Goal: Task Accomplishment & Management: Manage account settings

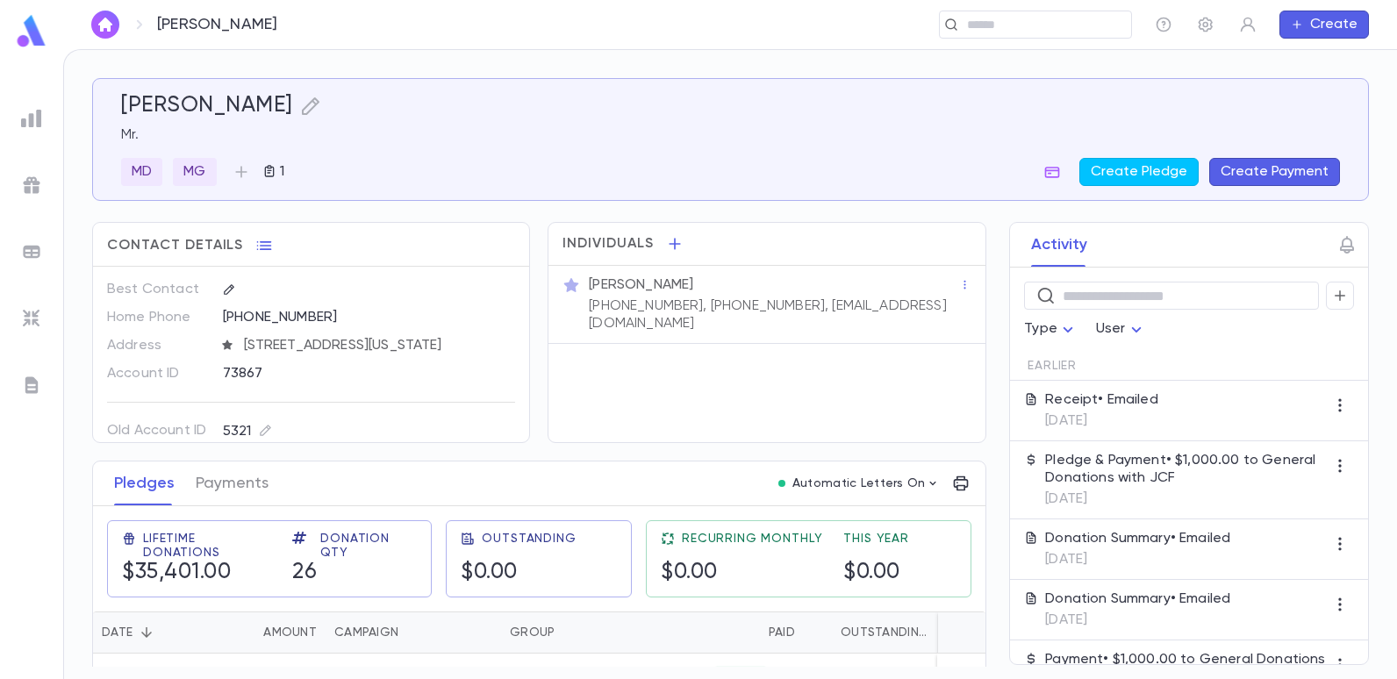
scroll to position [17, 0]
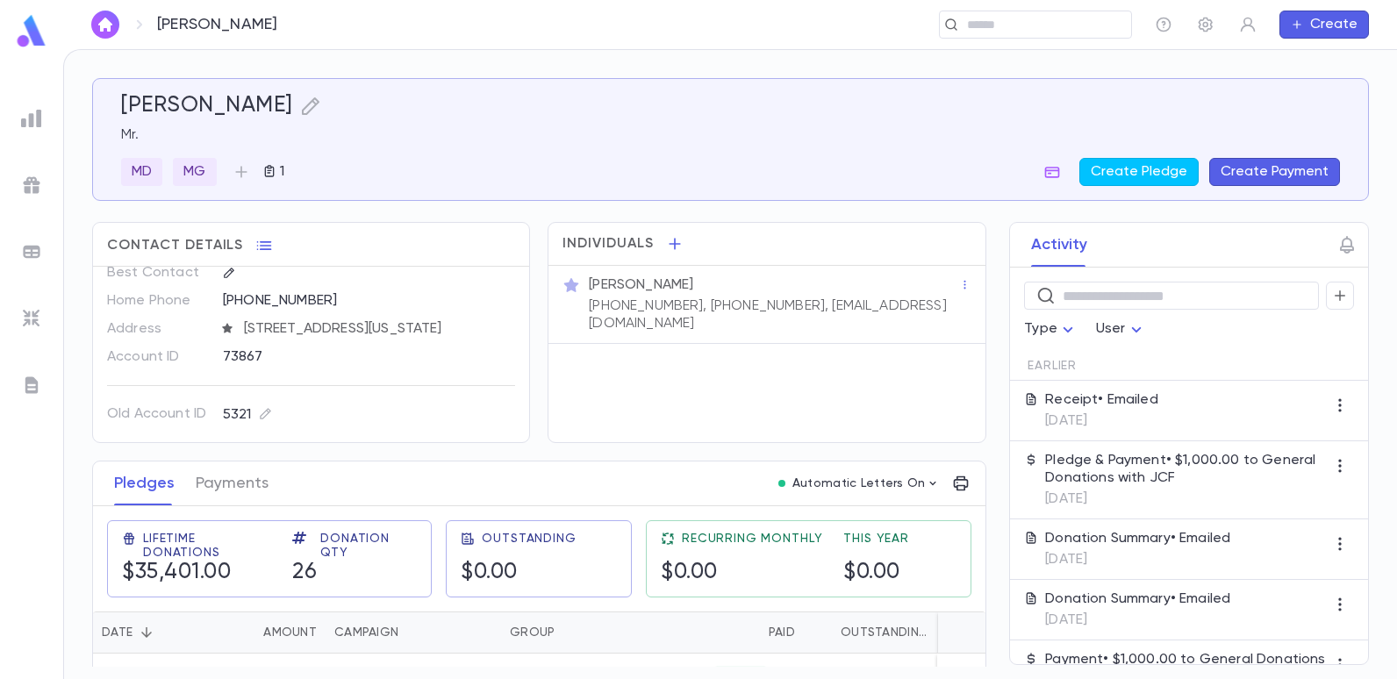
click at [686, 39] on div "Dushey, Abe ​ Create" at bounding box center [730, 24] width 1334 height 49
click at [1000, 23] on input "text" at bounding box center [1030, 25] width 136 height 17
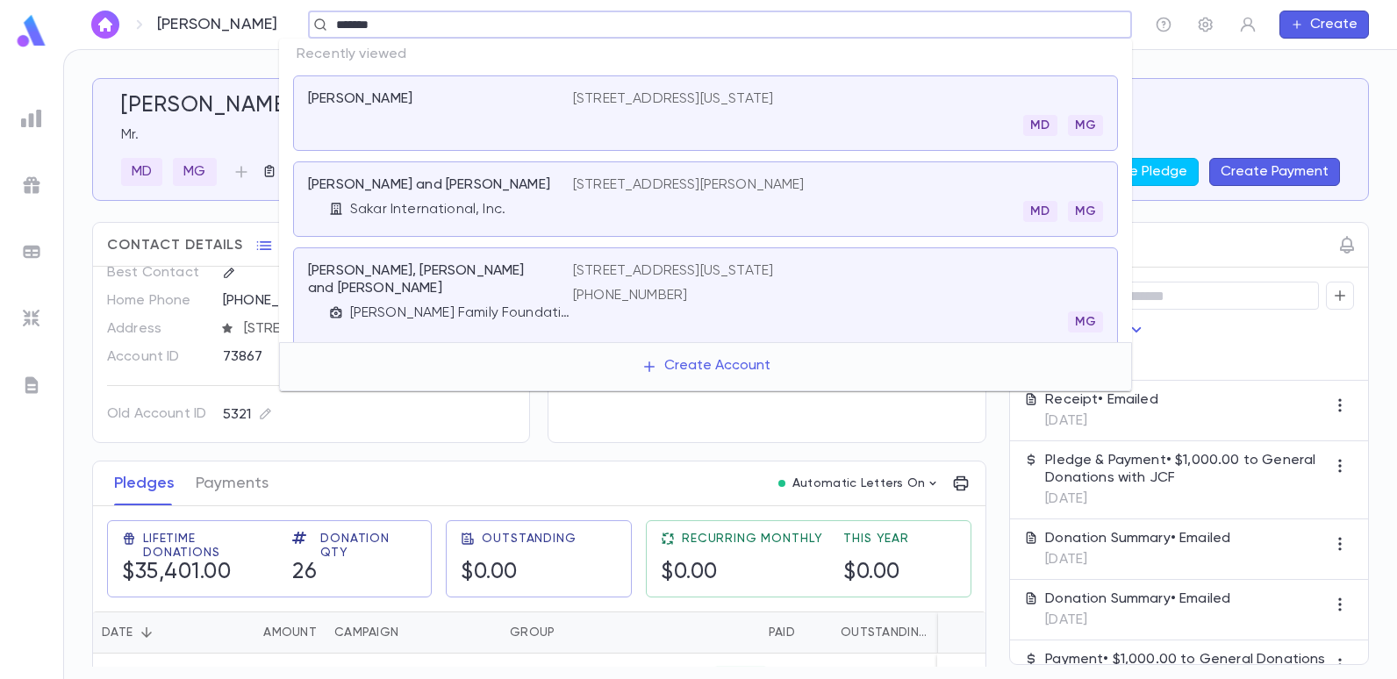
type input "*******"
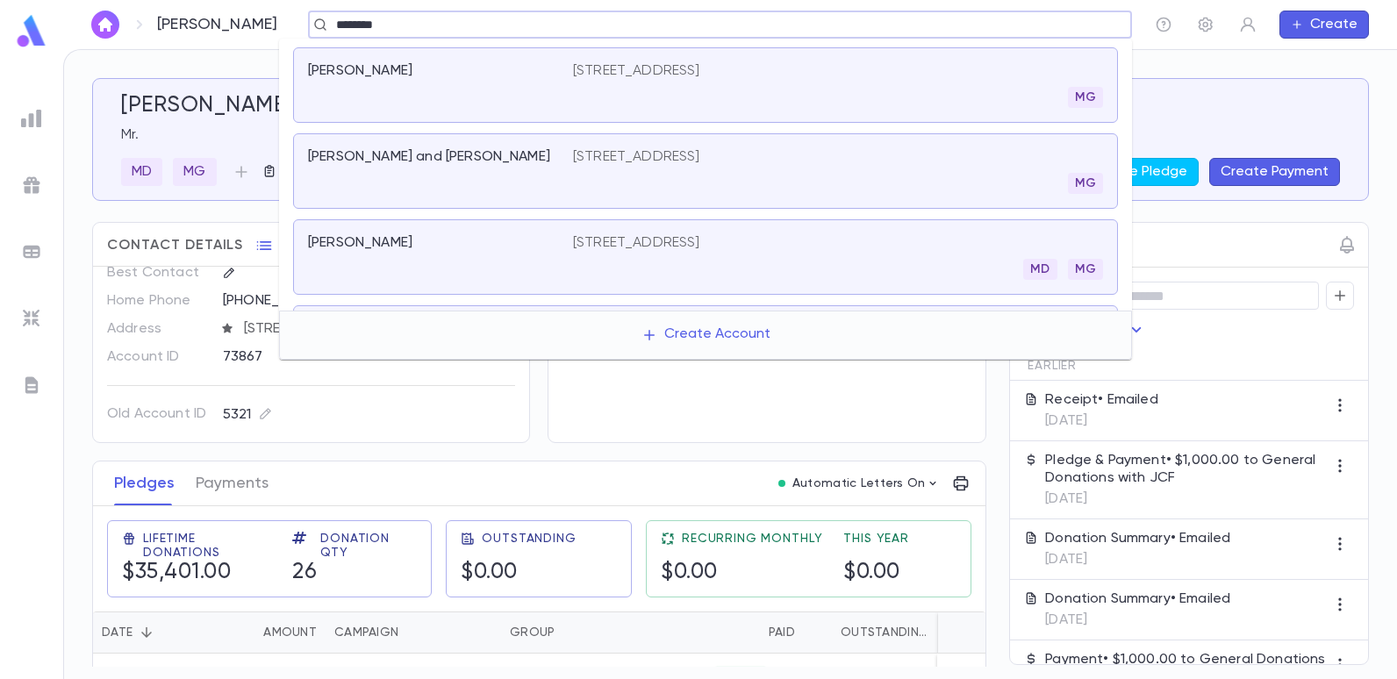
scroll to position [351, 0]
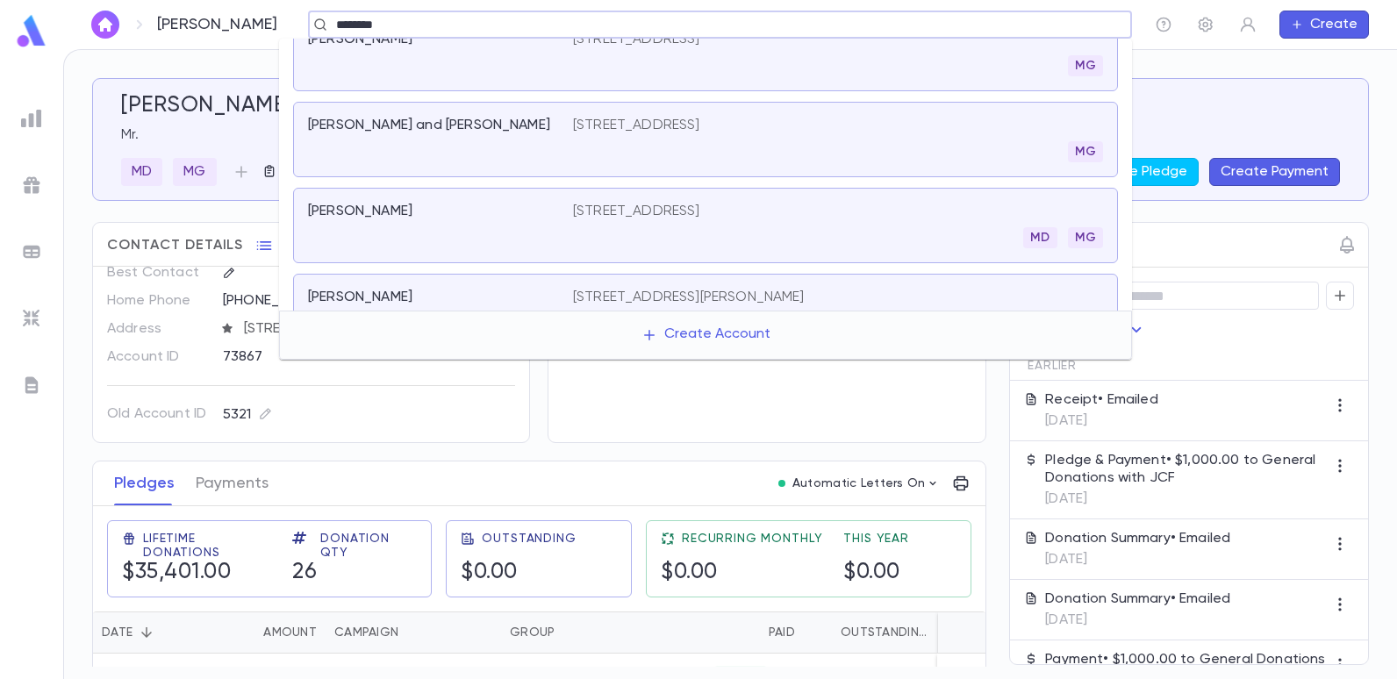
click at [659, 211] on p "[STREET_ADDRESS]" at bounding box center [636, 212] width 127 height 18
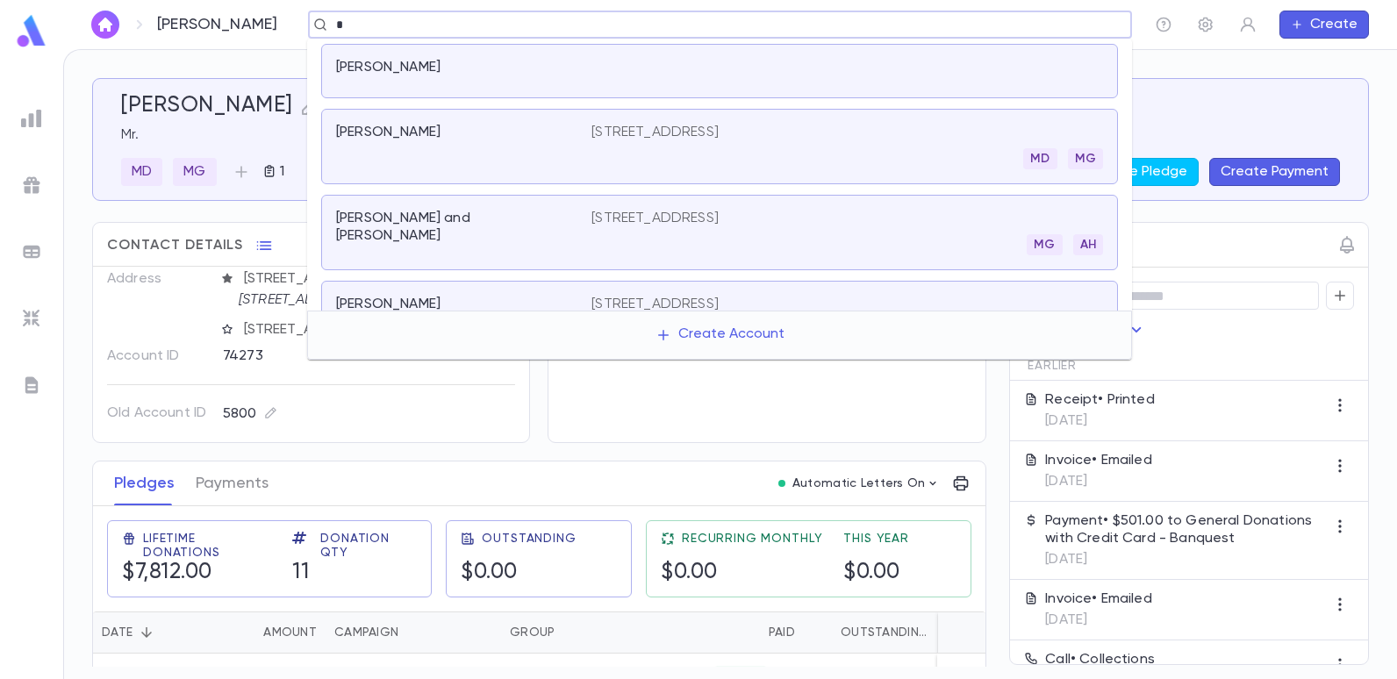
scroll to position [309, 0]
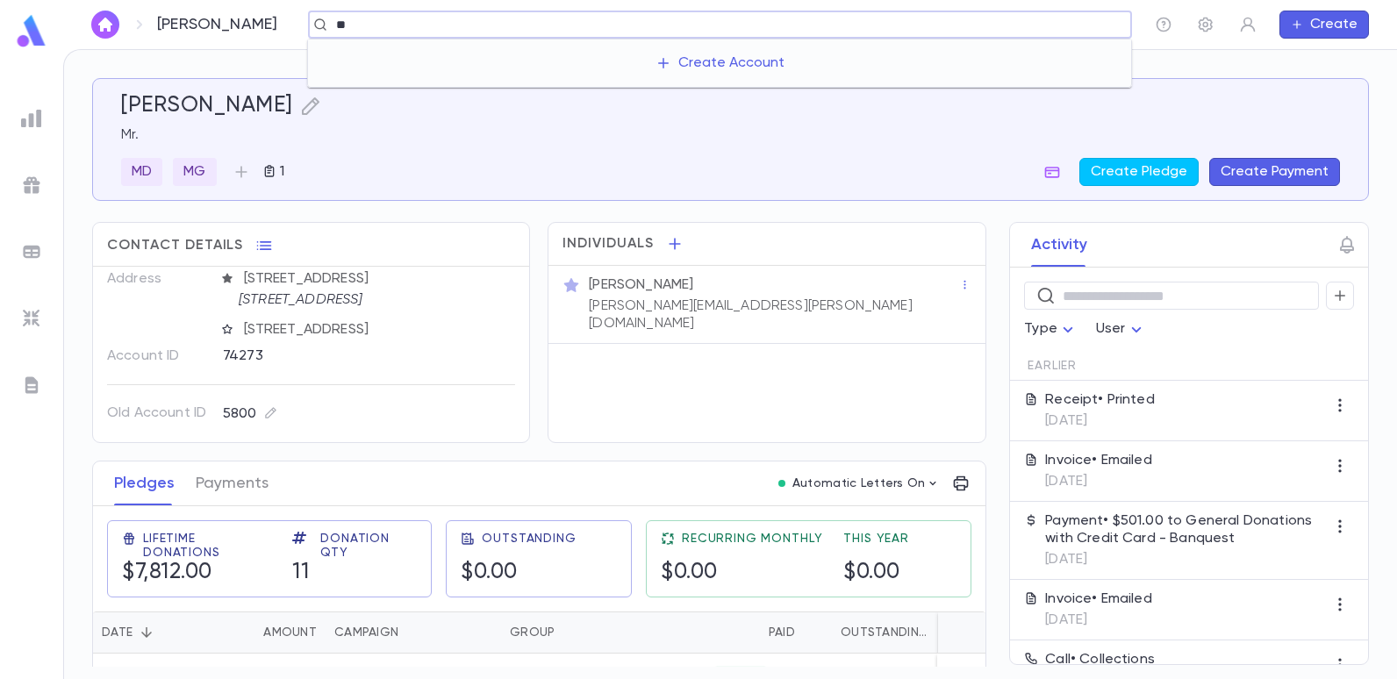
type input "*"
type input "*******"
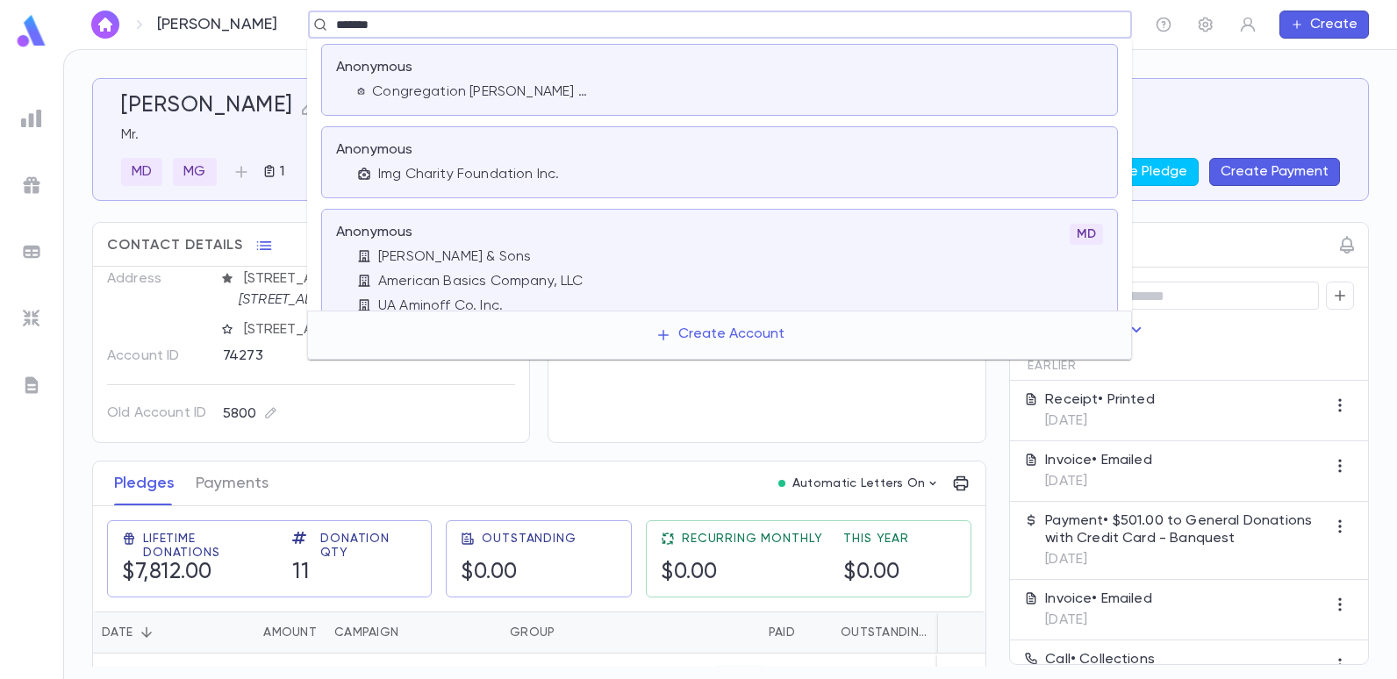
click at [478, 169] on p "Img Charity Foundation Inc." at bounding box center [468, 175] width 181 height 18
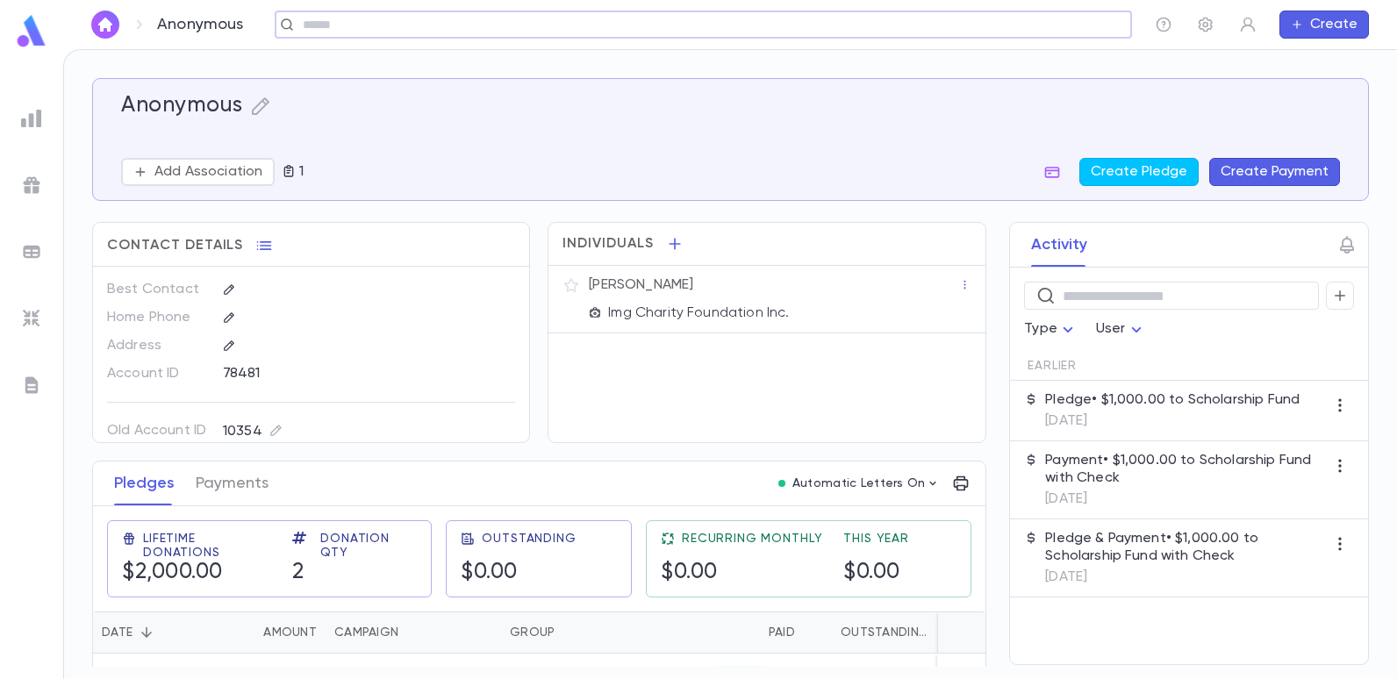
click at [474, 36] on div "​" at bounding box center [704, 25] width 858 height 28
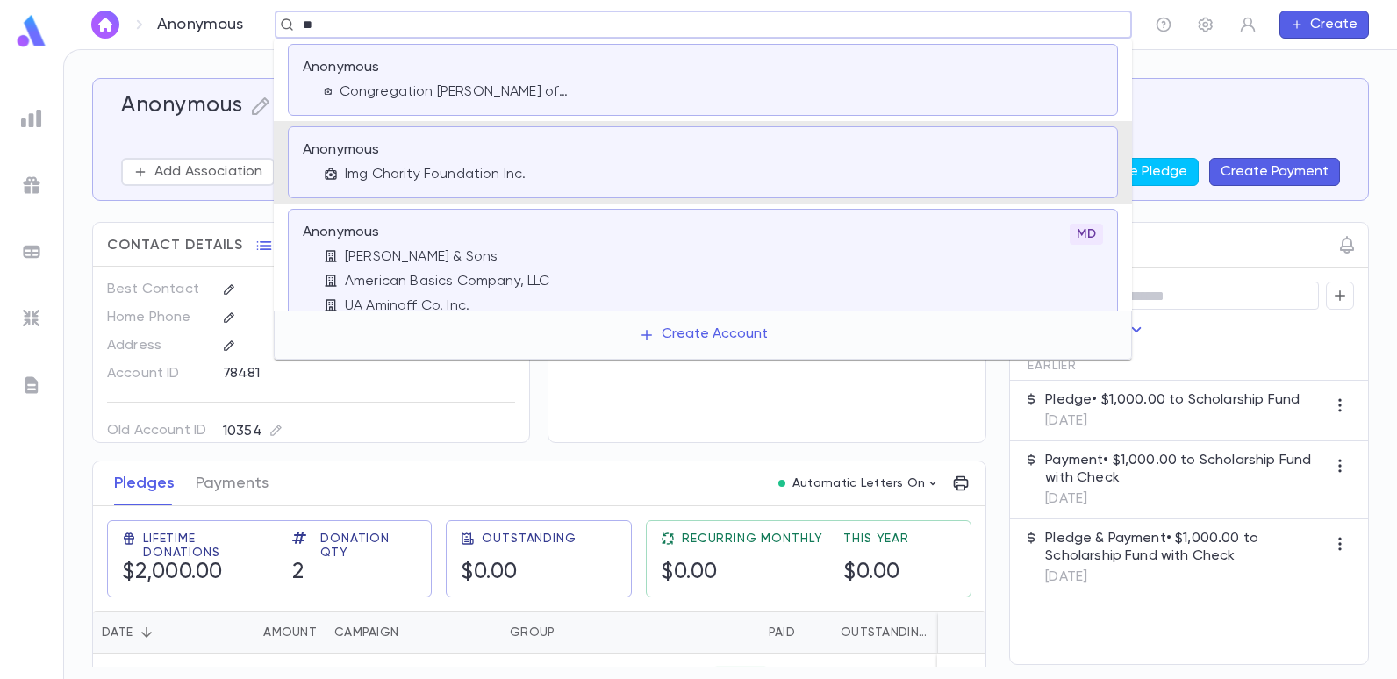
type input "*"
click at [503, 89] on p "Congregation [PERSON_NAME] of West Deal Charity Fund" at bounding box center [455, 92] width 230 height 18
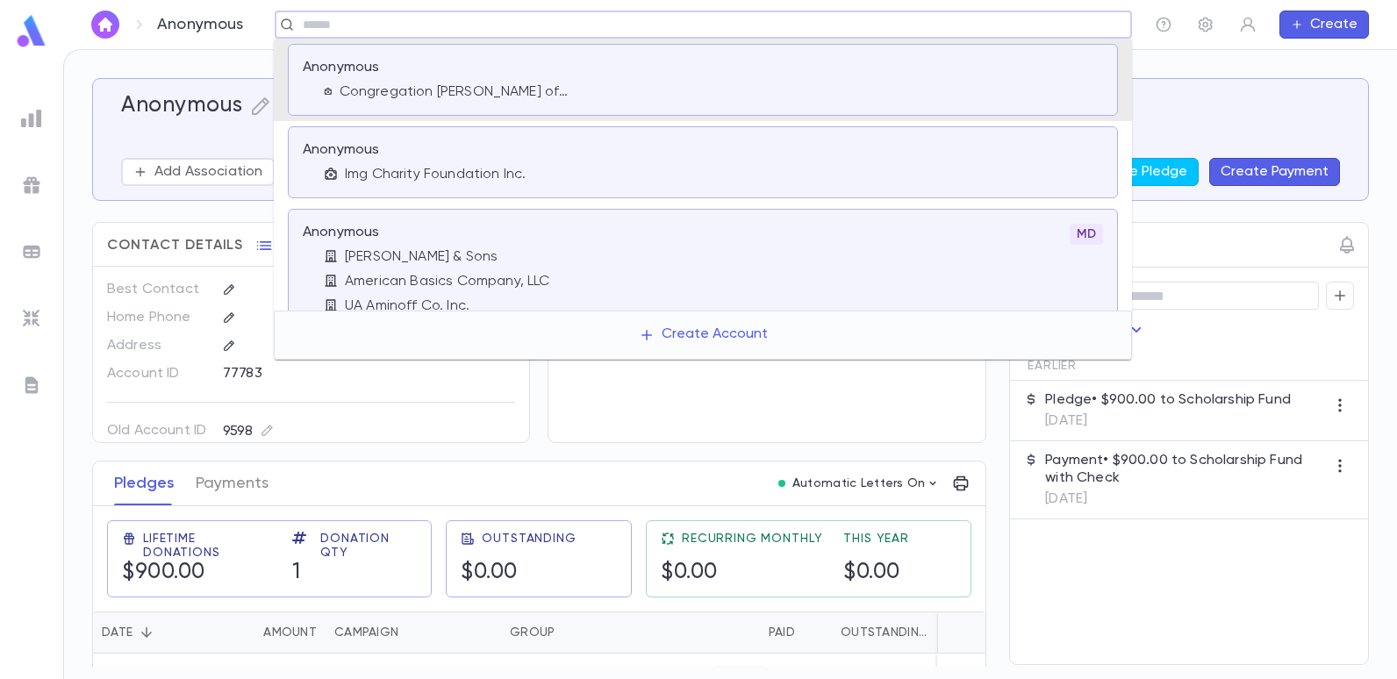
click at [596, 32] on input "text" at bounding box center [698, 25] width 800 height 17
click at [500, 178] on p "Img Charity Foundation Inc." at bounding box center [435, 175] width 181 height 18
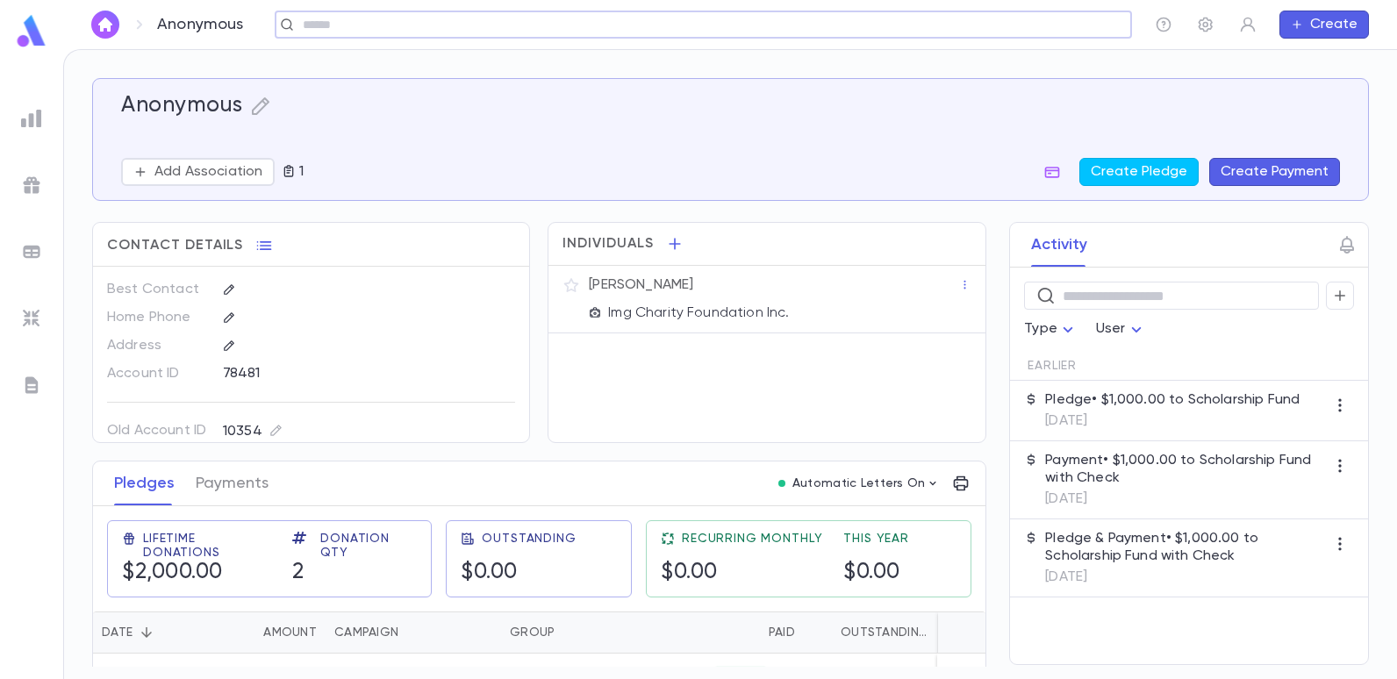
click at [546, 21] on input "text" at bounding box center [698, 25] width 800 height 17
type input "*"
click at [478, 24] on input "text" at bounding box center [711, 25] width 827 height 17
type input "*"
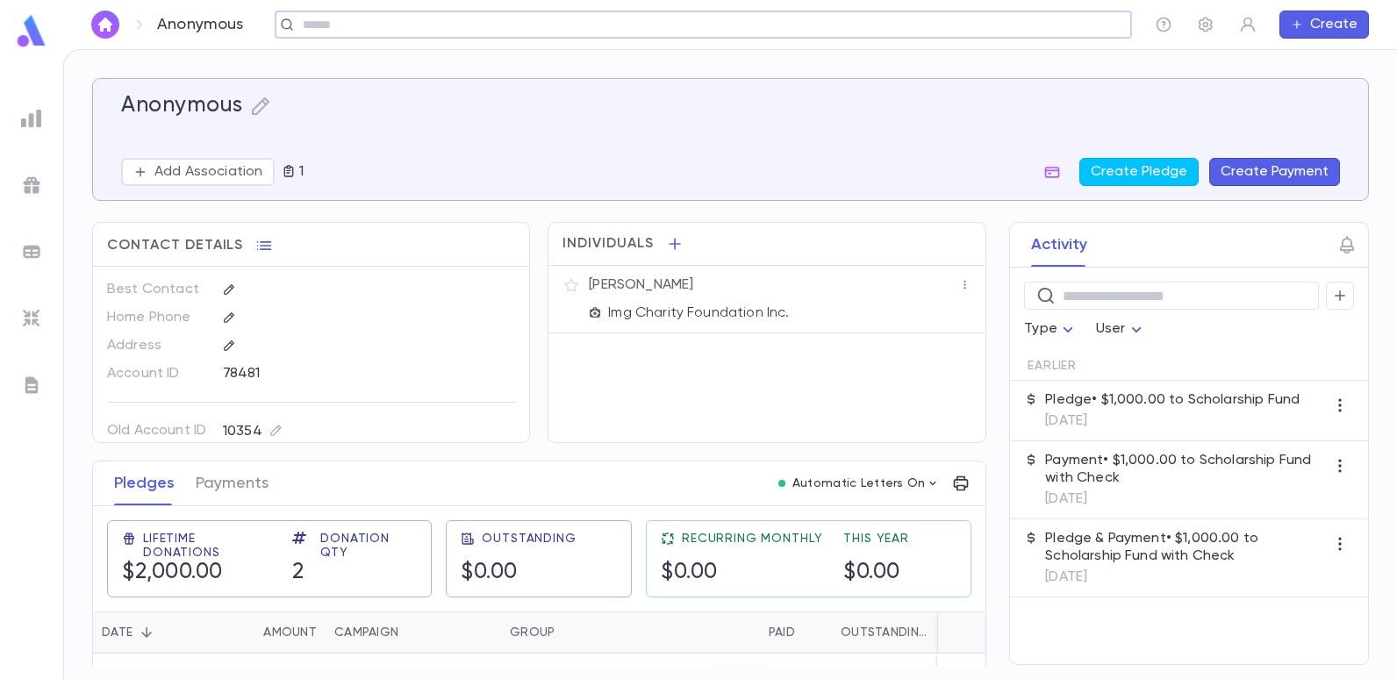
click at [521, 25] on input "text" at bounding box center [711, 25] width 827 height 17
type input "****"
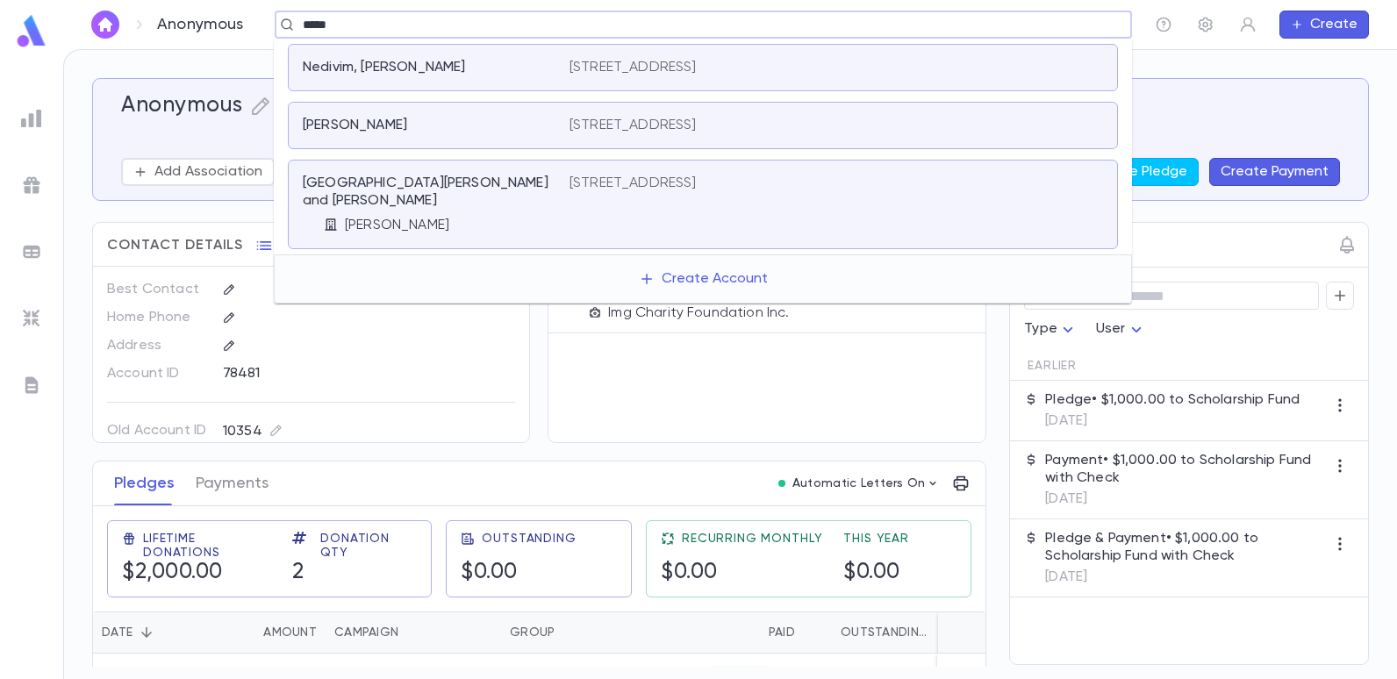
click at [620, 79] on div "Nedivim, Shul Kisok 630 Flushing Avenue, Brooklyn NY 11206 United States" at bounding box center [703, 67] width 830 height 47
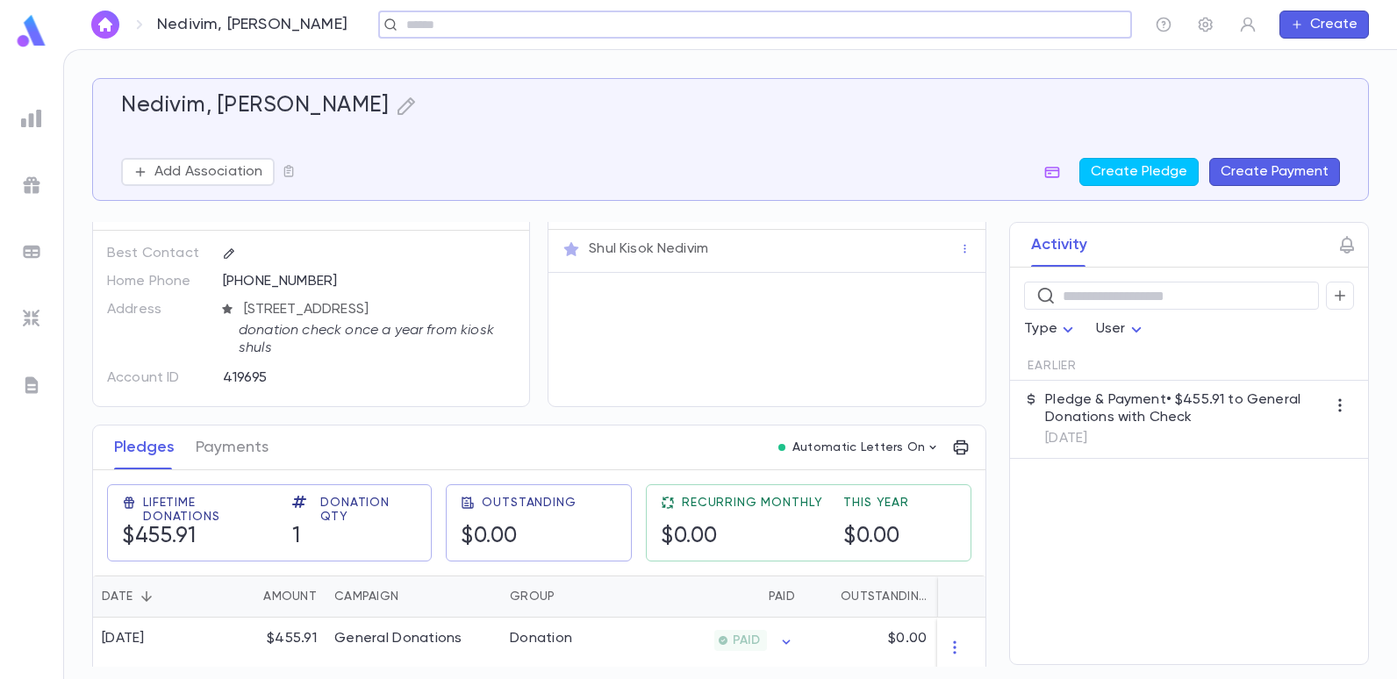
scroll to position [55, 0]
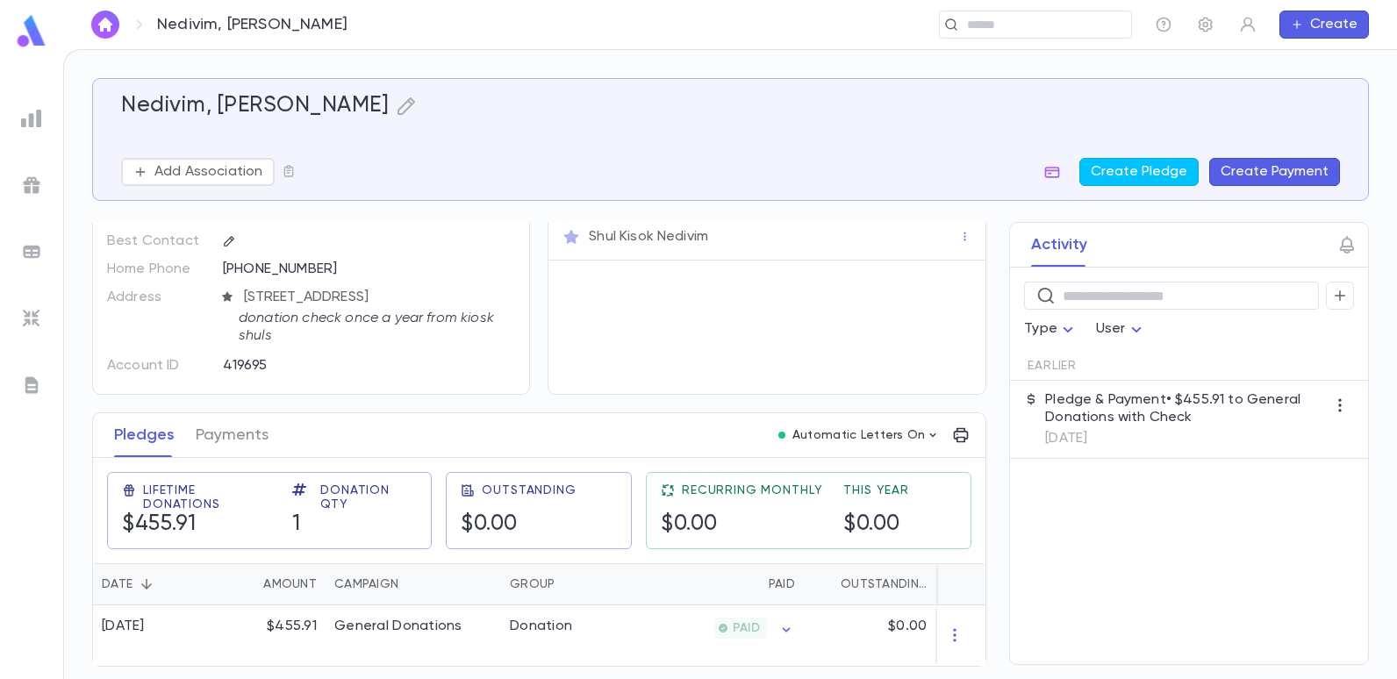
click at [1115, 408] on p "Pledge & Payment • $455.91 to General Donations with Check" at bounding box center [1185, 408] width 281 height 35
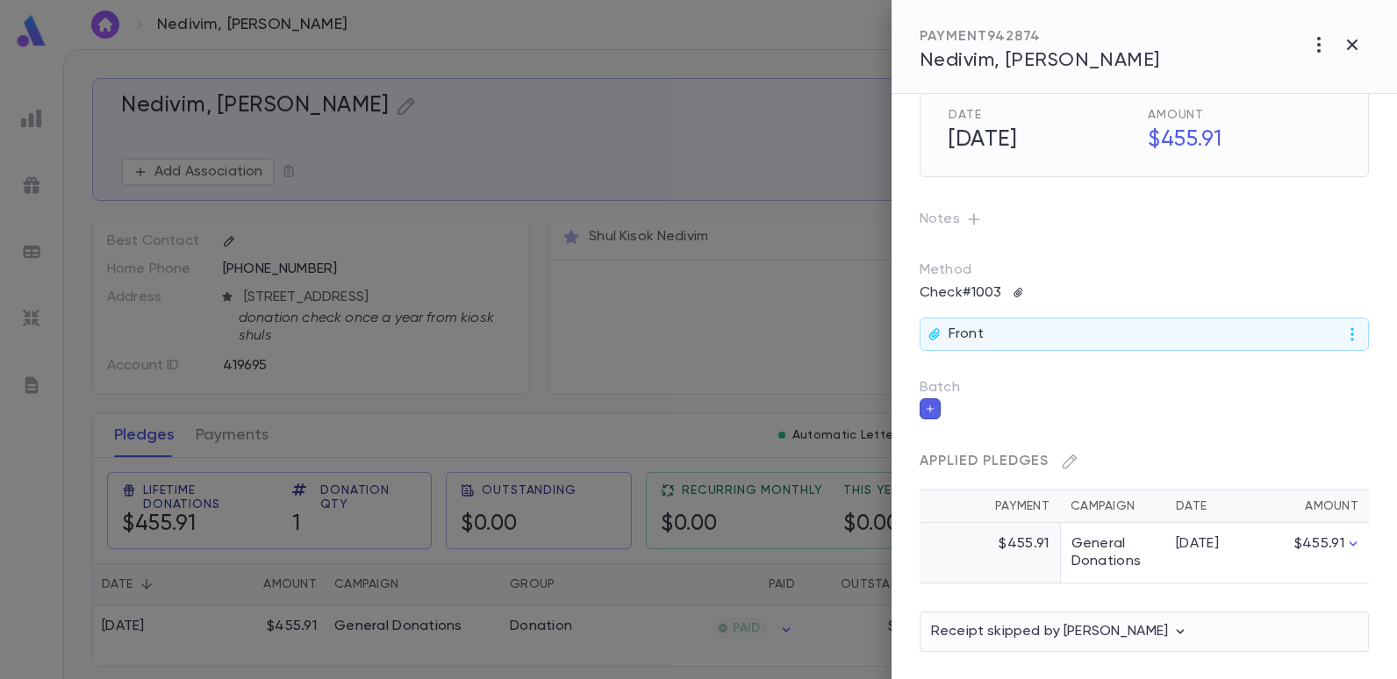
scroll to position [34, 0]
drag, startPoint x: 982, startPoint y: 331, endPoint x: 989, endPoint y: 318, distance: 14.9
click at [983, 328] on div "Front" at bounding box center [1144, 333] width 449 height 33
click at [1025, 295] on icon "button" at bounding box center [1019, 292] width 12 height 12
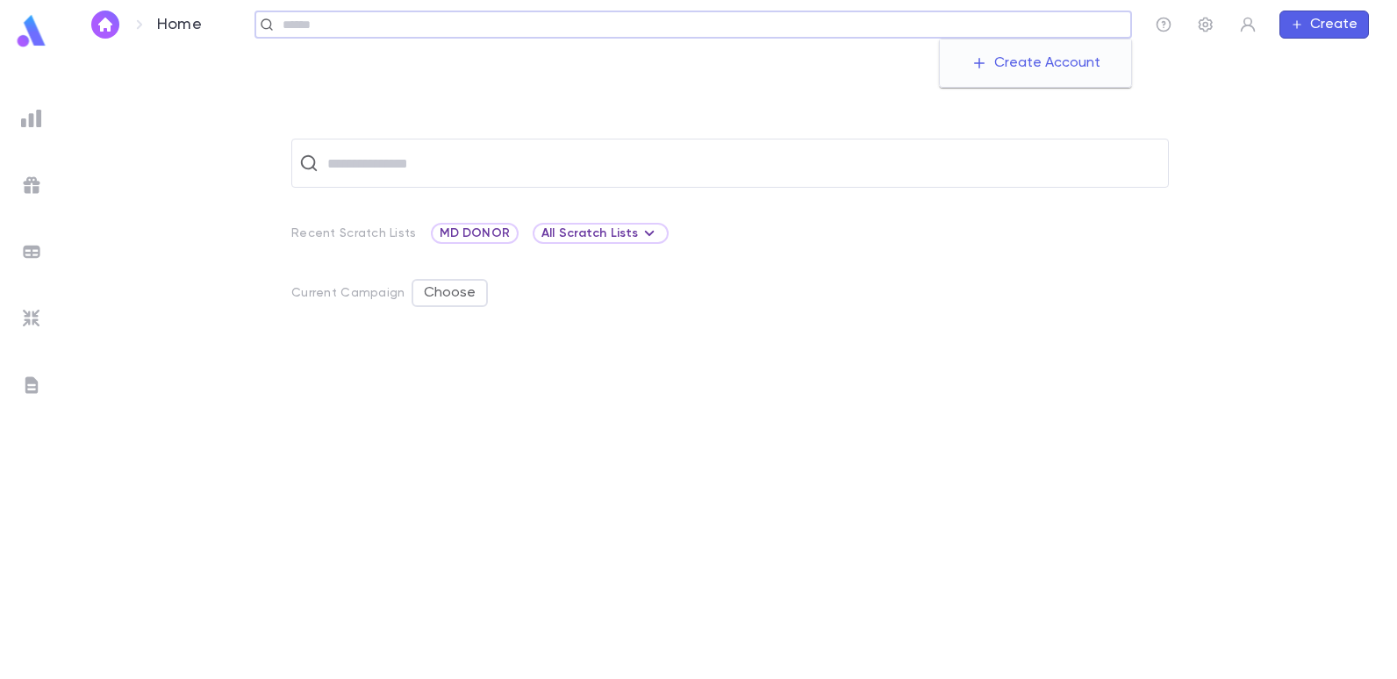
click at [992, 31] on input "text" at bounding box center [700, 25] width 847 height 17
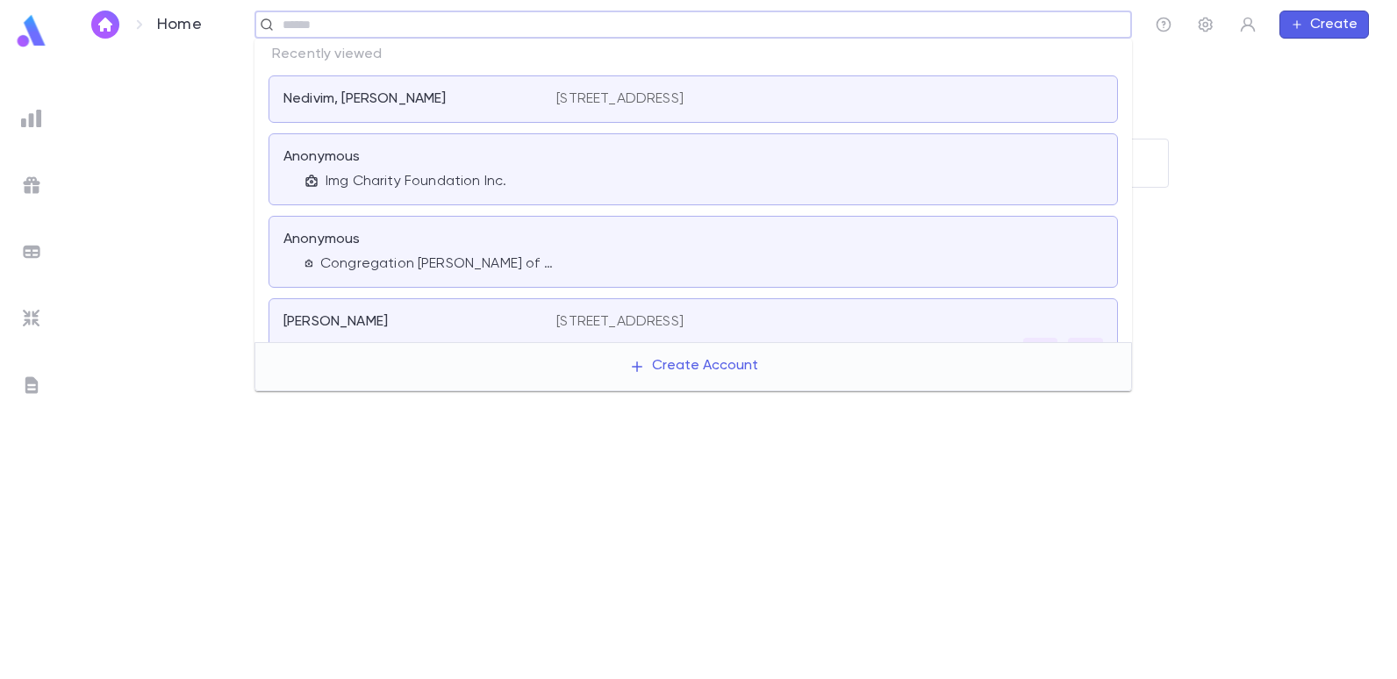
click at [35, 108] on img at bounding box center [31, 118] width 21 height 21
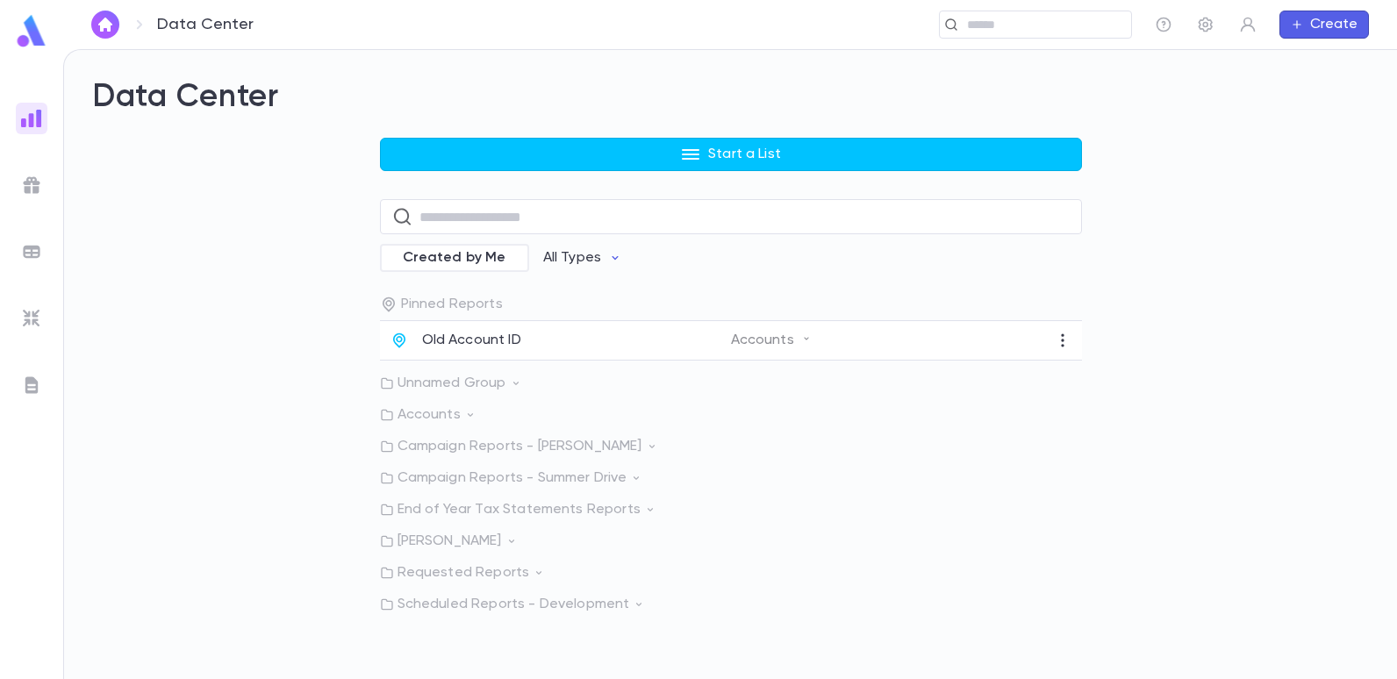
click at [419, 419] on p "Accounts" at bounding box center [731, 415] width 702 height 18
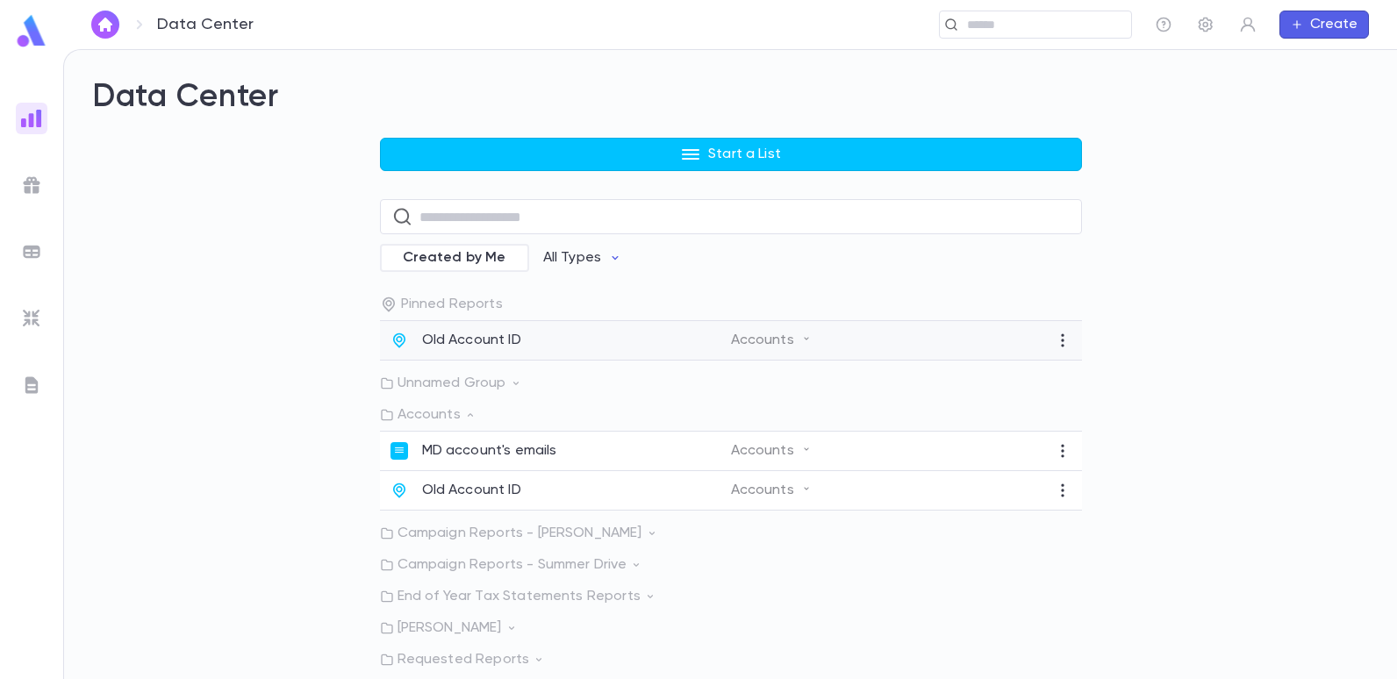
click at [472, 342] on p "Old Account ID" at bounding box center [471, 341] width 99 height 18
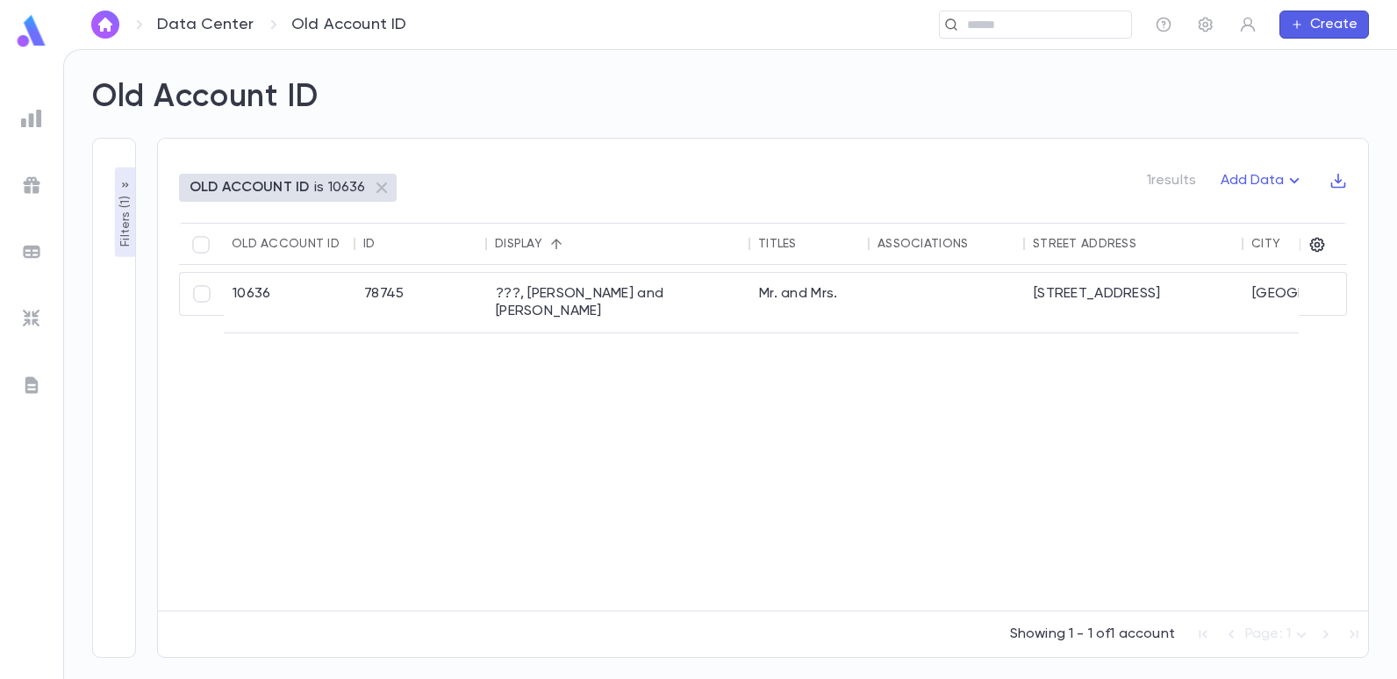
click at [120, 225] on p "Filters ( 1 )" at bounding box center [126, 219] width 18 height 54
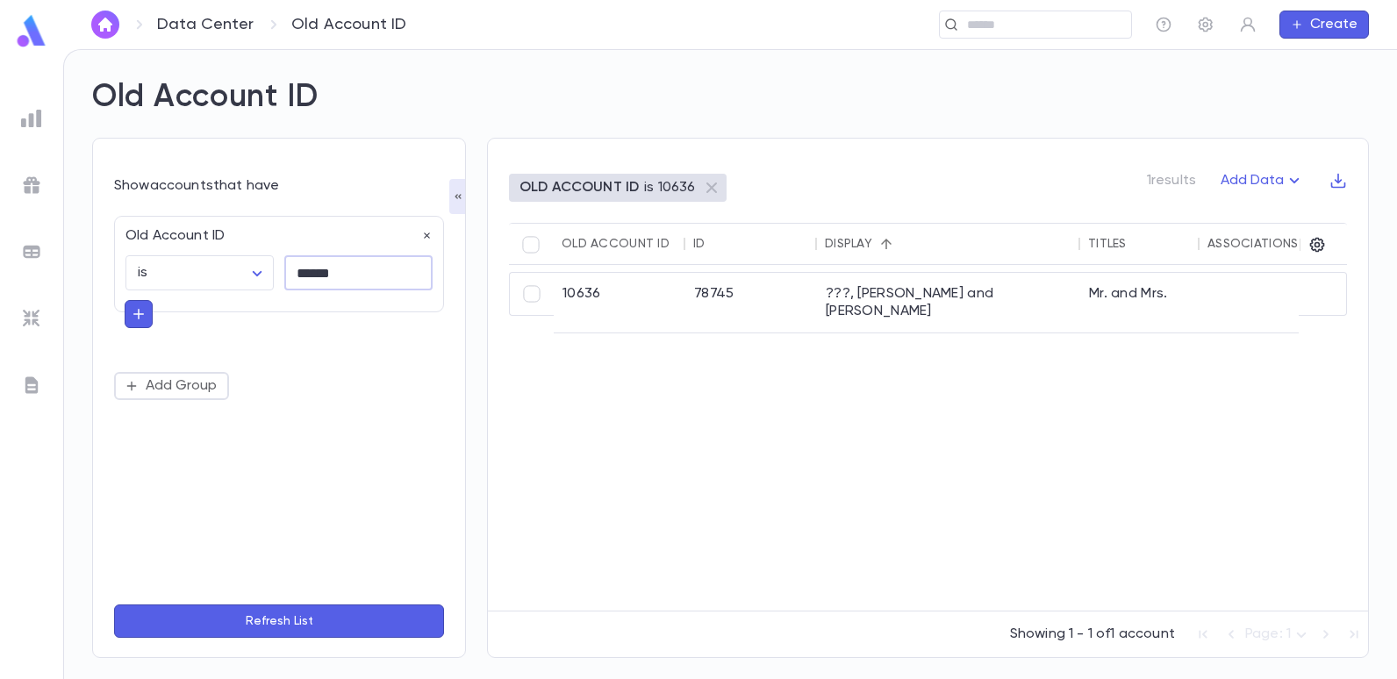
click at [370, 284] on input "******" at bounding box center [358, 273] width 148 height 34
type input "*"
type input "*****"
click at [114, 605] on button "Refresh List" at bounding box center [279, 621] width 330 height 33
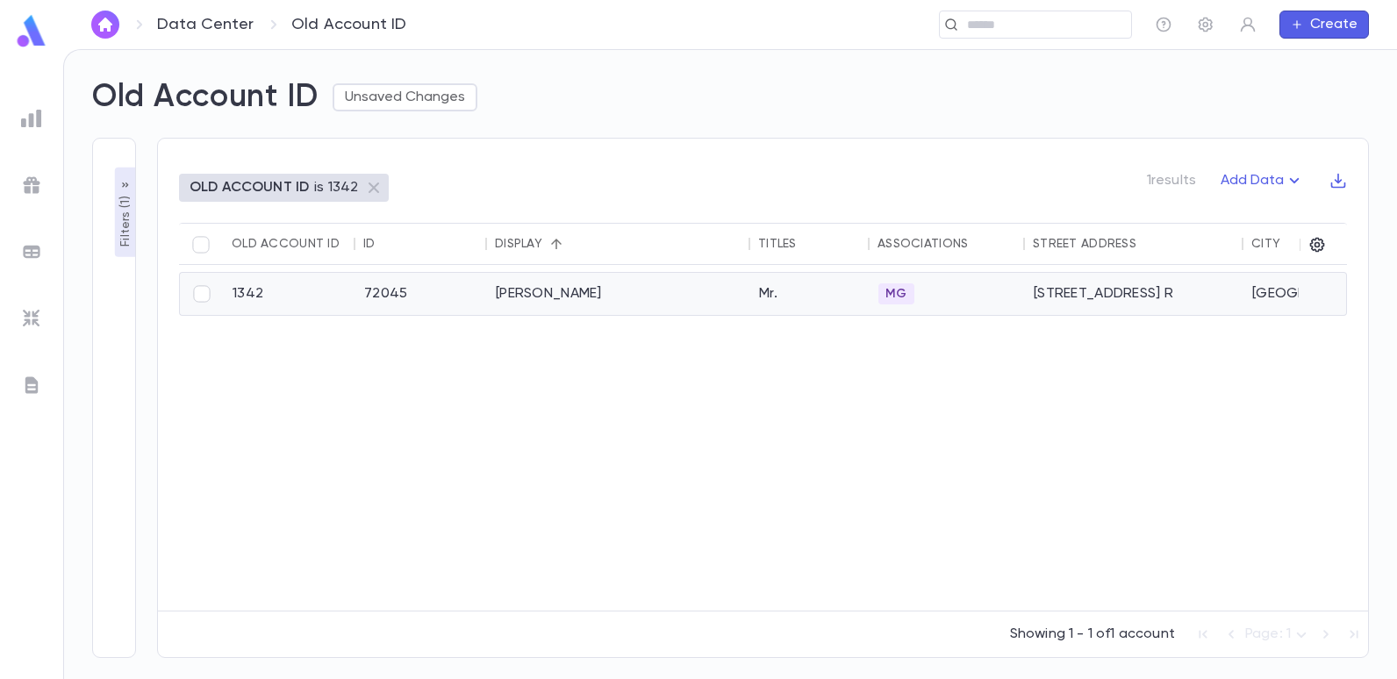
click at [554, 287] on div "[PERSON_NAME]" at bounding box center [618, 294] width 263 height 42
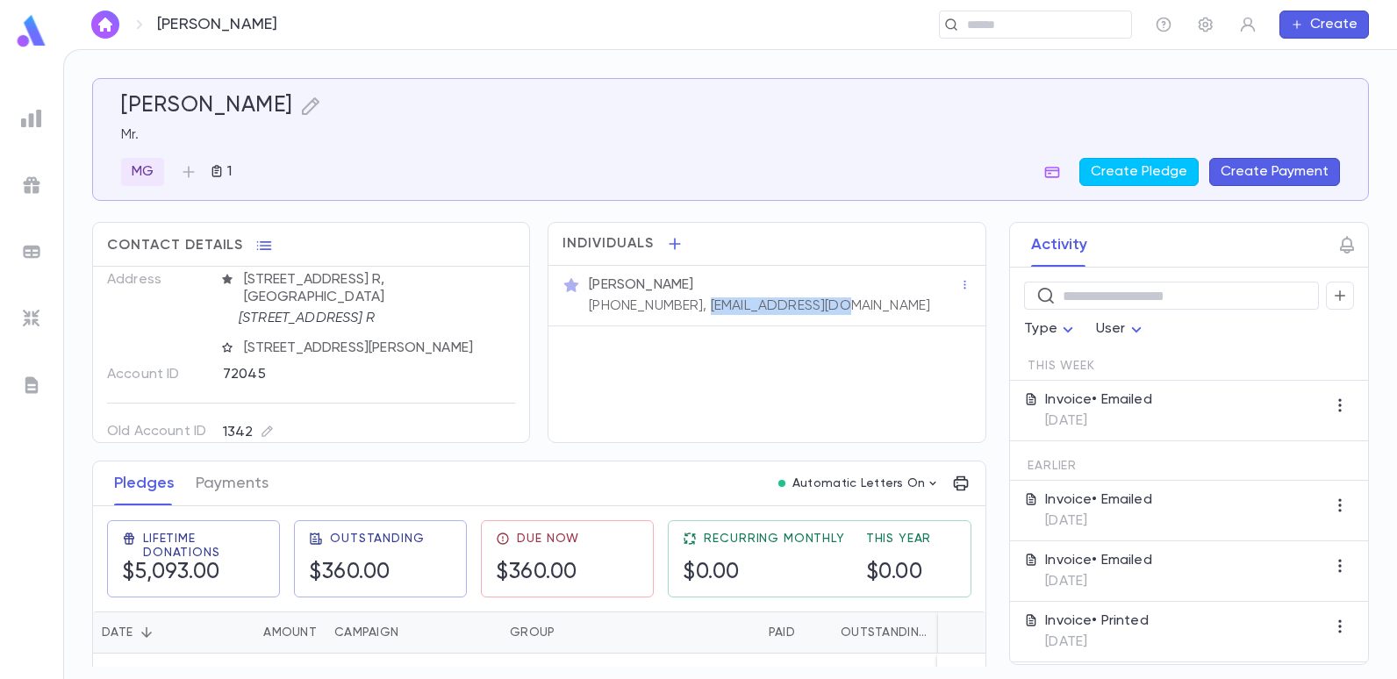
drag, startPoint x: 816, startPoint y: 305, endPoint x: 685, endPoint y: 315, distance: 131.1
click at [685, 315] on div "Mr. Ezra Rudy (917) 881-5005, ezrarudy@gmail.com" at bounding box center [767, 296] width 436 height 61
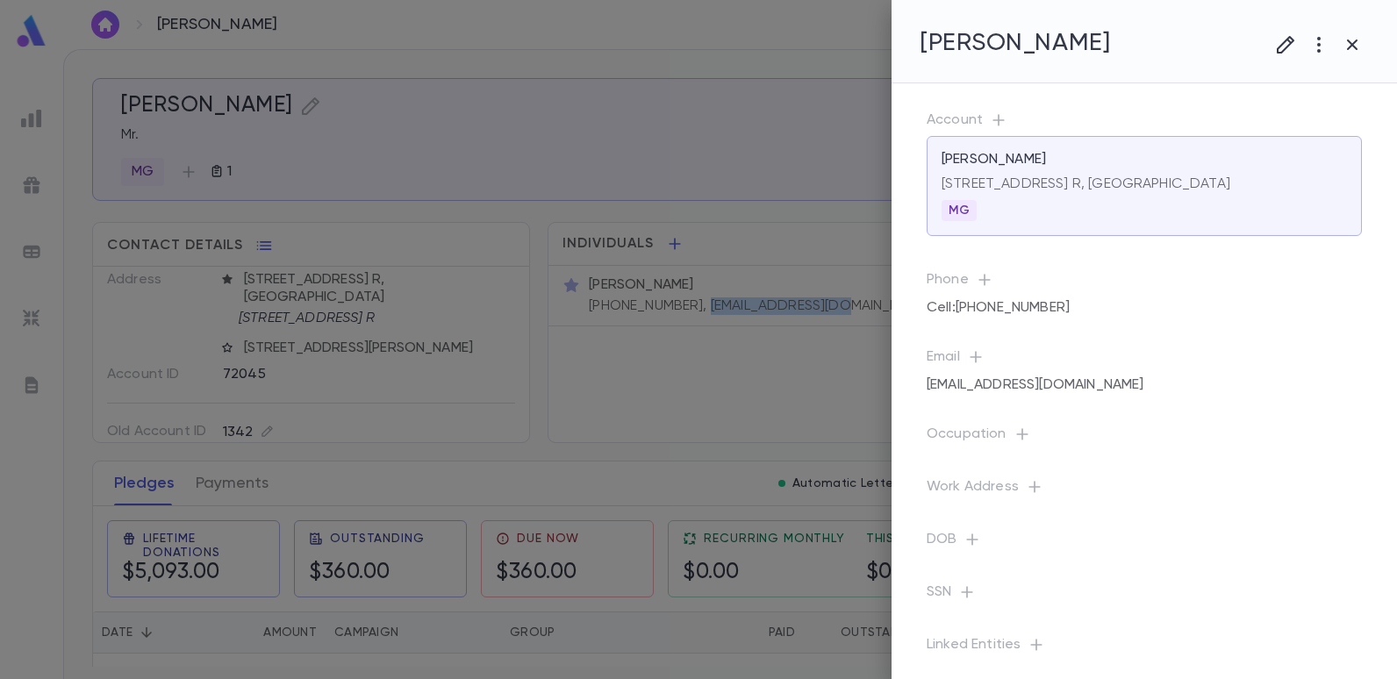
copy p "ezrarudy@gmail.com"
click at [499, 141] on div at bounding box center [698, 339] width 1397 height 679
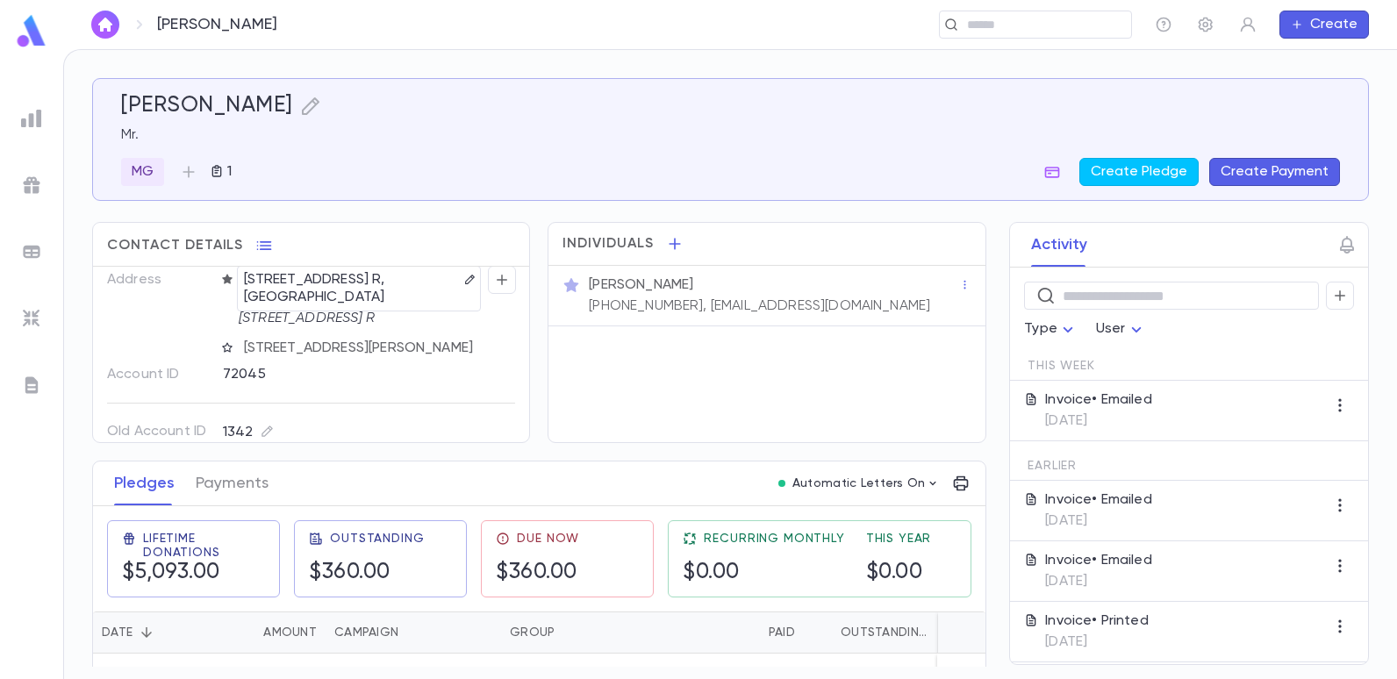
click at [32, 117] on img at bounding box center [31, 118] width 21 height 21
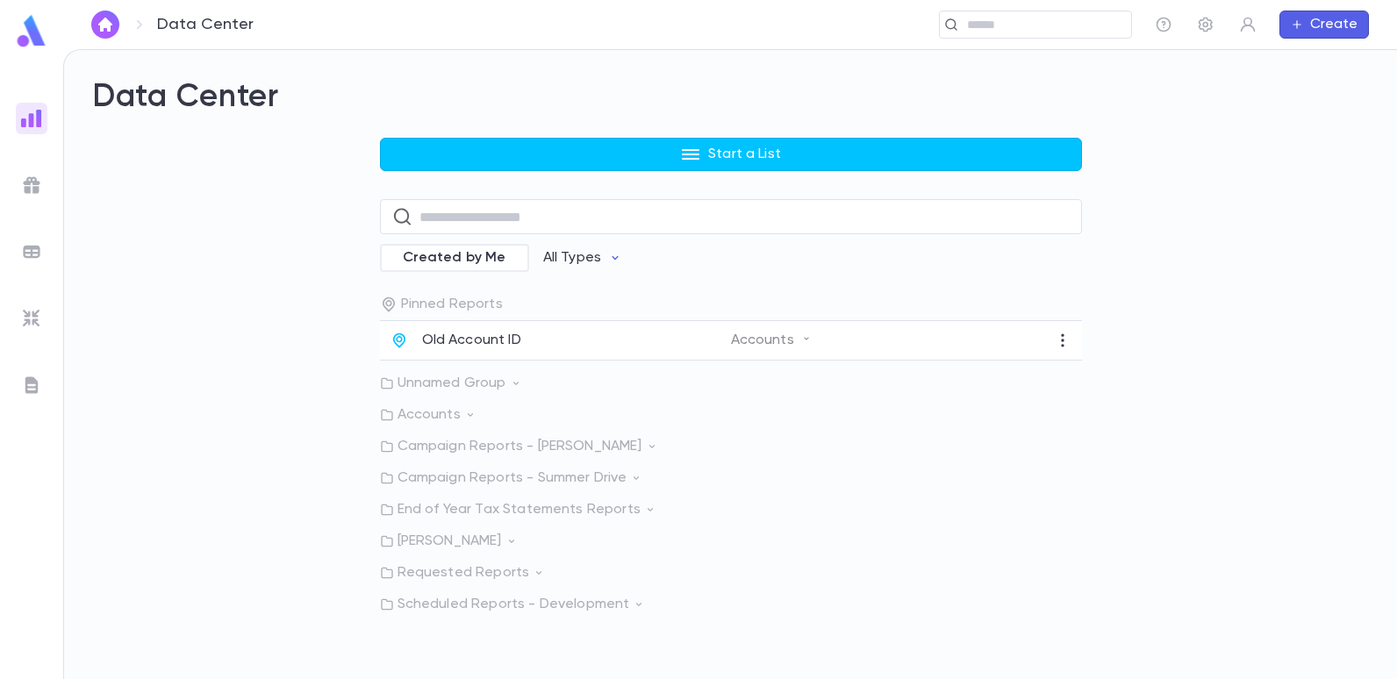
drag, startPoint x: 456, startPoint y: 334, endPoint x: 448, endPoint y: 326, distance: 11.2
click at [457, 333] on p "Old Account ID" at bounding box center [471, 341] width 99 height 18
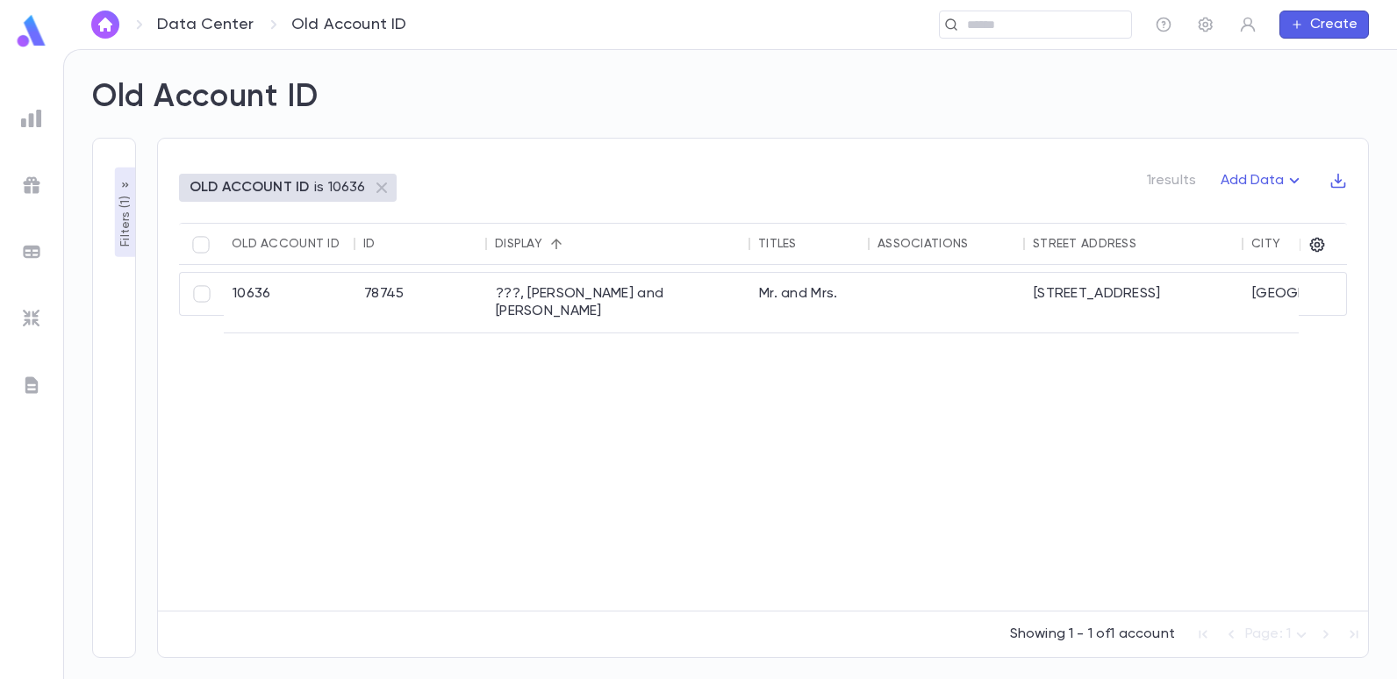
click at [267, 191] on p "OLD ACCOUNT ID" at bounding box center [249, 188] width 119 height 18
click at [133, 223] on p "Filters ( 1 )" at bounding box center [126, 219] width 18 height 54
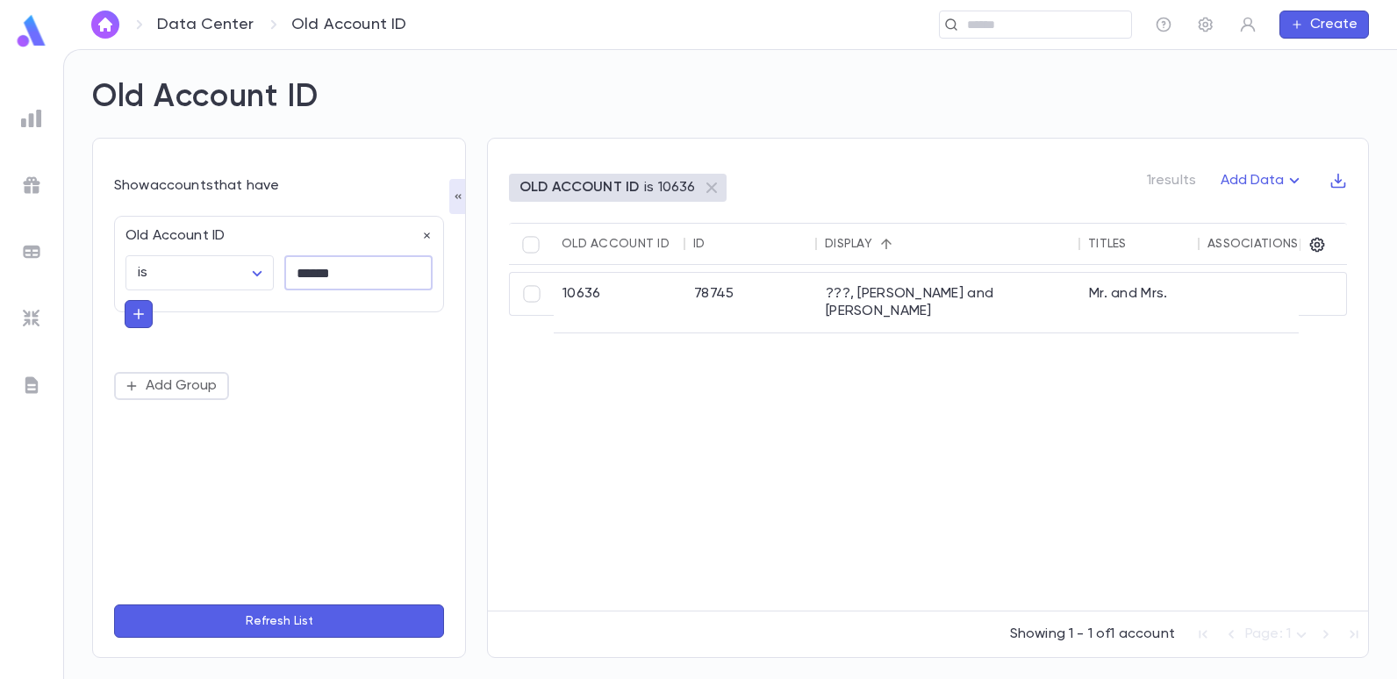
click at [350, 270] on input "******" at bounding box center [358, 273] width 148 height 34
type input "*"
type input "*****"
click at [114, 605] on button "Refresh List" at bounding box center [279, 621] width 330 height 33
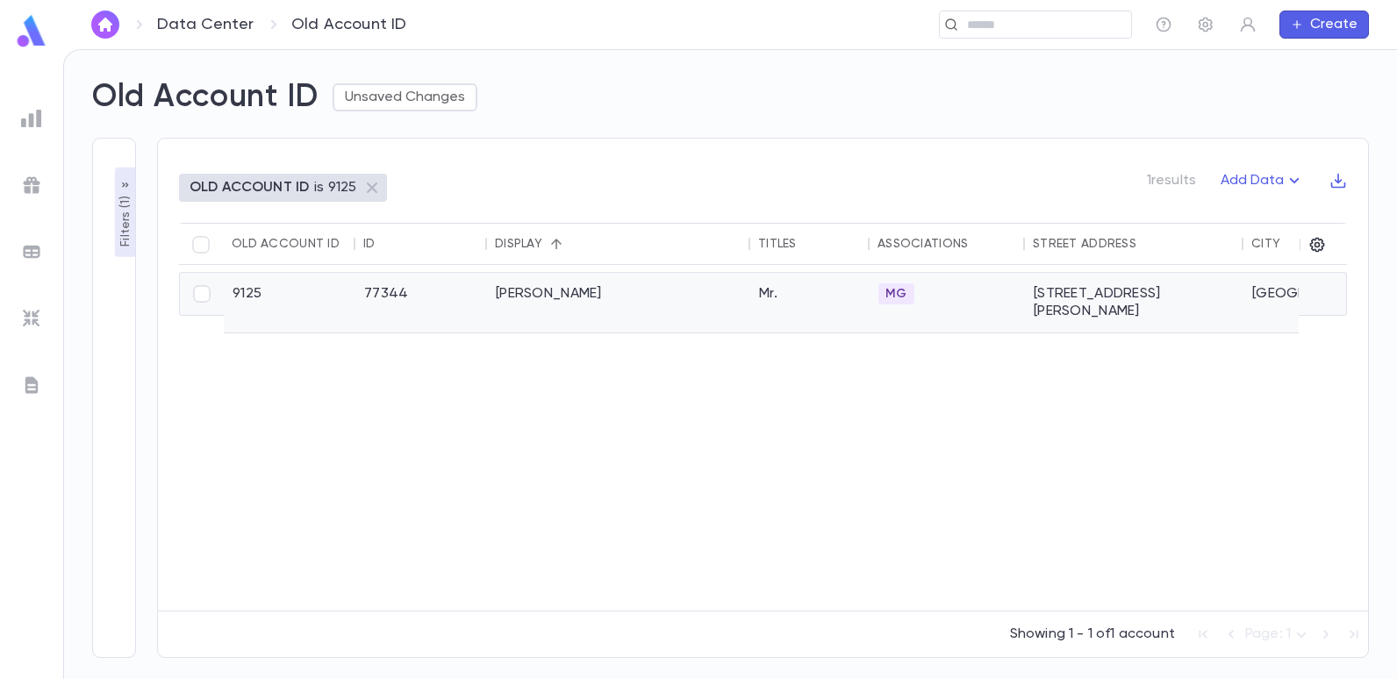
click at [527, 296] on div "Safdieh, Steven" at bounding box center [618, 303] width 263 height 60
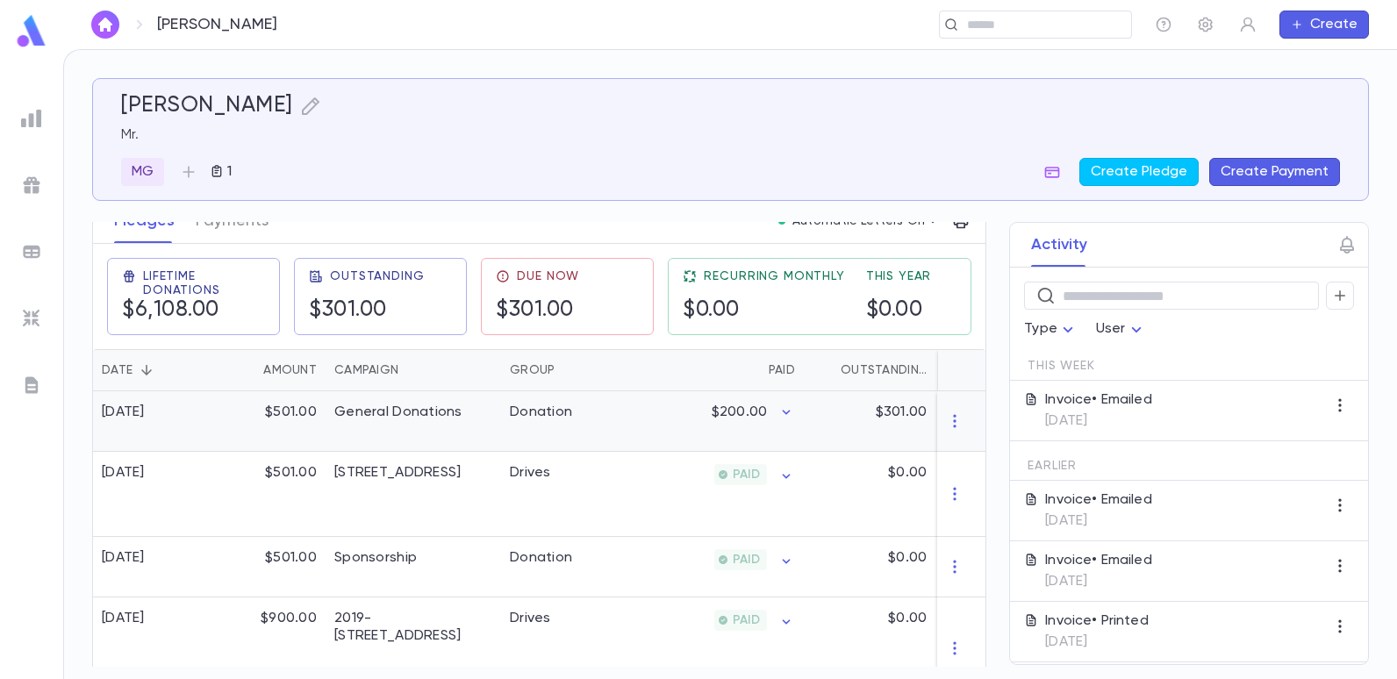
scroll to position [263, 0]
click at [435, 425] on div "General Donations" at bounding box center [414, 421] width 176 height 61
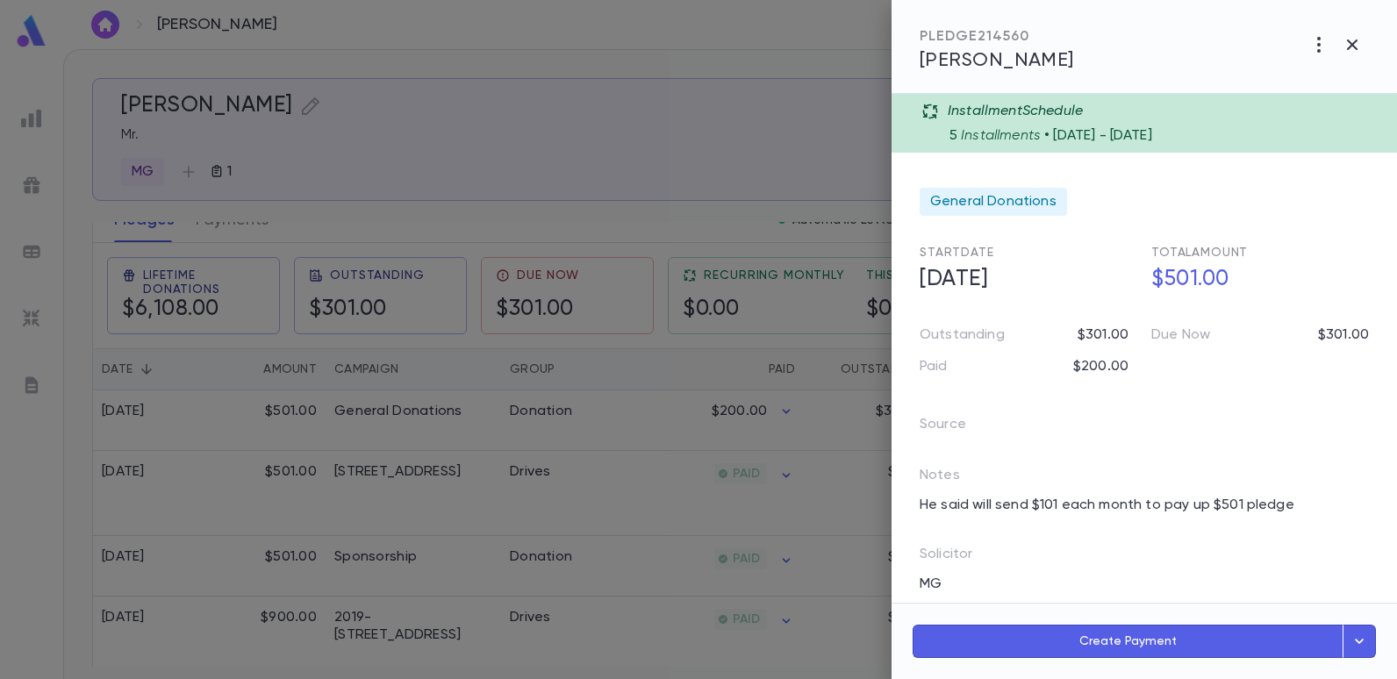
click at [709, 176] on div at bounding box center [698, 339] width 1397 height 679
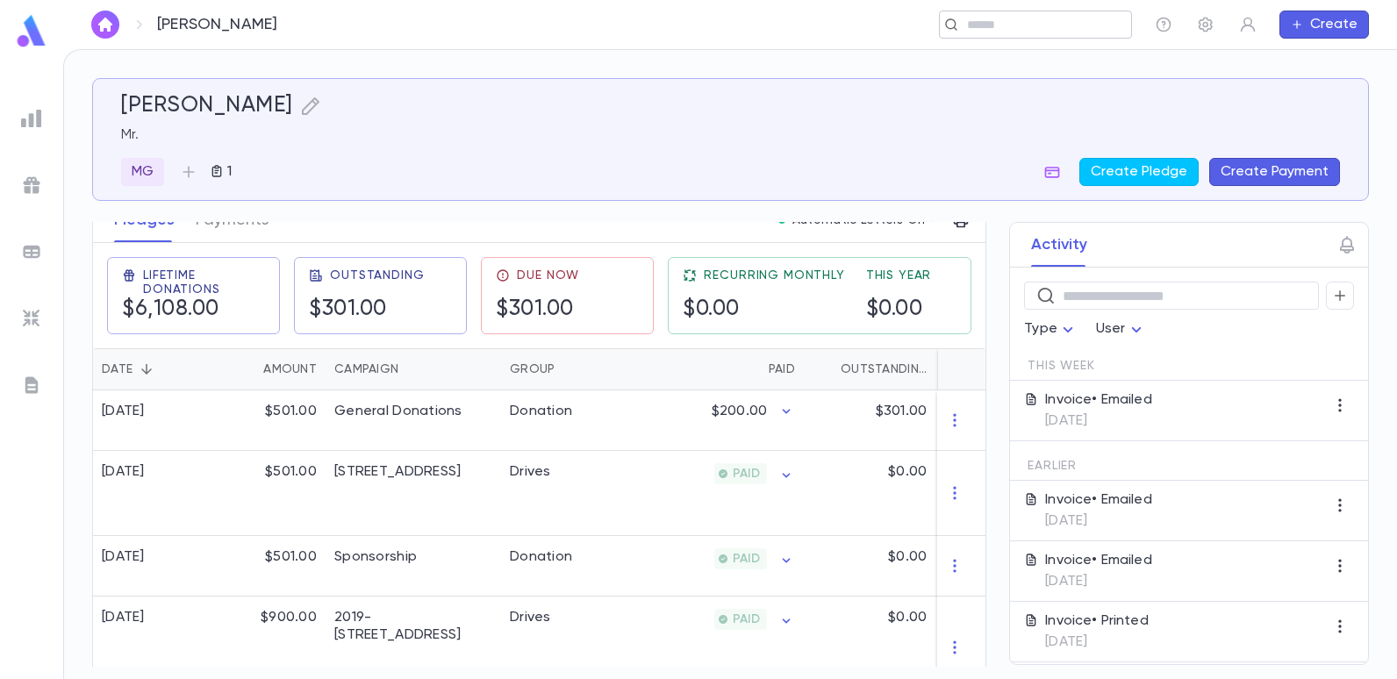
click at [1036, 37] on div "​" at bounding box center [1035, 25] width 193 height 28
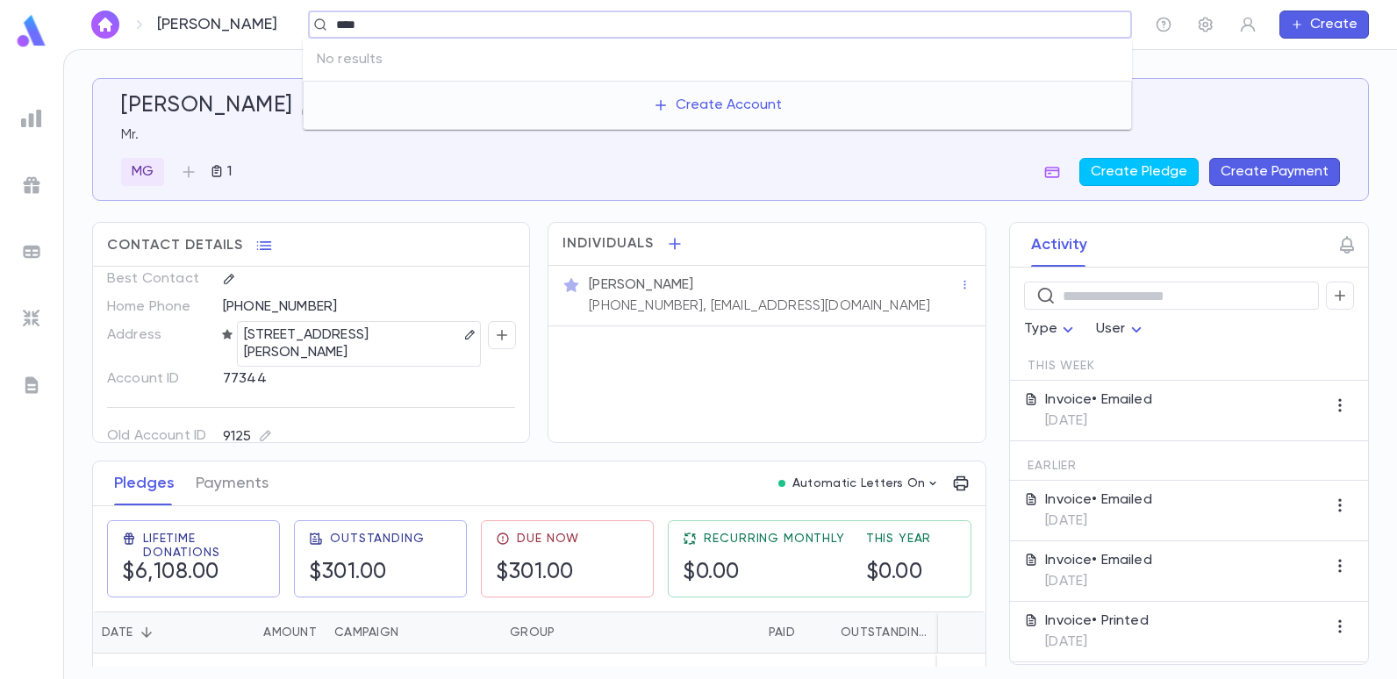
scroll to position [0, 0]
type input "****"
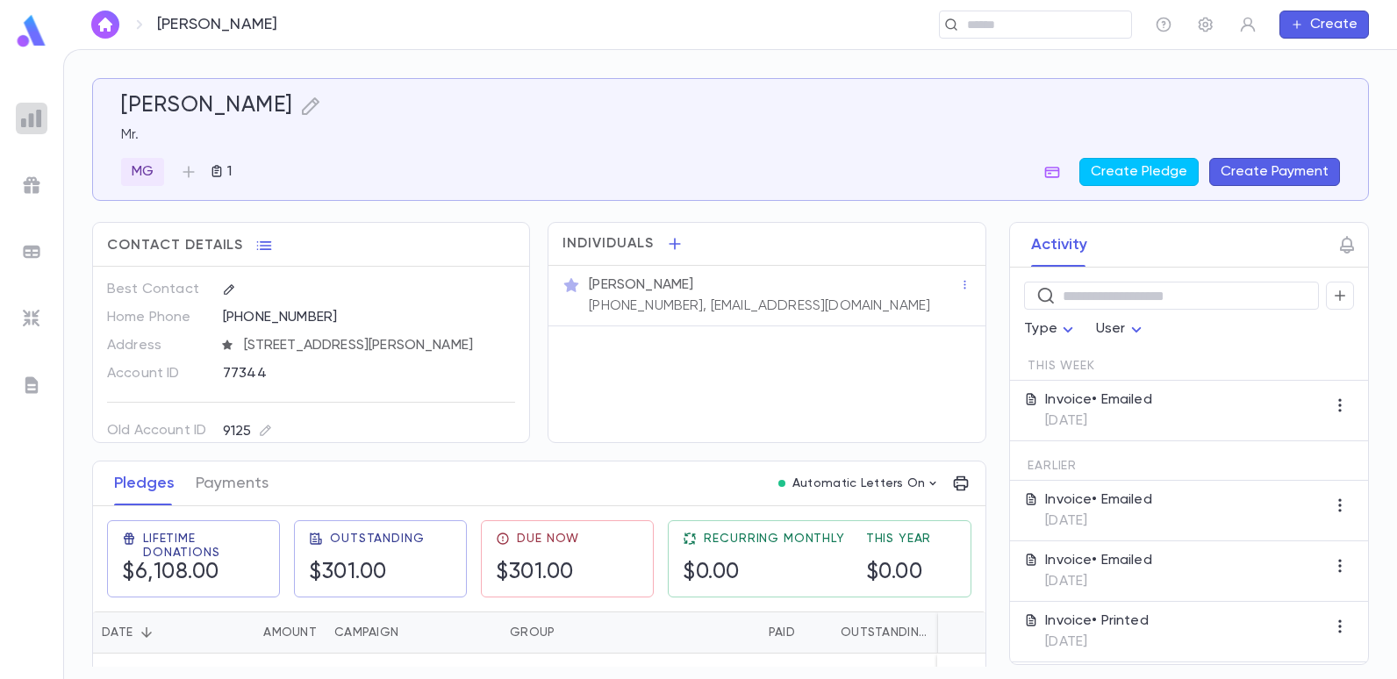
click at [32, 108] on img at bounding box center [31, 118] width 21 height 21
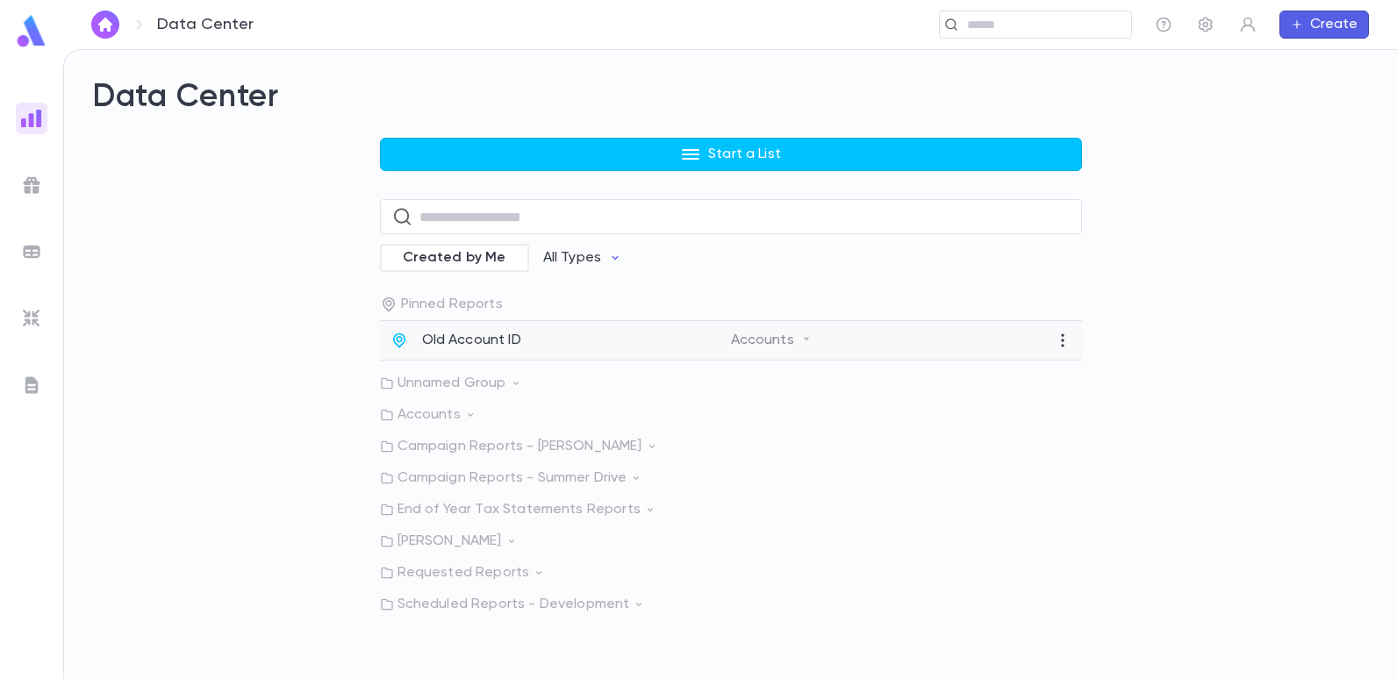
click at [506, 335] on p "Old Account ID" at bounding box center [471, 341] width 99 height 18
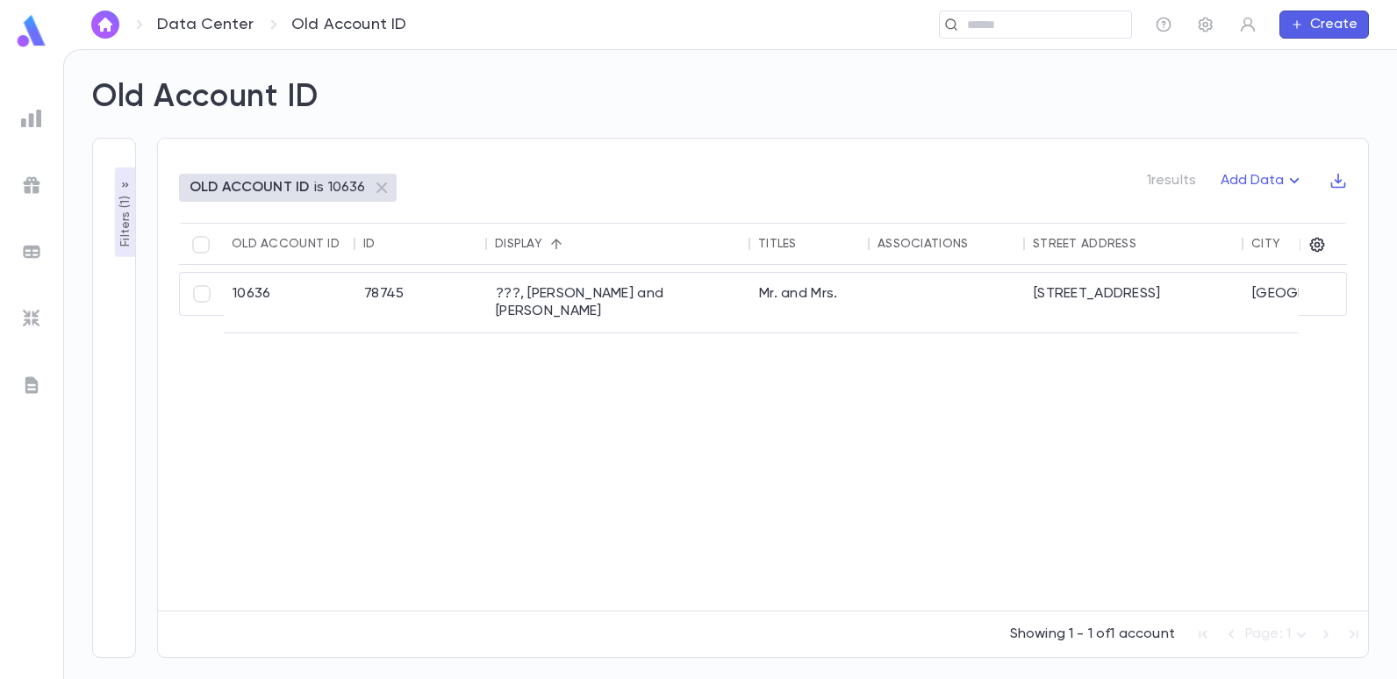
click at [219, 188] on p "OLD ACCOUNT ID" at bounding box center [249, 188] width 119 height 18
click at [122, 219] on p "Filters ( 1 )" at bounding box center [126, 219] width 18 height 54
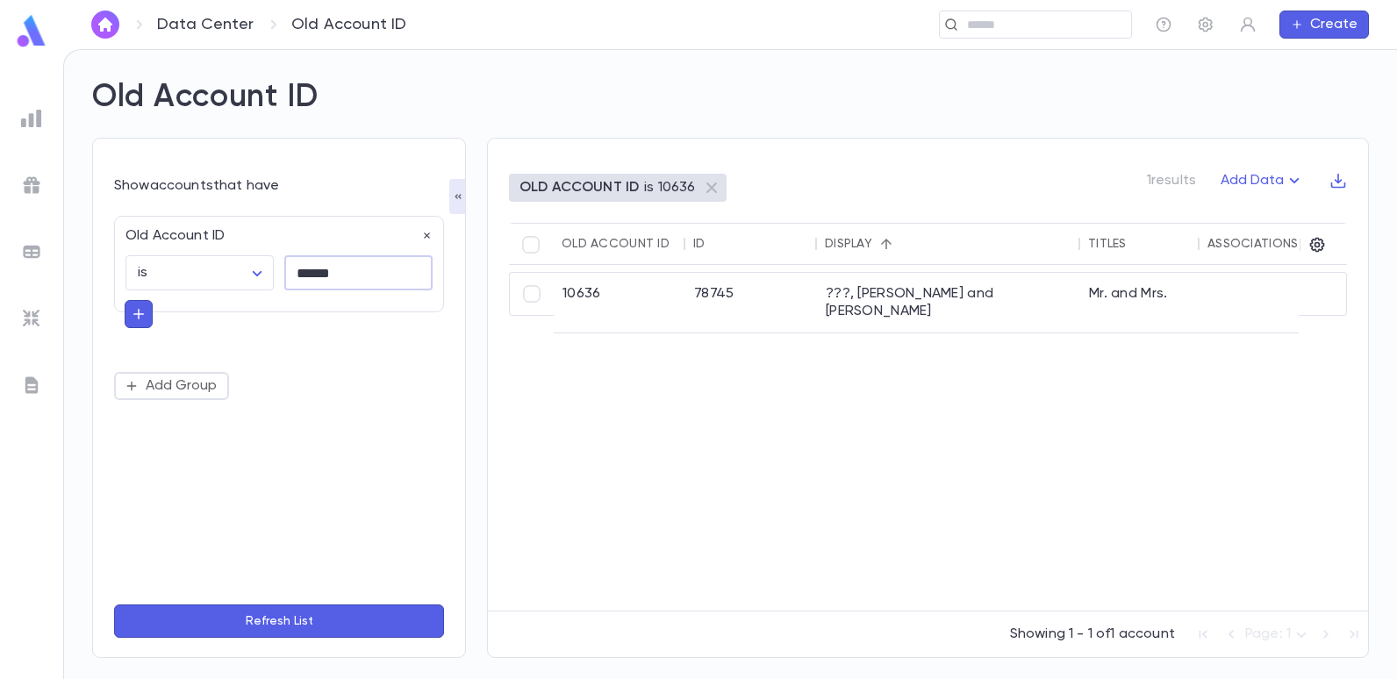
click at [383, 276] on input "******" at bounding box center [358, 273] width 148 height 34
type input "*"
type input "*****"
click at [114, 605] on button "Refresh List" at bounding box center [279, 621] width 330 height 33
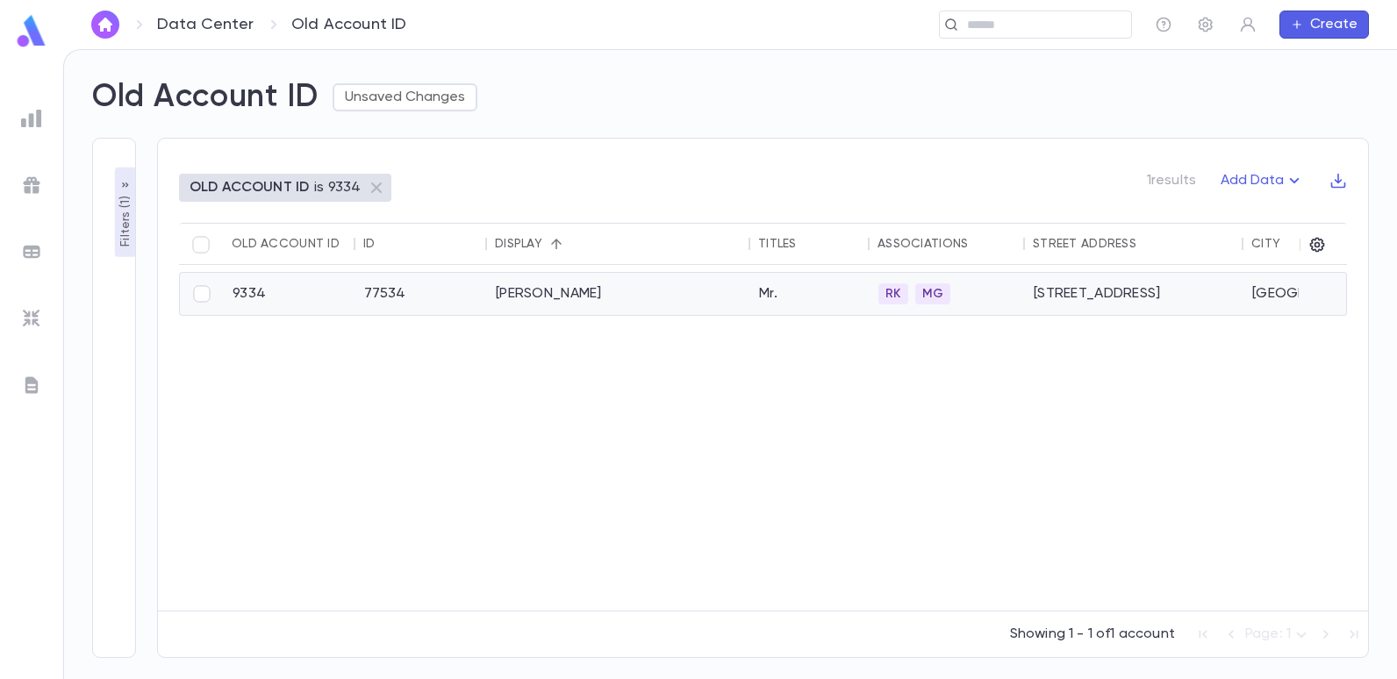
click at [541, 283] on div "[PERSON_NAME]" at bounding box center [618, 294] width 263 height 42
click at [966, 28] on input "text" at bounding box center [1043, 25] width 162 height 17
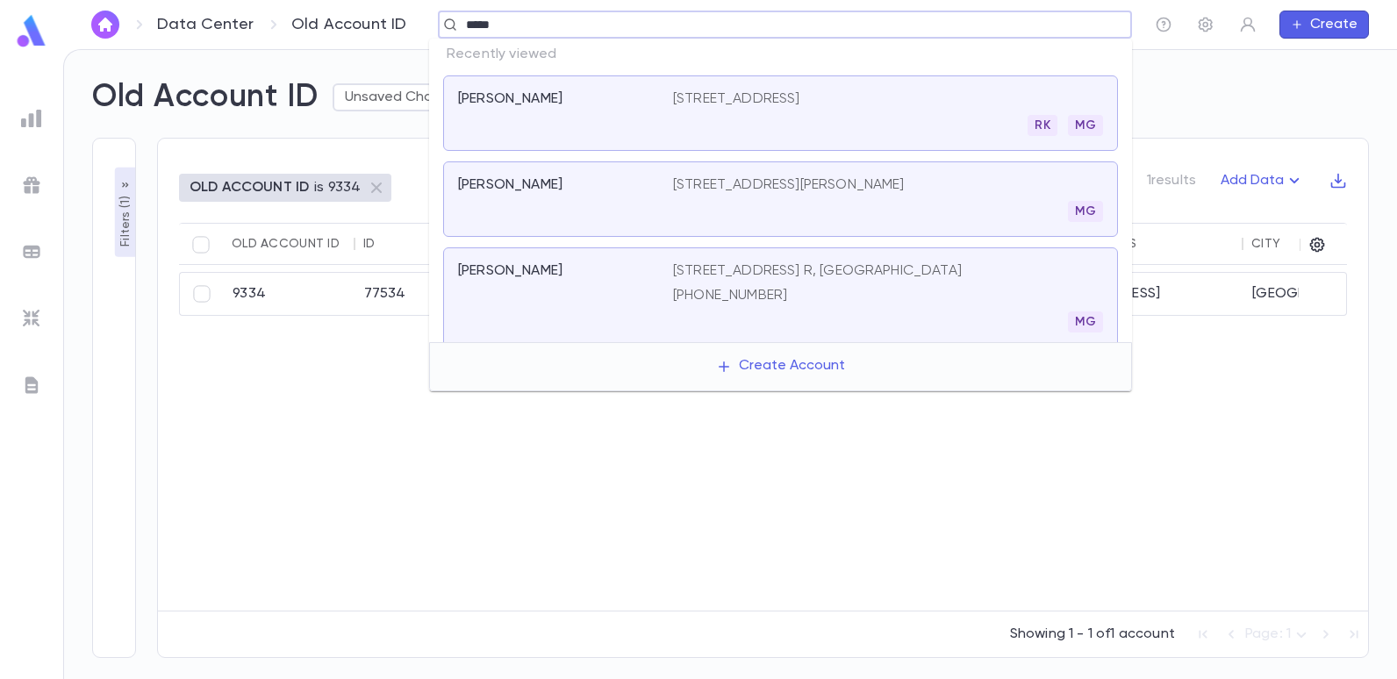
type input "******"
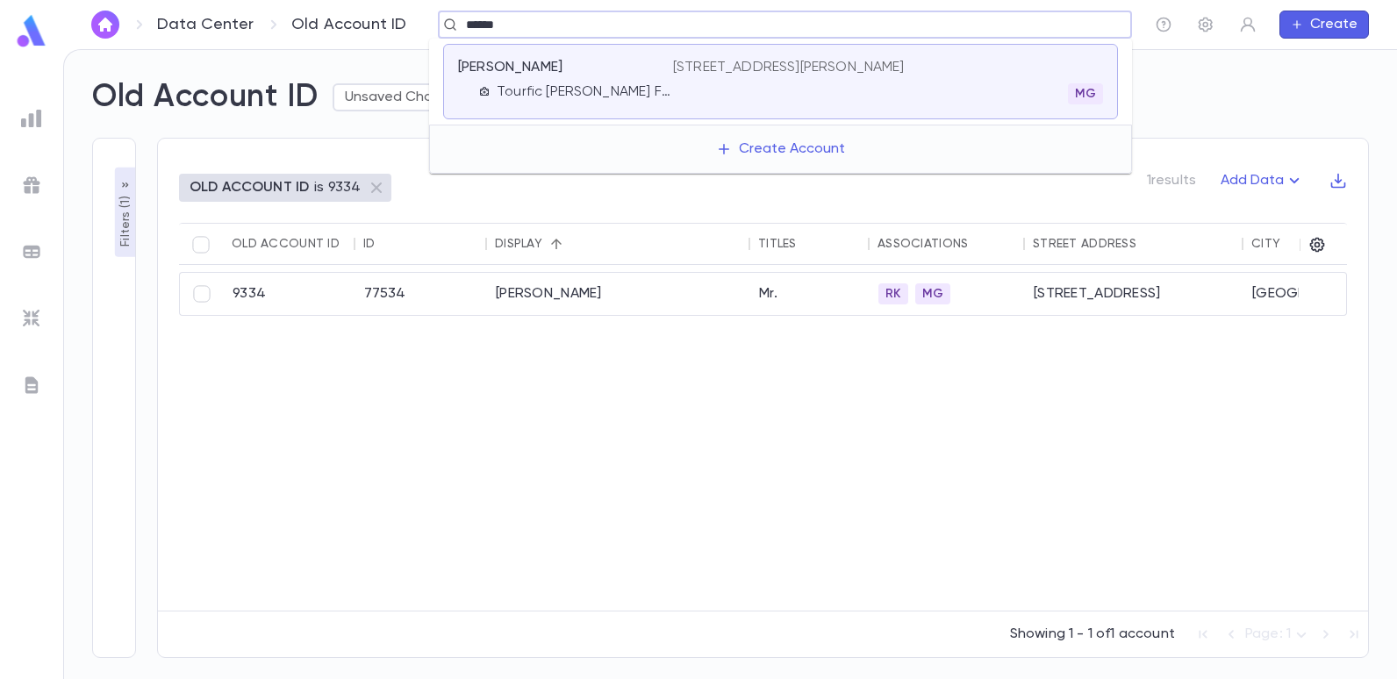
click at [794, 68] on p "[STREET_ADDRESS][PERSON_NAME]" at bounding box center [789, 68] width 232 height 18
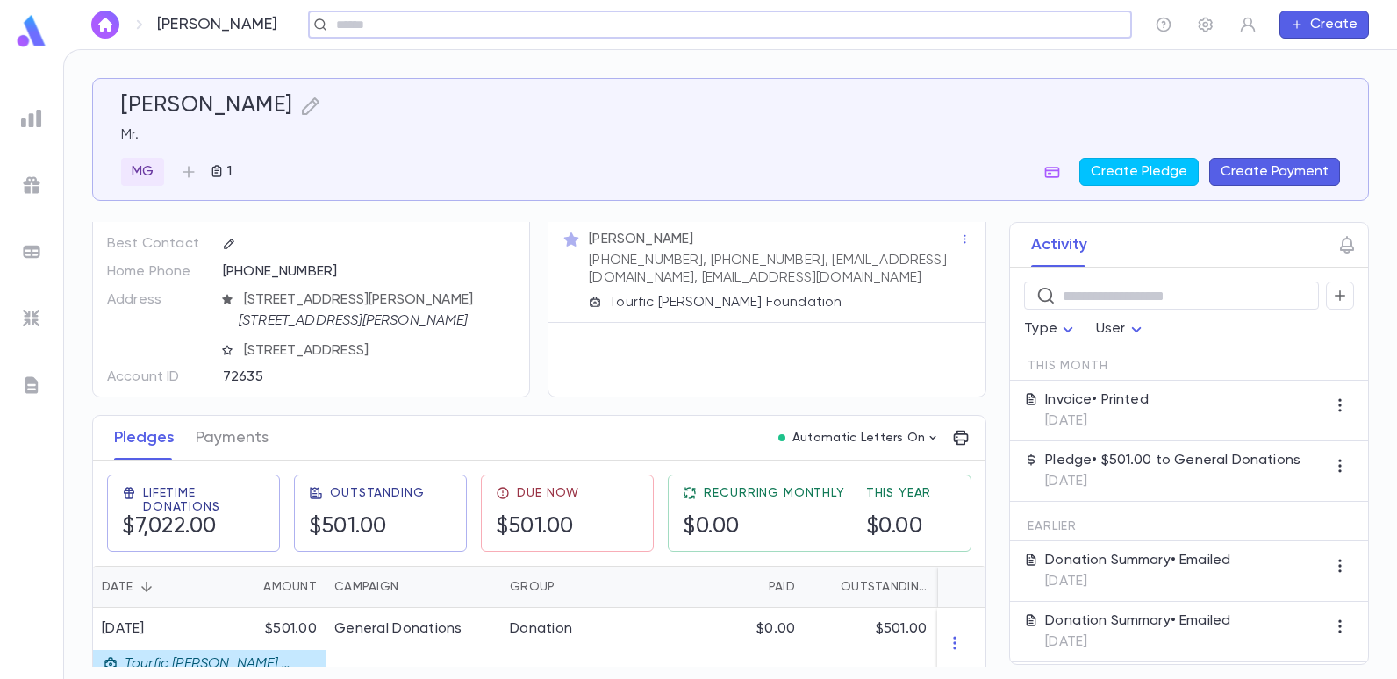
scroll to position [88, 0]
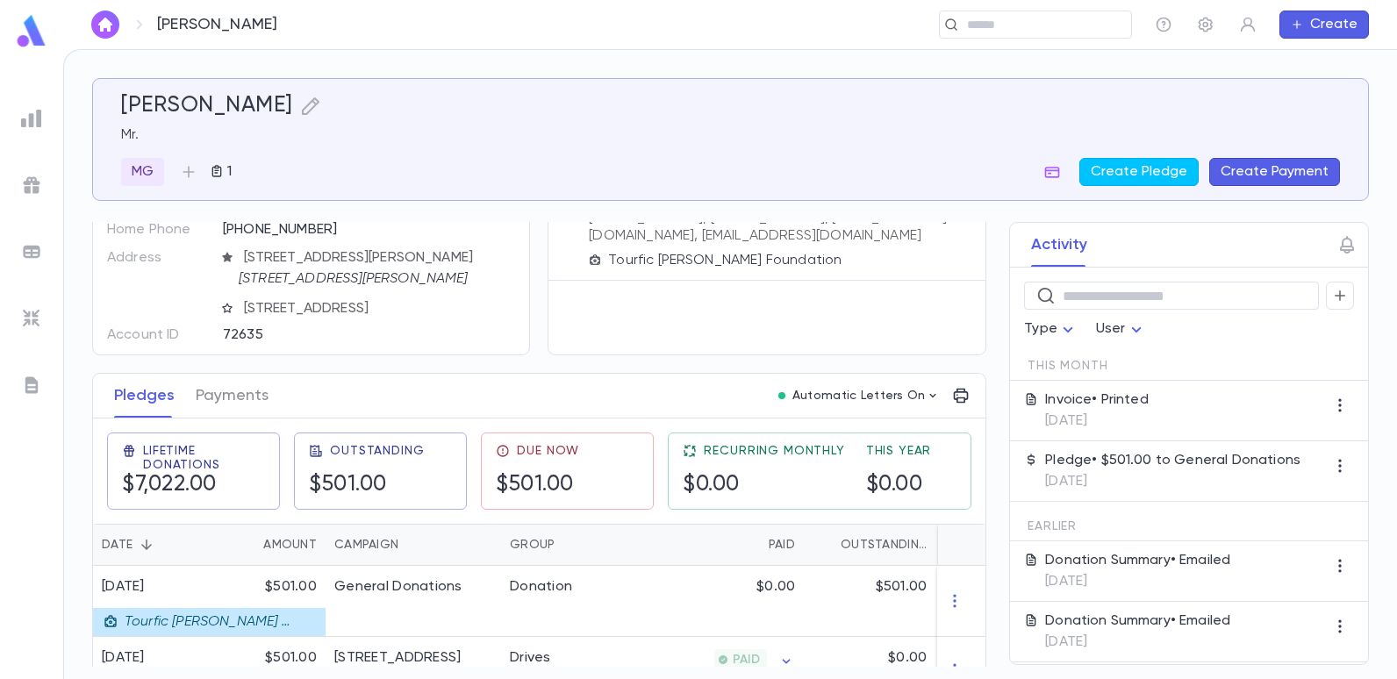
click at [1259, 174] on button "Create Payment" at bounding box center [1274, 172] width 131 height 28
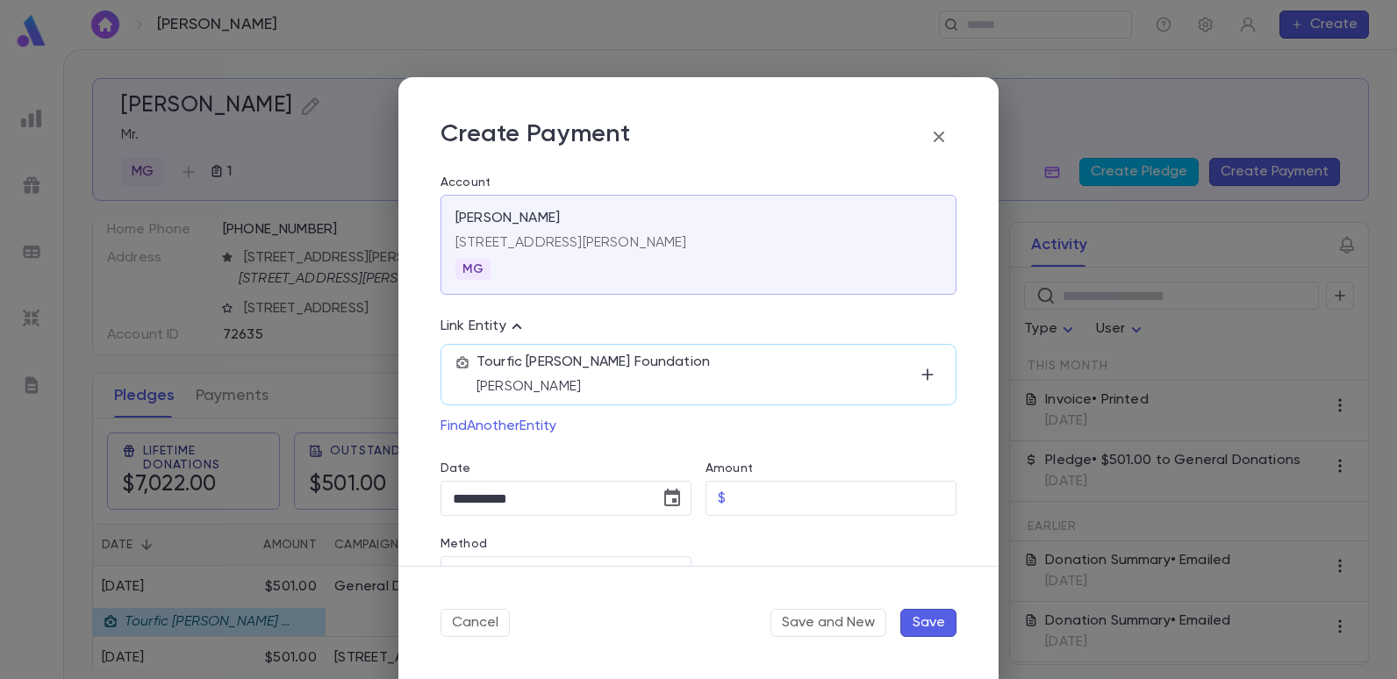
click at [802, 479] on div "Amount" at bounding box center [831, 471] width 251 height 19
click at [795, 497] on input "Amount" at bounding box center [845, 499] width 224 height 34
type input "******"
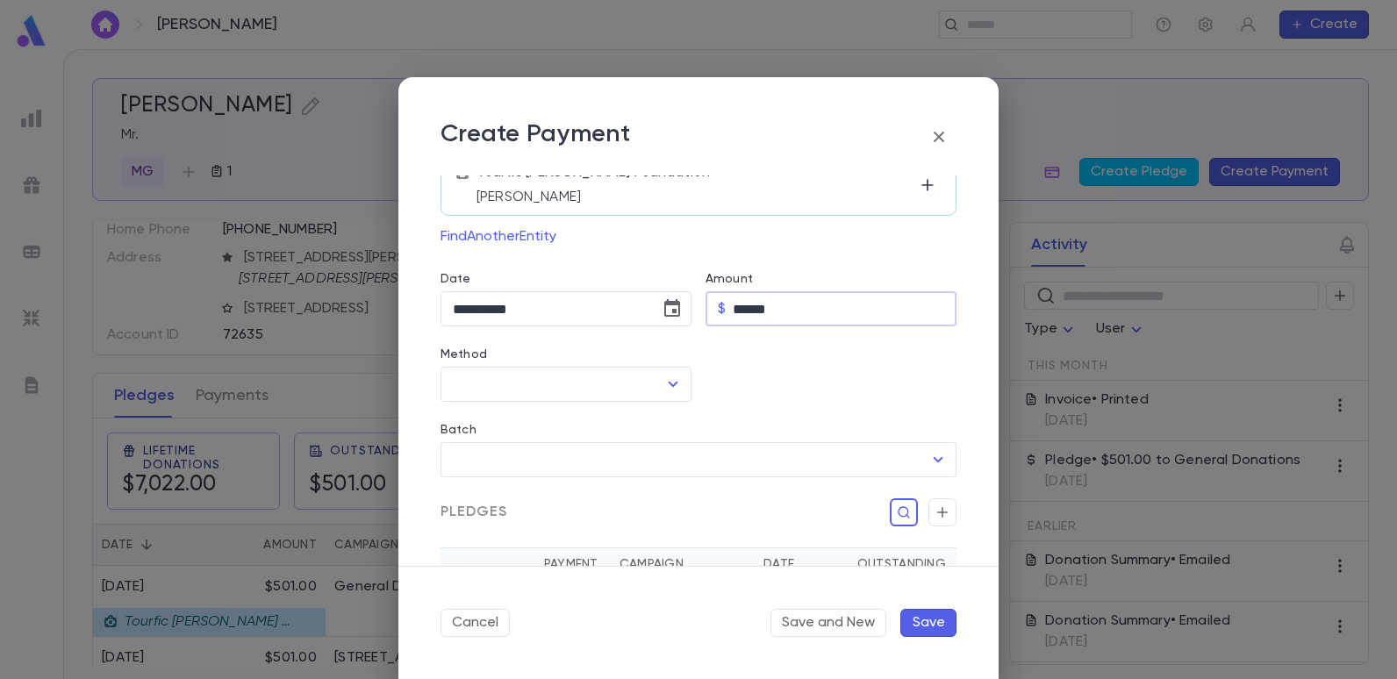
scroll to position [263, 0]
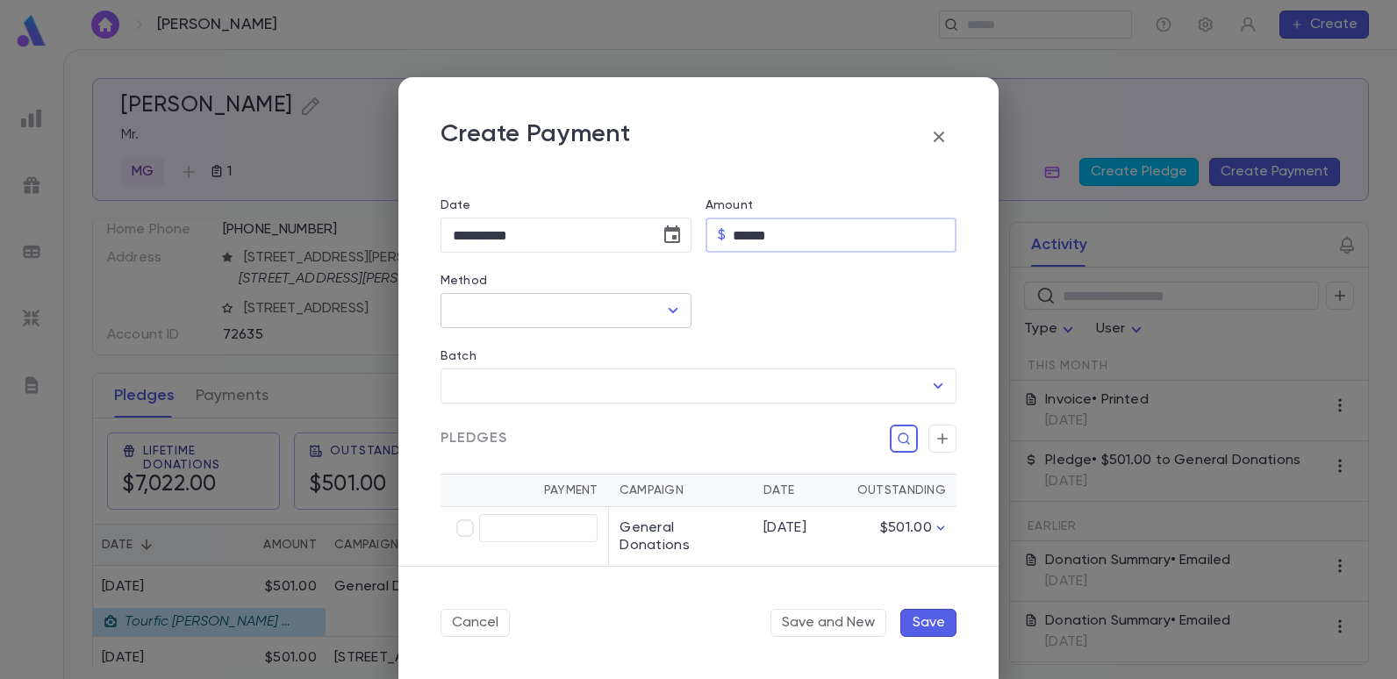
click at [506, 305] on input "Method" at bounding box center [553, 310] width 209 height 33
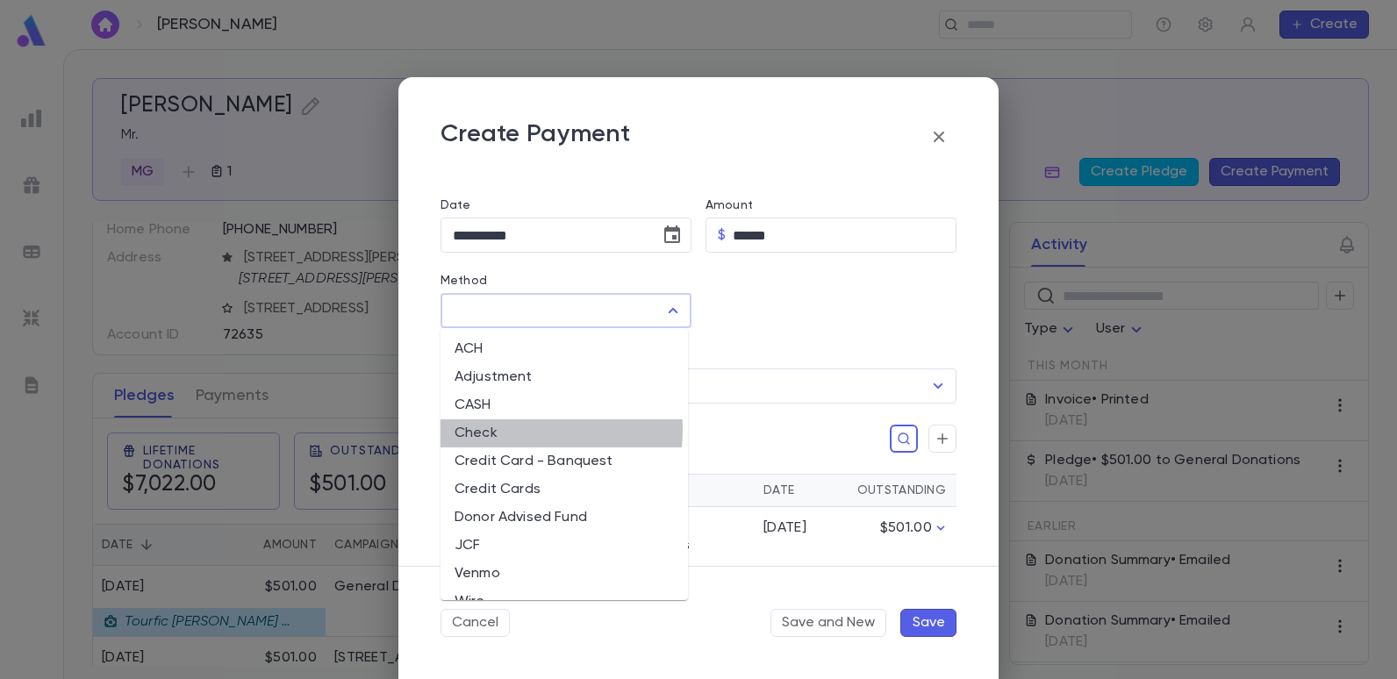
click at [513, 430] on li "Check" at bounding box center [565, 434] width 248 height 28
type input "*****"
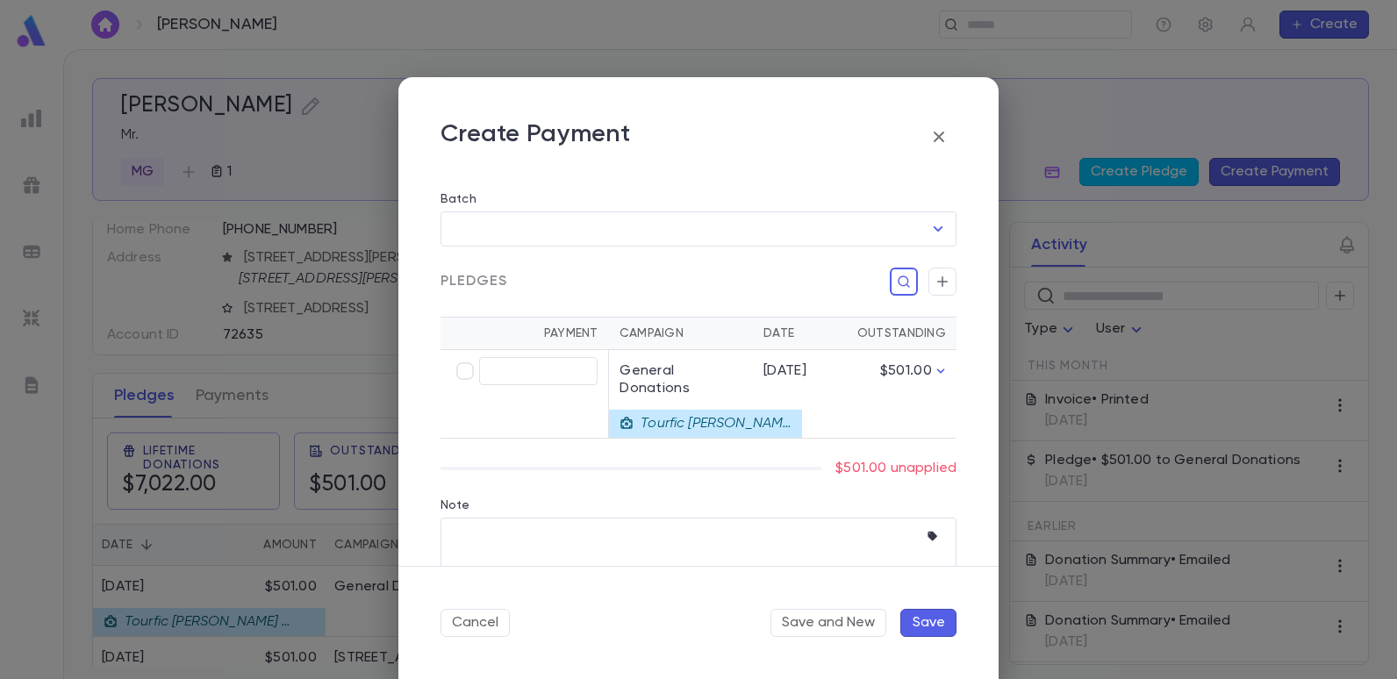
scroll to position [439, 0]
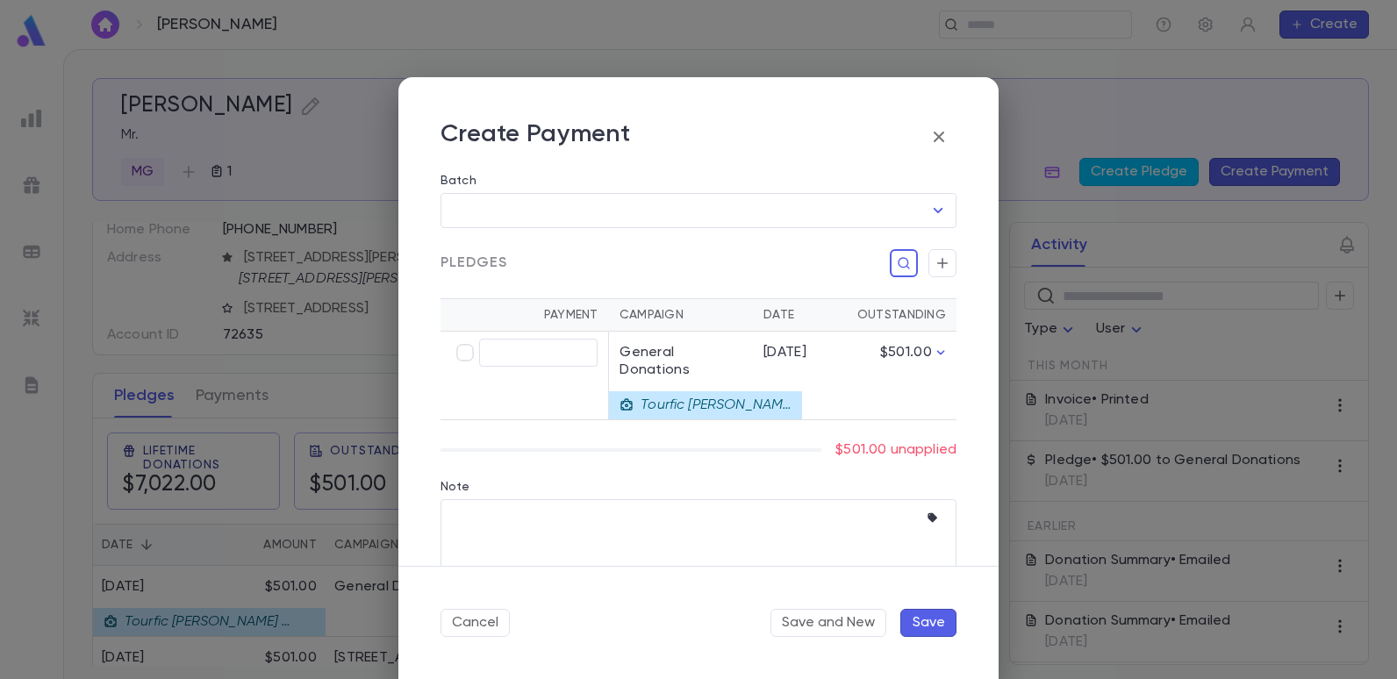
type input "******"
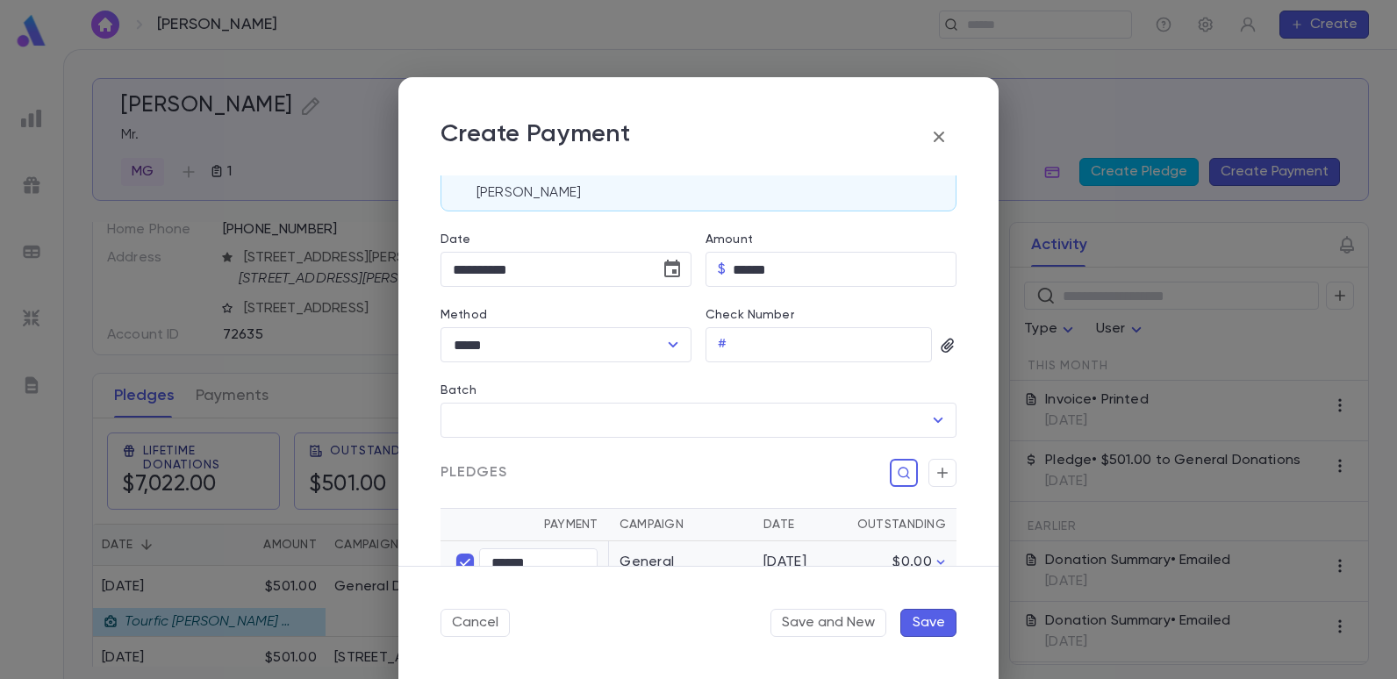
scroll to position [140, 0]
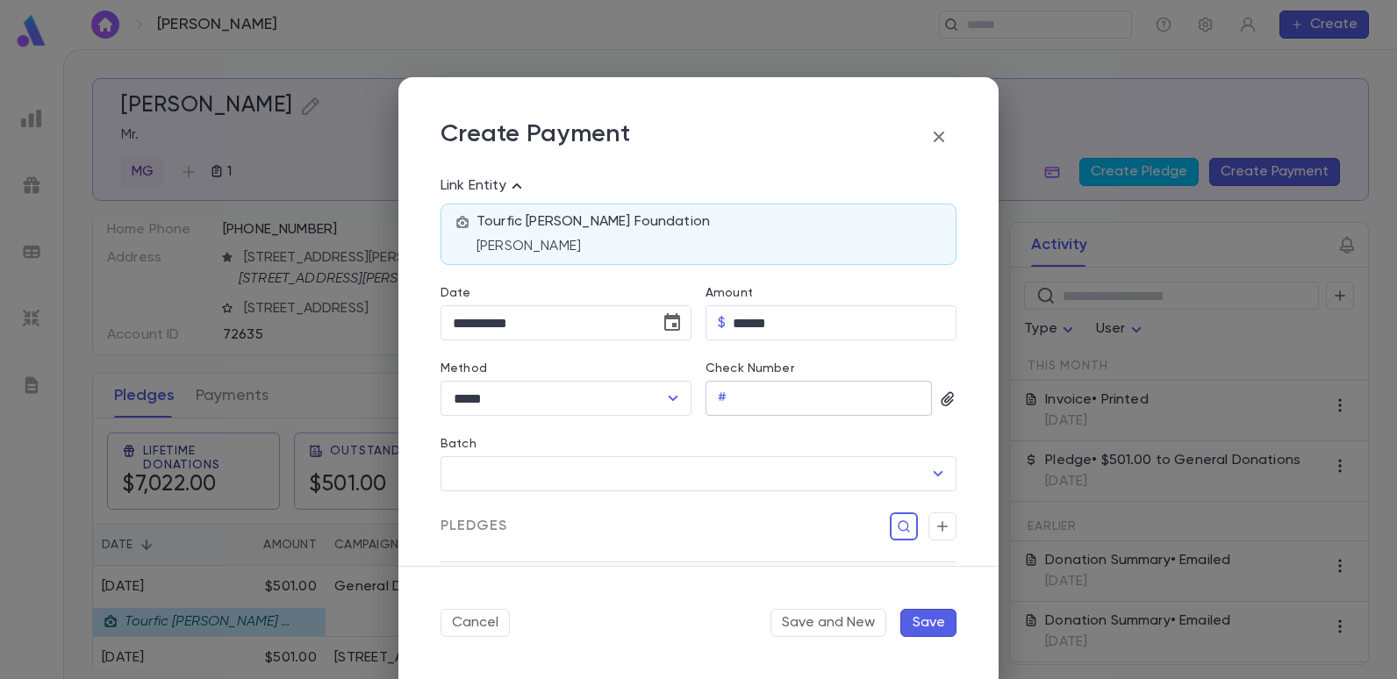
click at [824, 405] on input "Check Number" at bounding box center [833, 399] width 198 height 34
type input "******"
click at [941, 398] on icon "button" at bounding box center [947, 399] width 12 height 14
click at [958, 426] on div "Upload Front Image" at bounding box center [1016, 429] width 131 height 18
click at [0, 0] on input "Upload Front Image" at bounding box center [0, 0] width 0 height 0
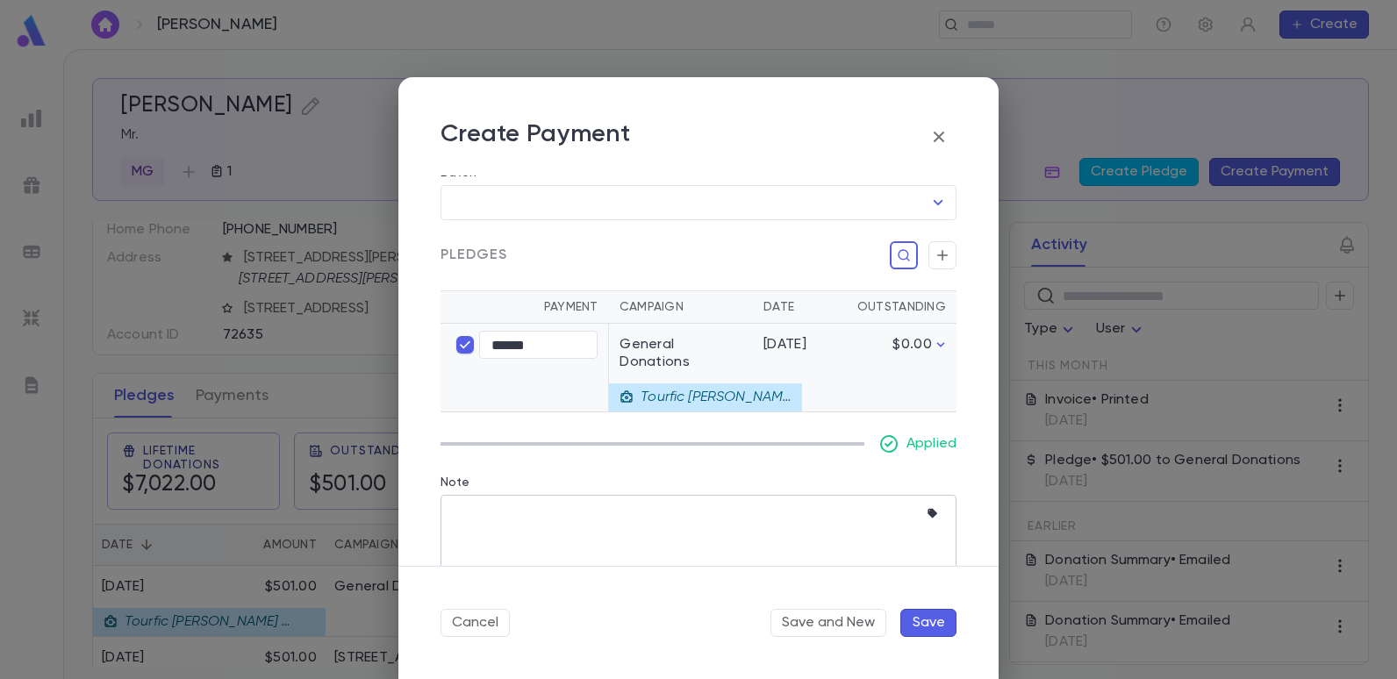
scroll to position [480, 0]
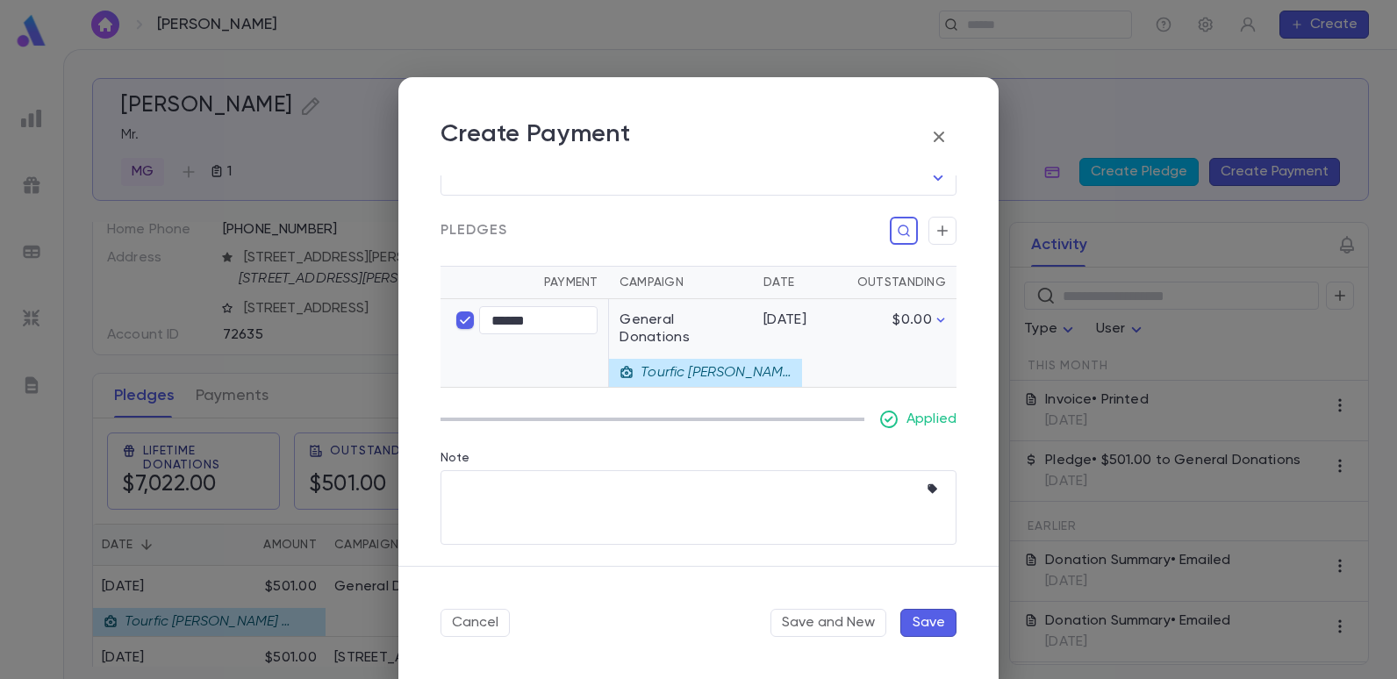
click at [914, 616] on button "Save" at bounding box center [929, 623] width 56 height 28
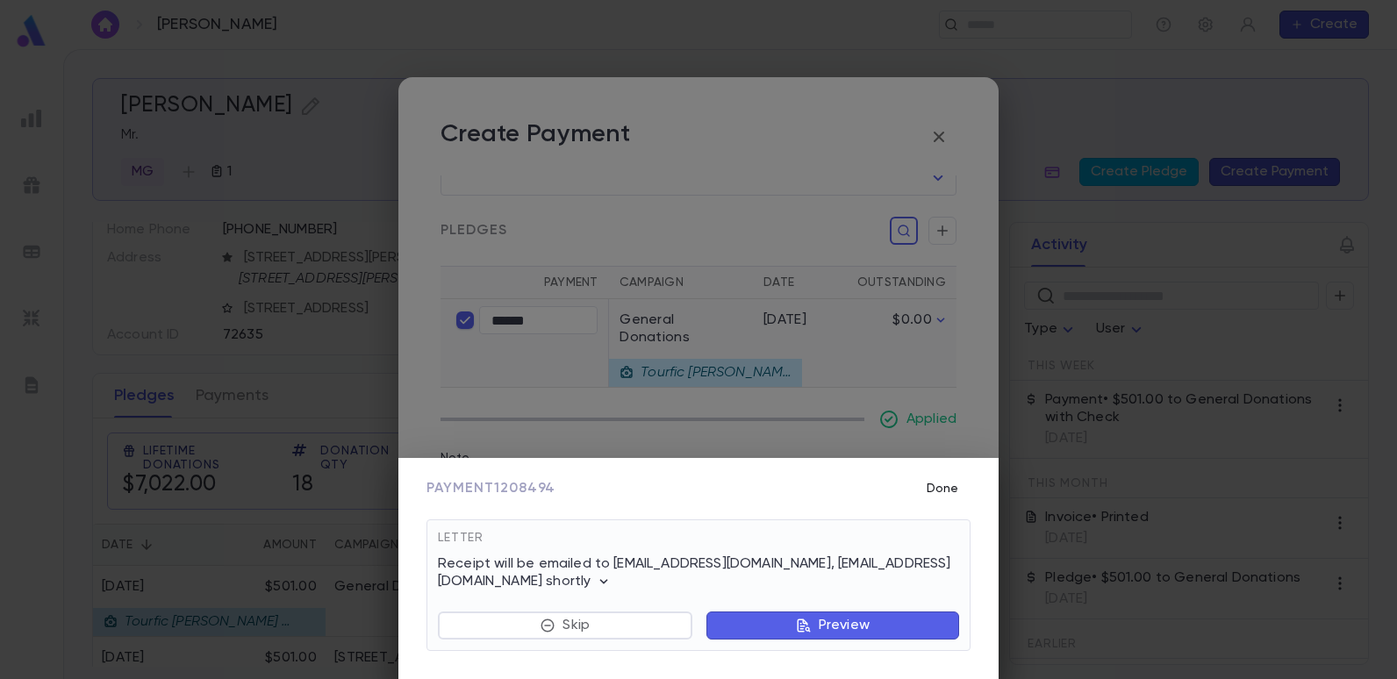
click at [936, 488] on button "Done" at bounding box center [943, 488] width 56 height 33
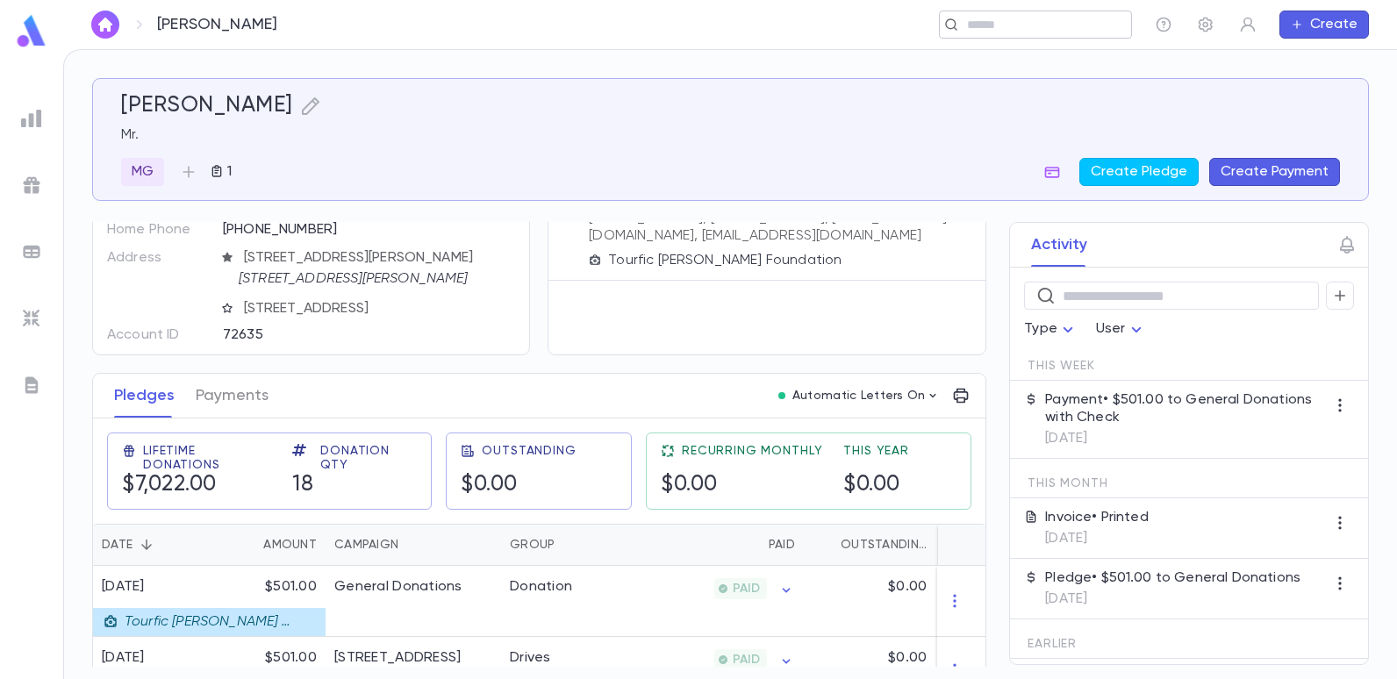
click at [1010, 29] on input "text" at bounding box center [1030, 25] width 136 height 17
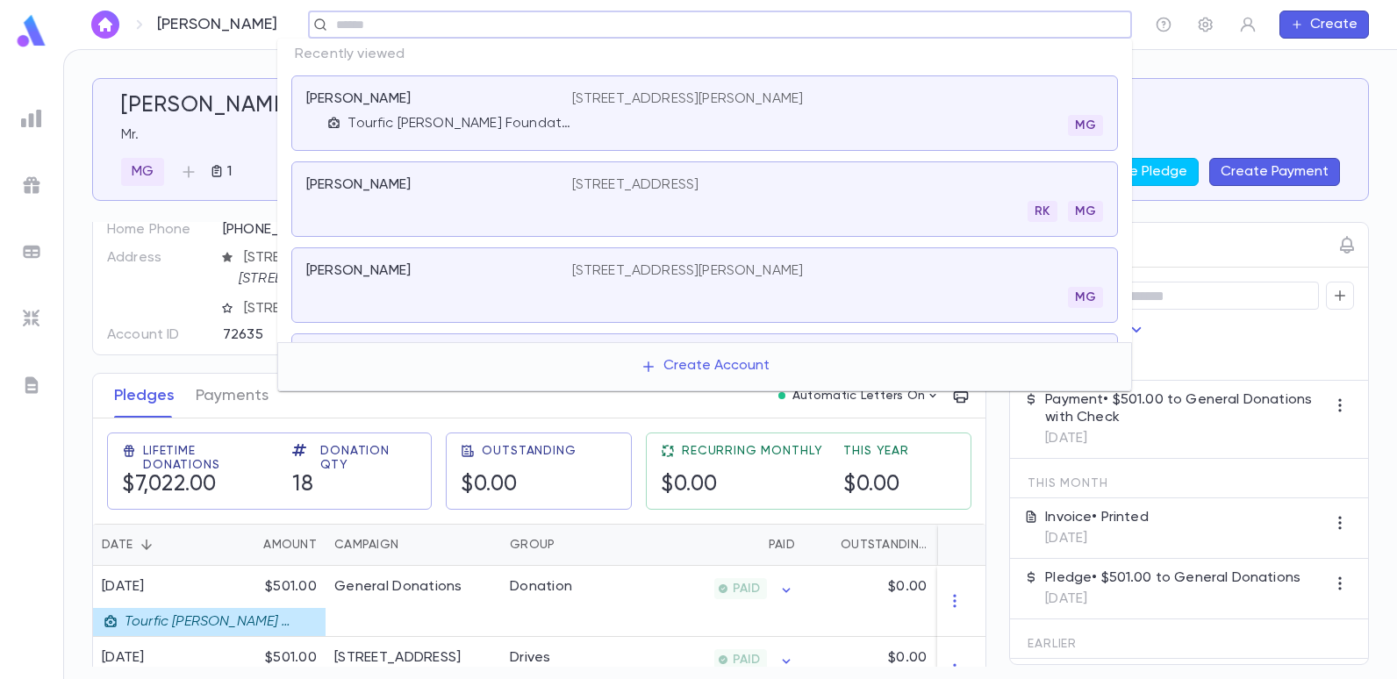
click at [354, 38] on div "​" at bounding box center [720, 25] width 824 height 28
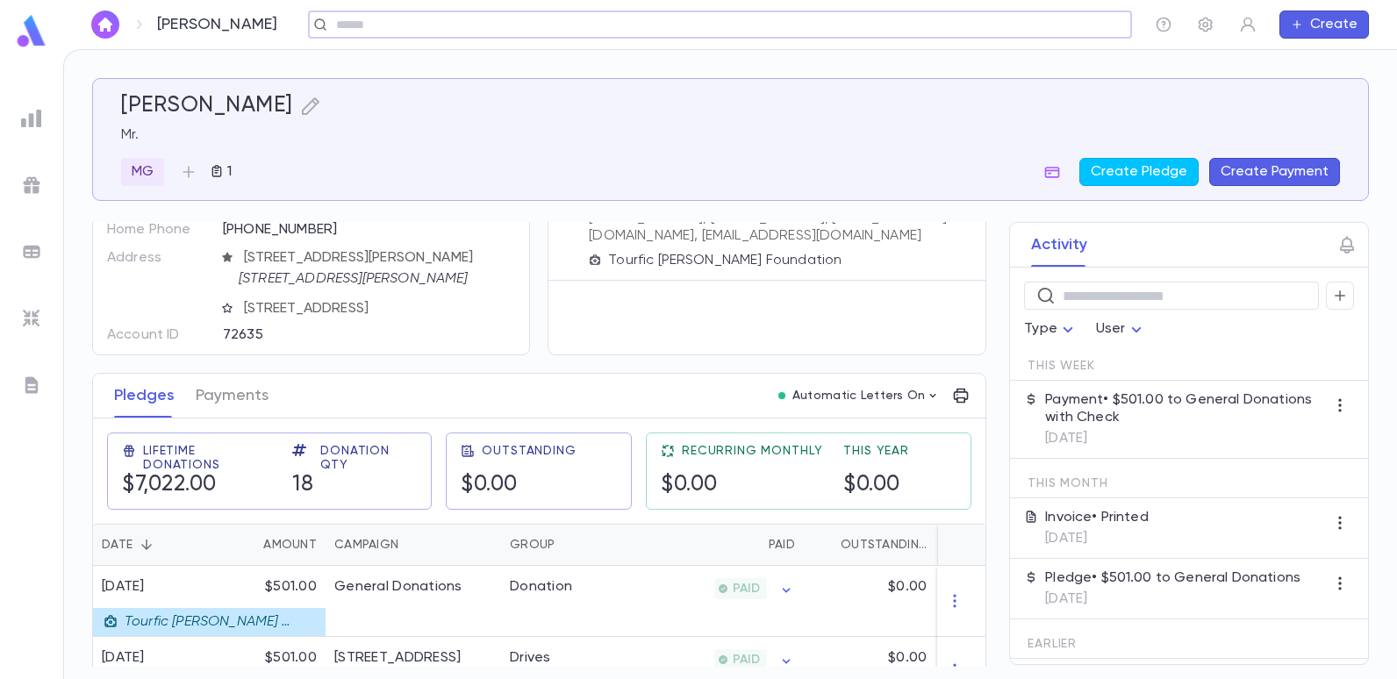
click at [355, 25] on input "text" at bounding box center [714, 25] width 767 height 17
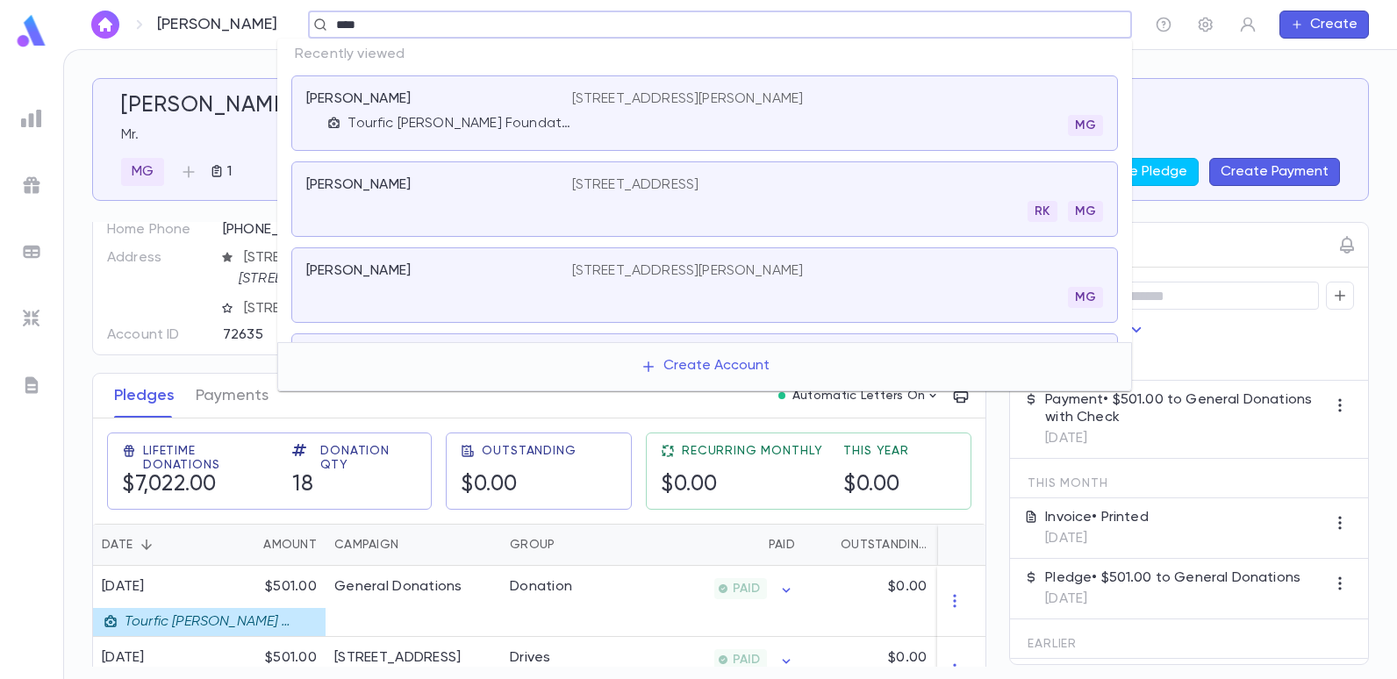
type input "*****"
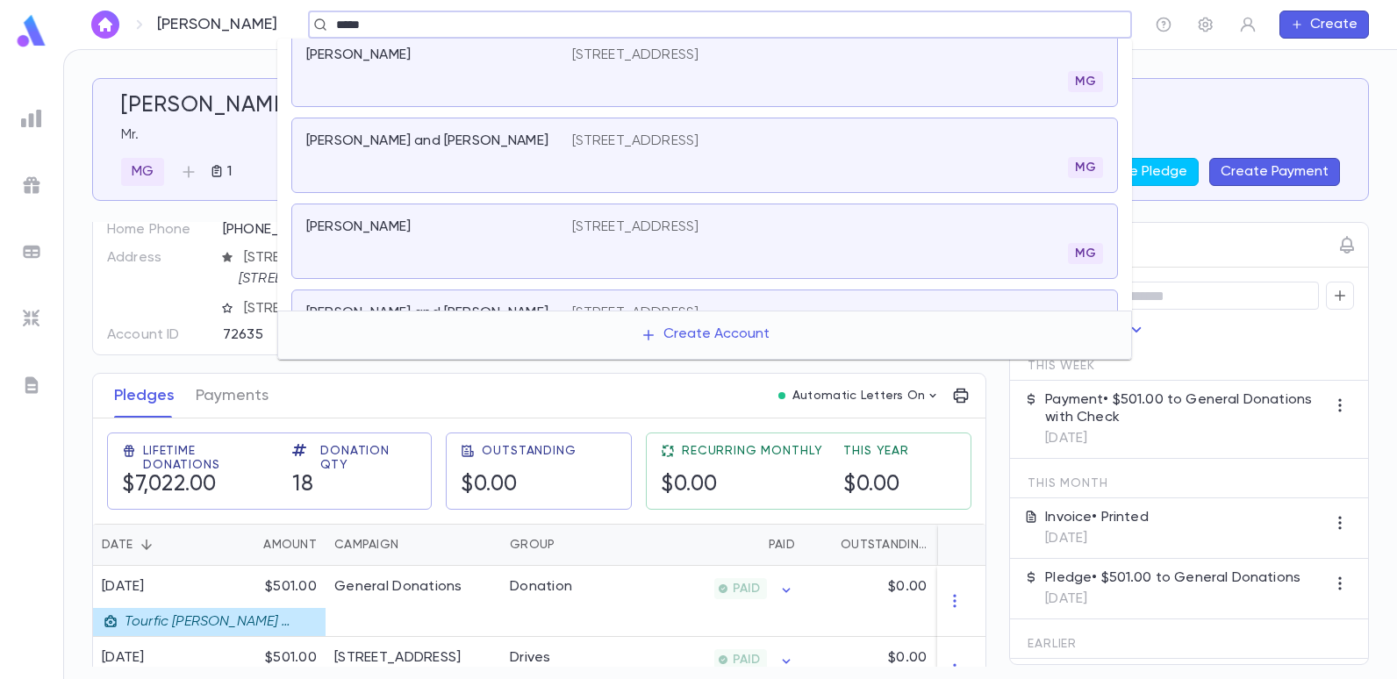
scroll to position [351, 0]
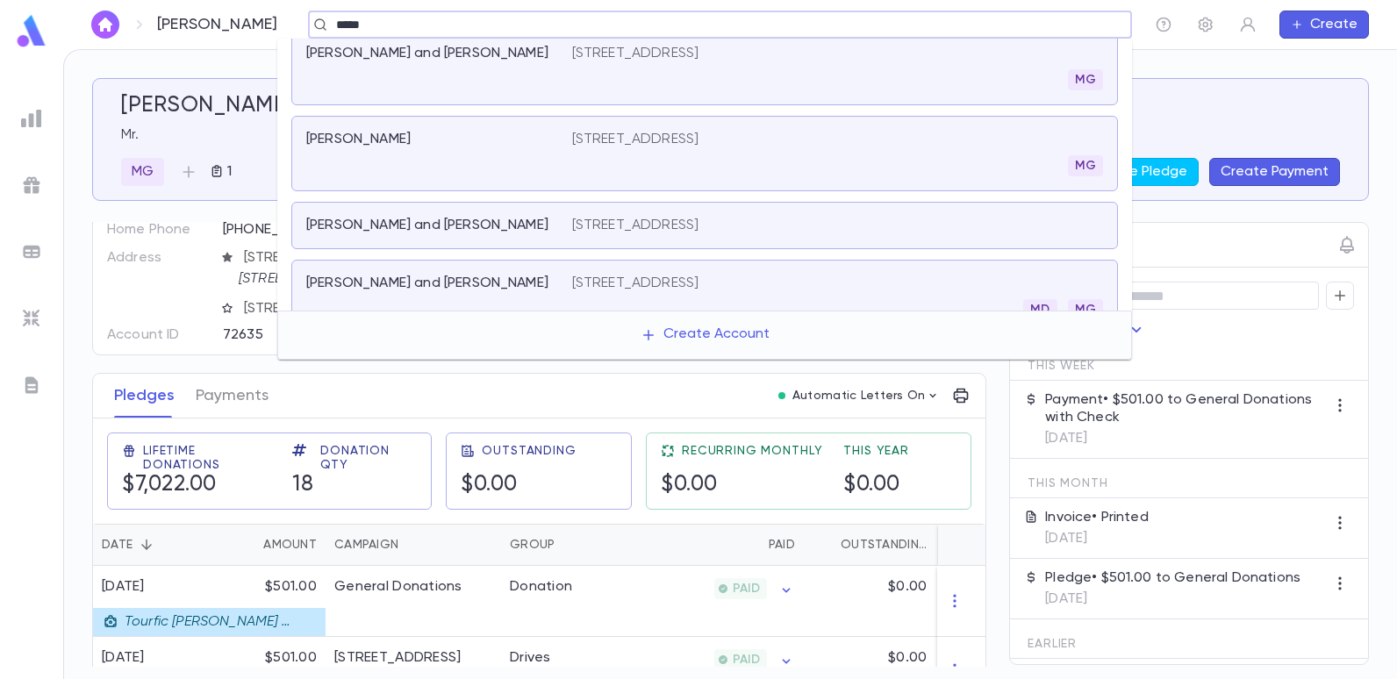
click at [379, 147] on p "[PERSON_NAME]" at bounding box center [358, 140] width 104 height 18
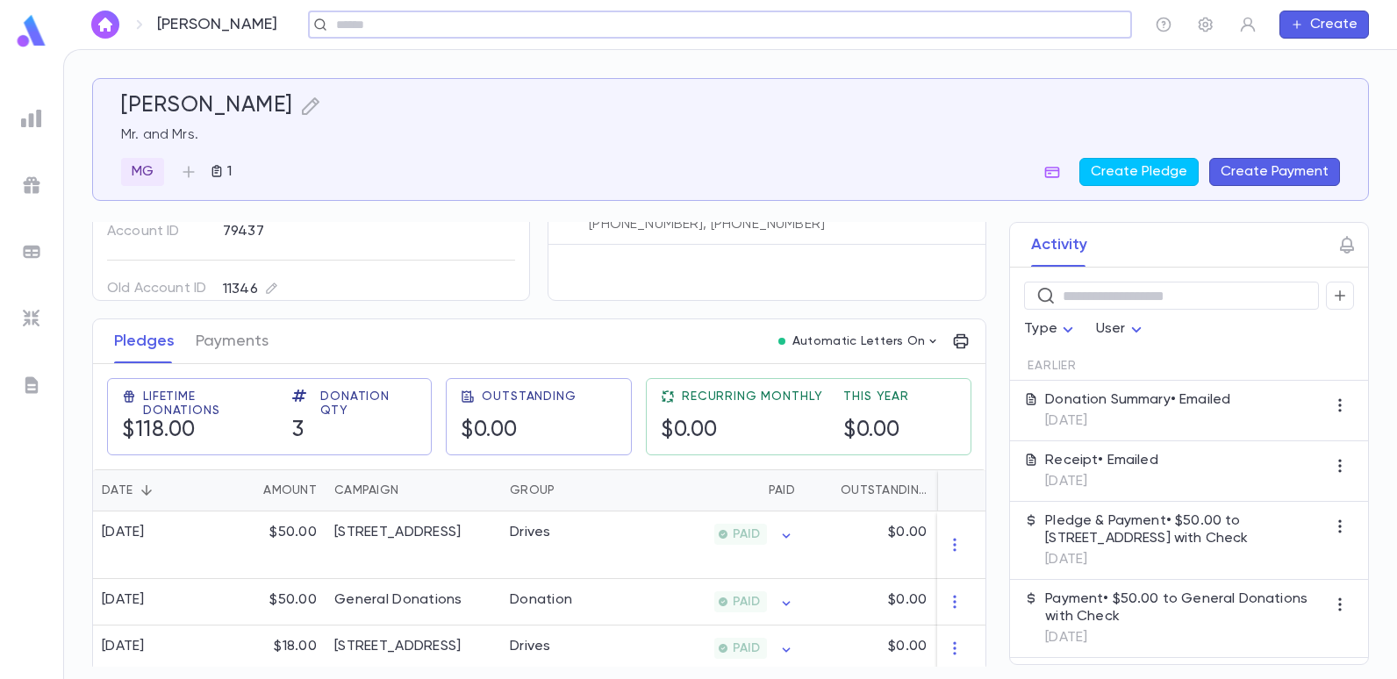
scroll to position [155, 0]
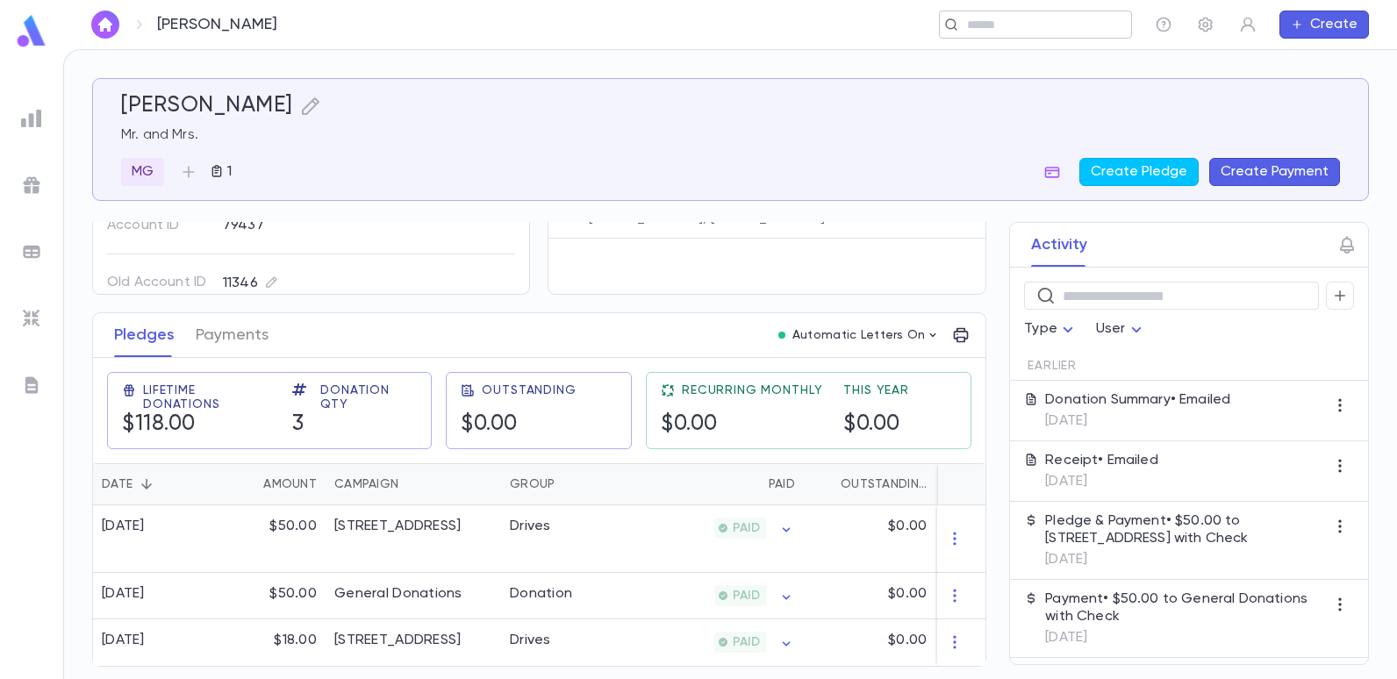
drag, startPoint x: 1096, startPoint y: 8, endPoint x: 1084, endPoint y: 25, distance: 21.4
click at [1095, 8] on div "Zalta, Nathan ​ Create" at bounding box center [730, 24] width 1334 height 49
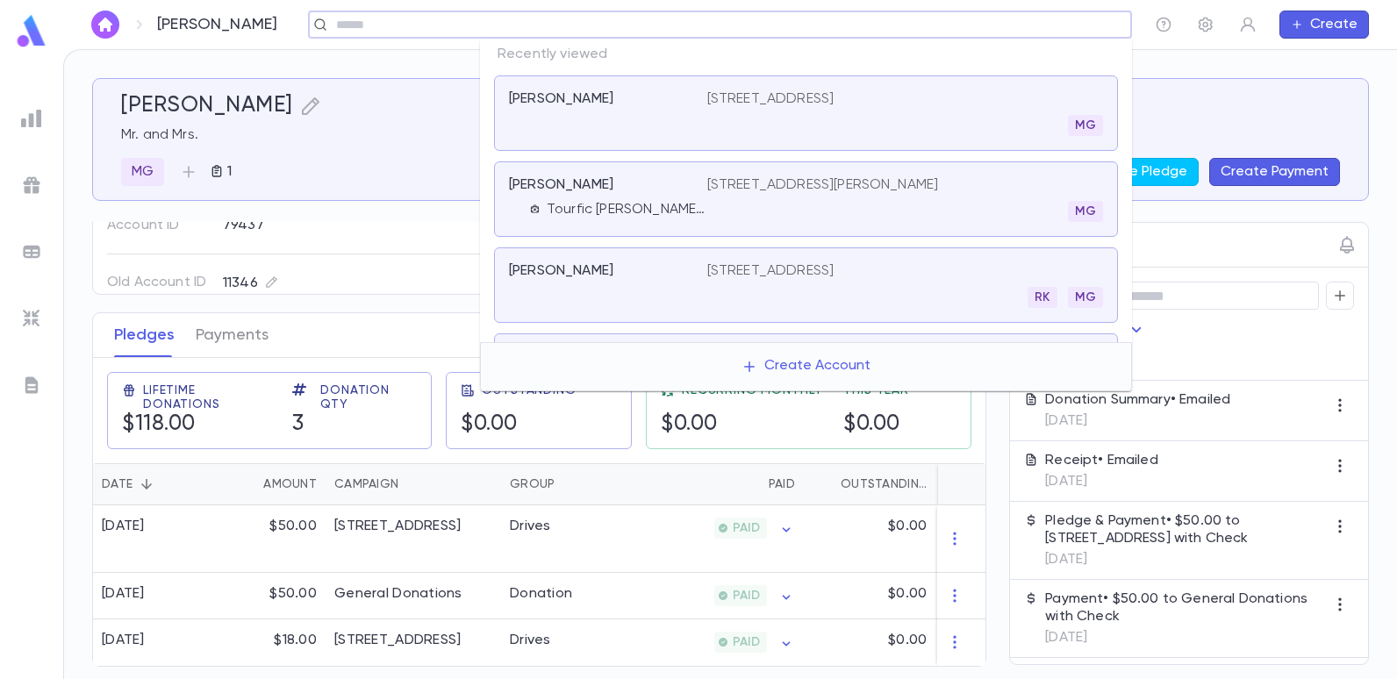
click at [1071, 32] on input "text" at bounding box center [714, 25] width 767 height 17
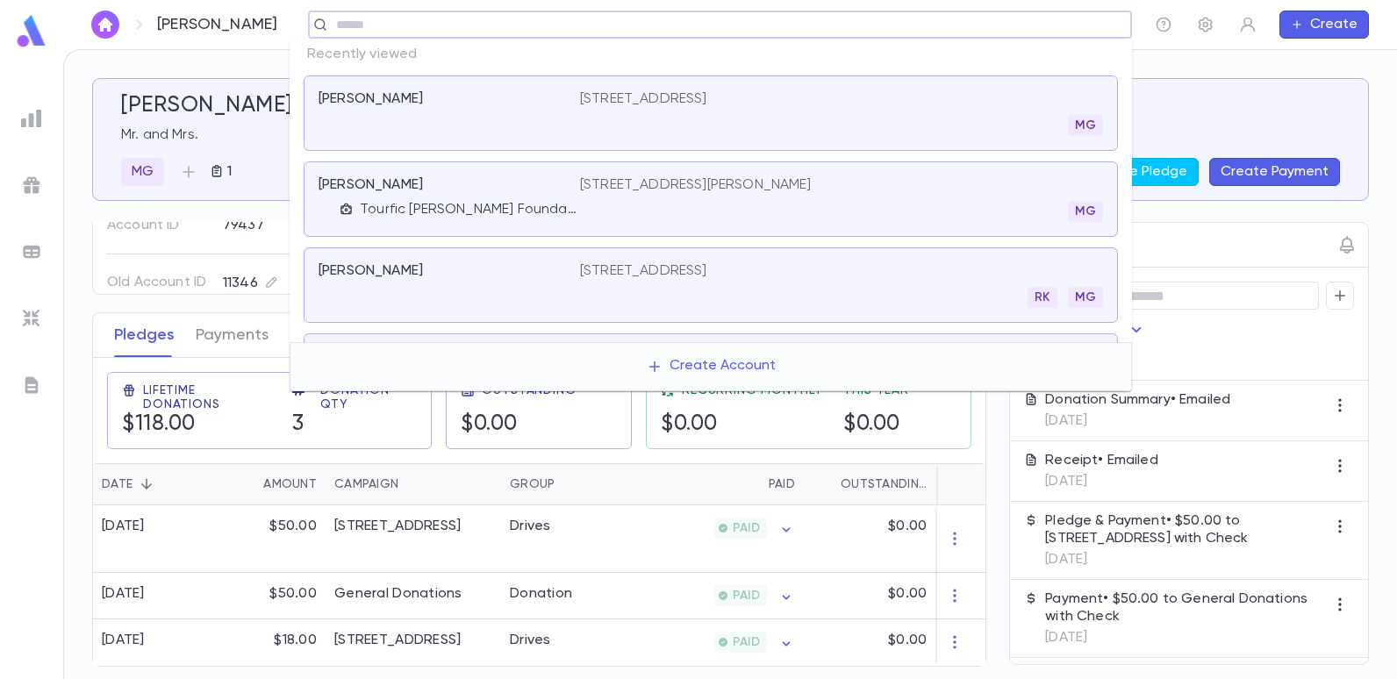
type input "*"
type input "******"
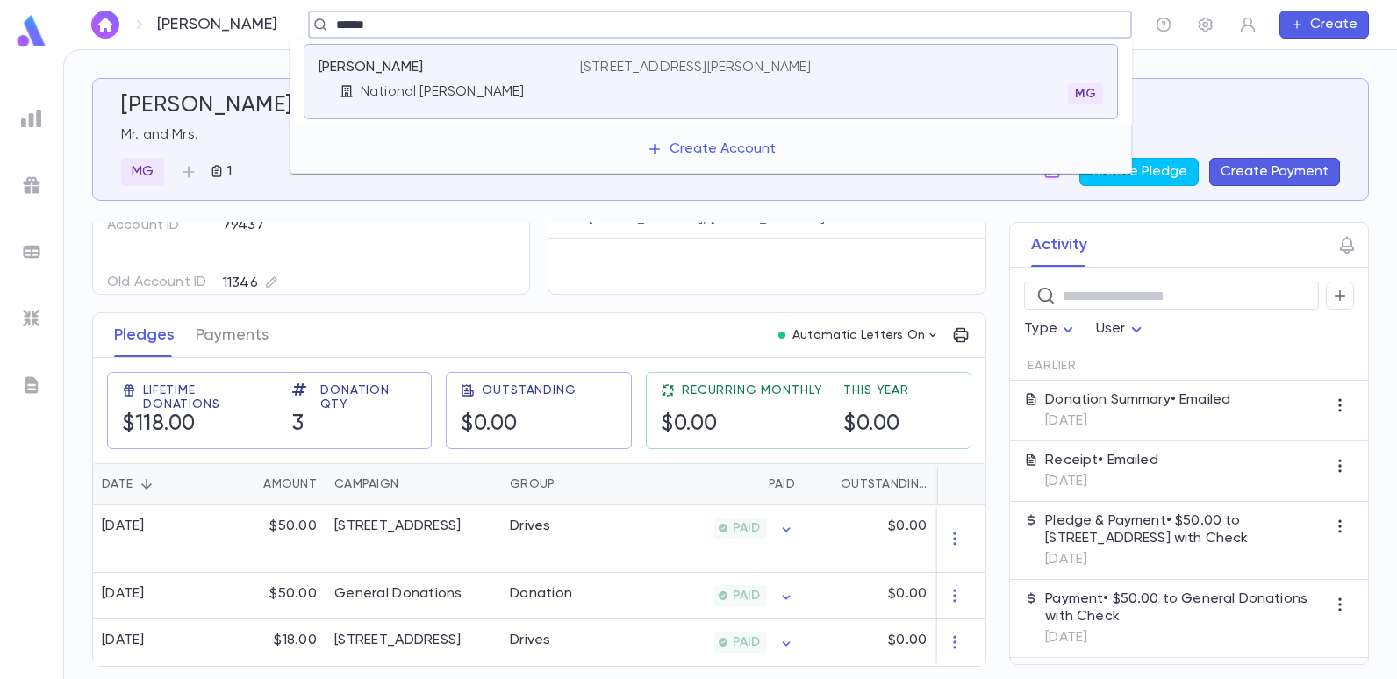
click at [732, 74] on p "[STREET_ADDRESS][PERSON_NAME]" at bounding box center [696, 68] width 232 height 18
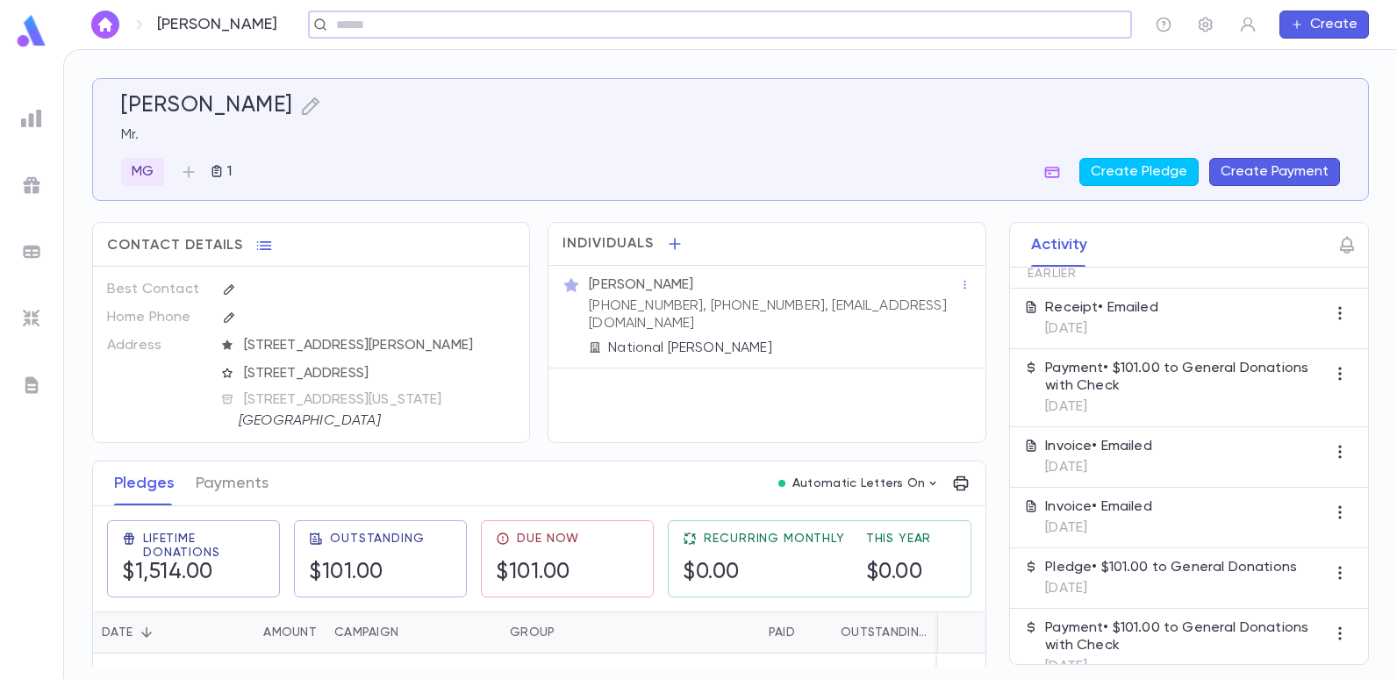
scroll to position [263, 0]
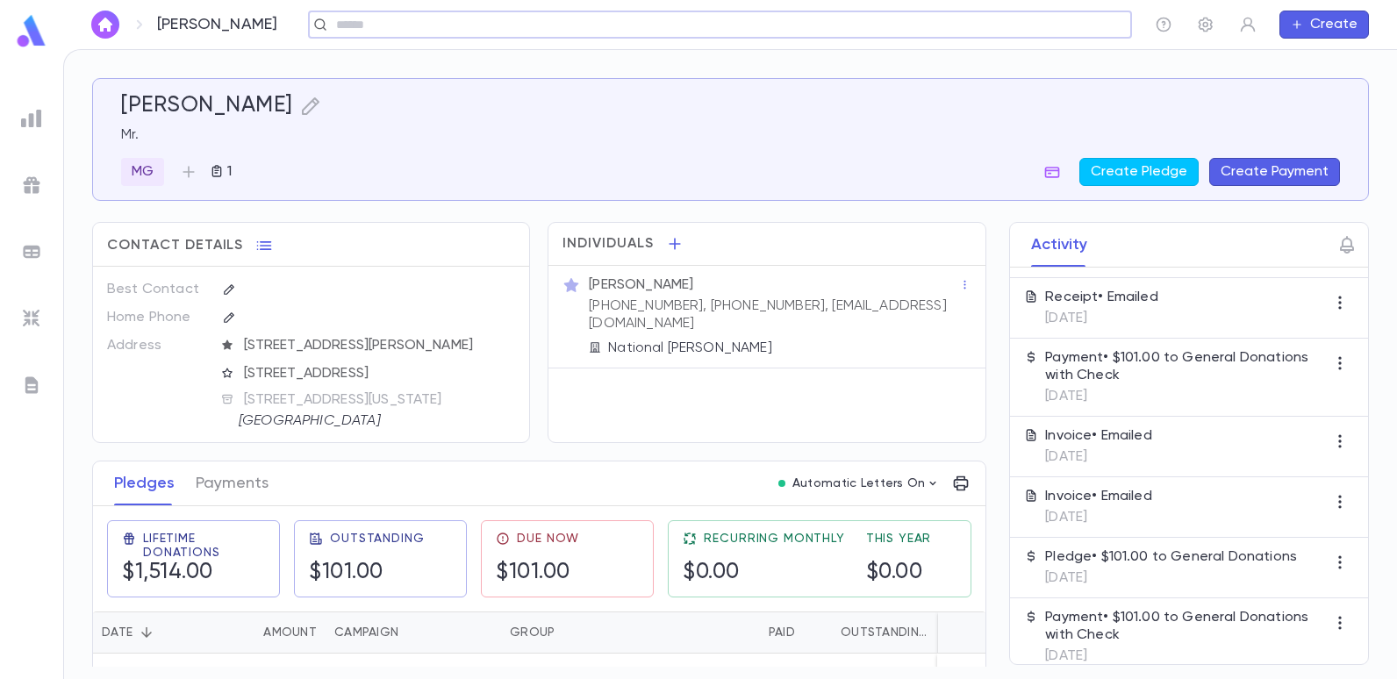
click at [1306, 170] on button "Create Payment" at bounding box center [1274, 172] width 131 height 28
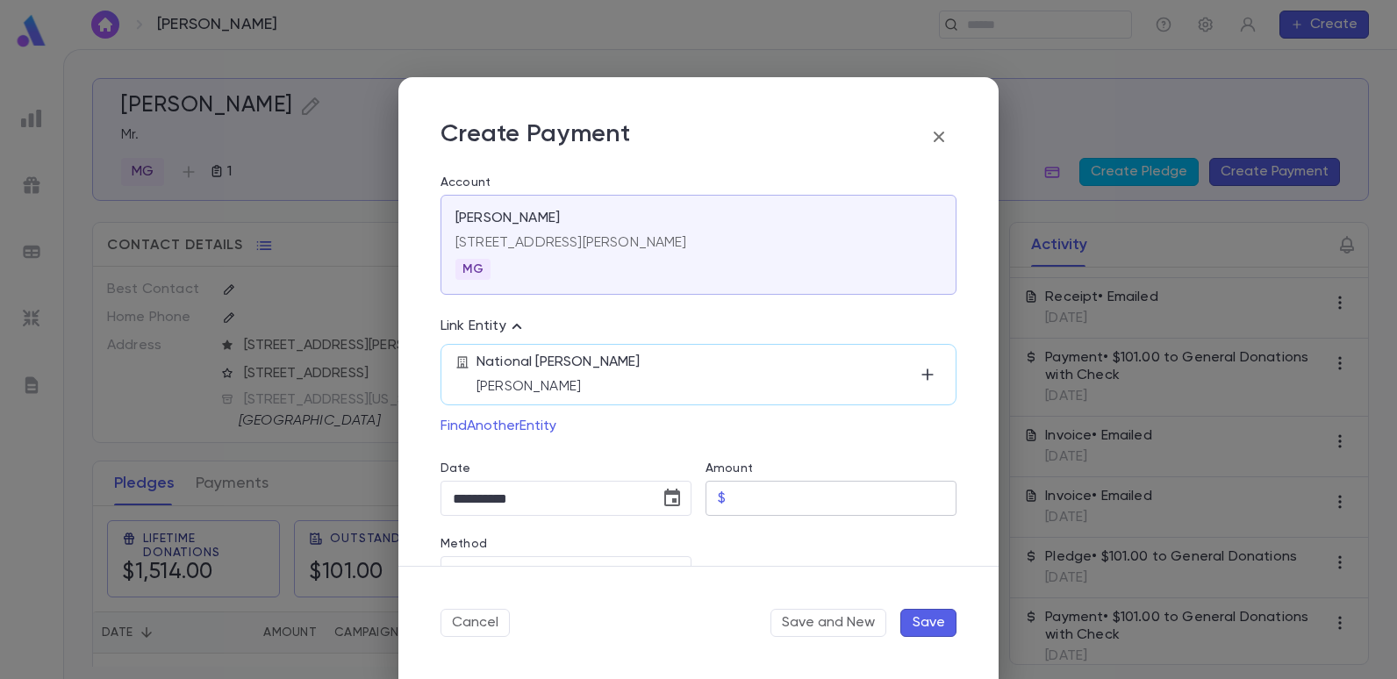
click at [768, 499] on input "Amount" at bounding box center [845, 499] width 224 height 34
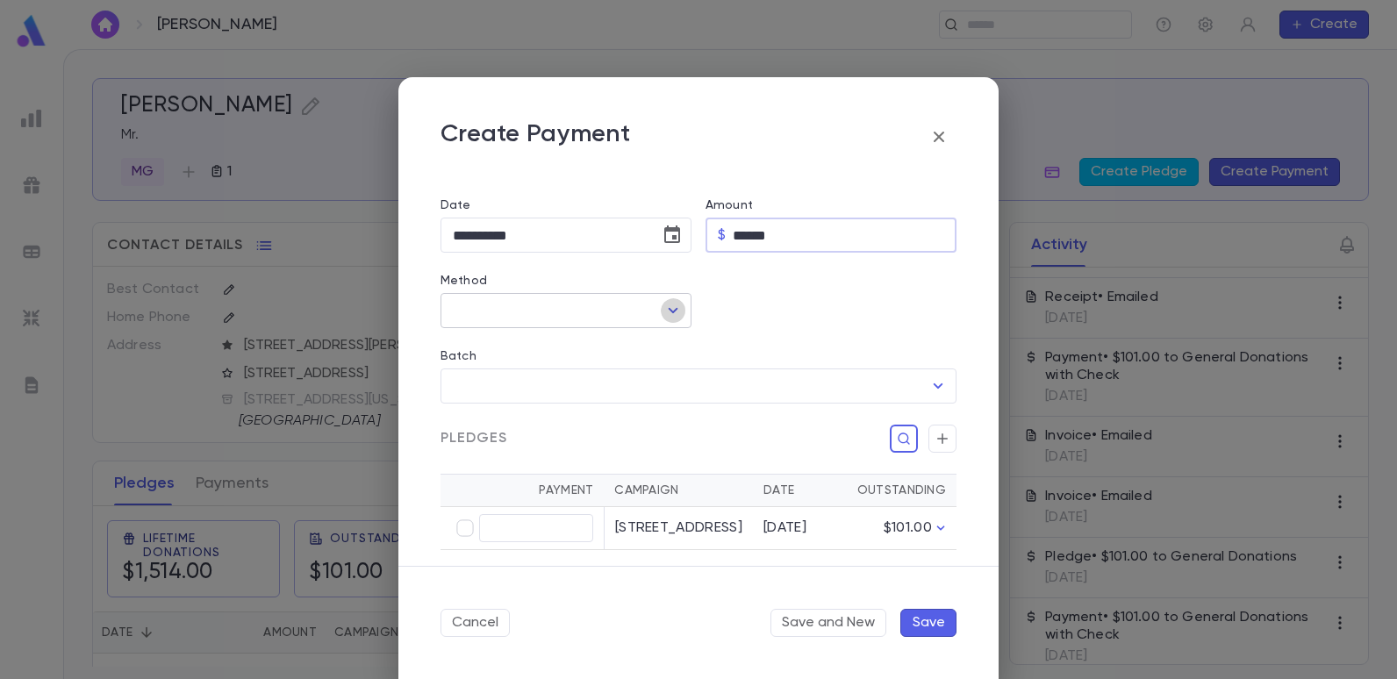
click at [663, 306] on icon "Open" at bounding box center [673, 310] width 21 height 21
type input "******"
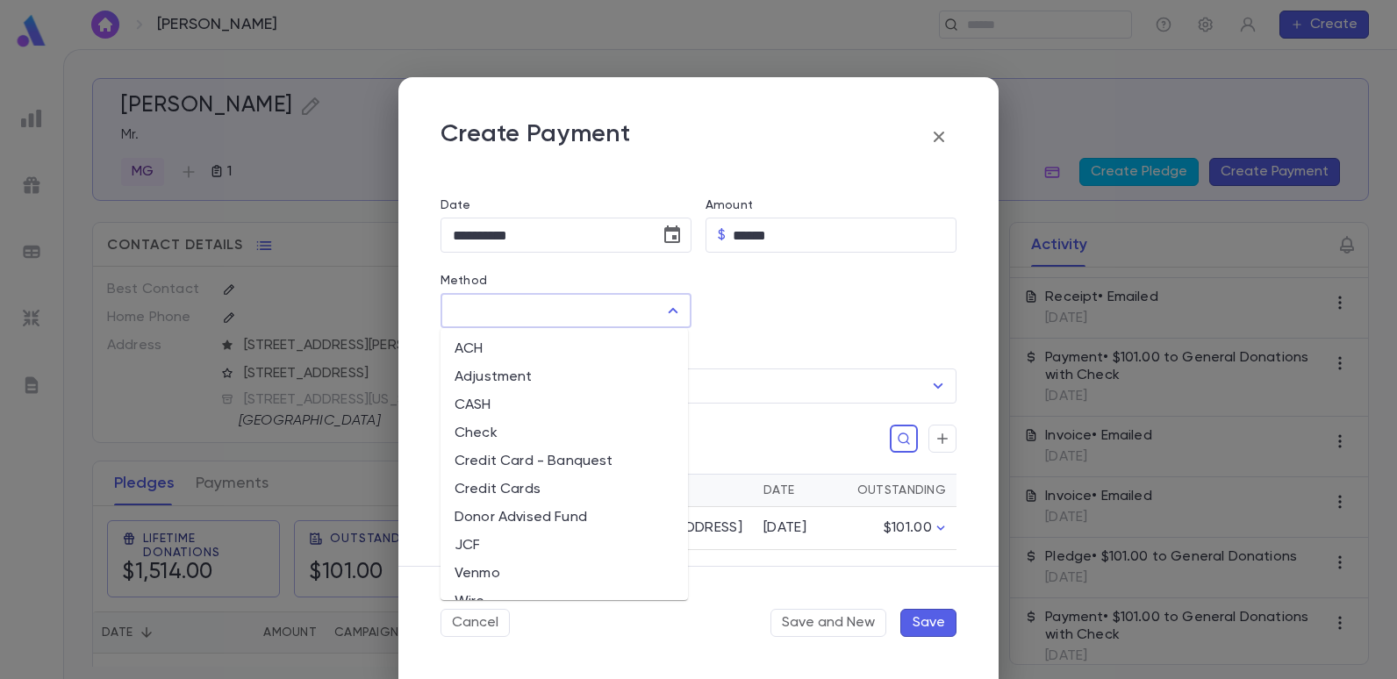
click at [488, 431] on li "Check" at bounding box center [565, 434] width 248 height 28
type input "*****"
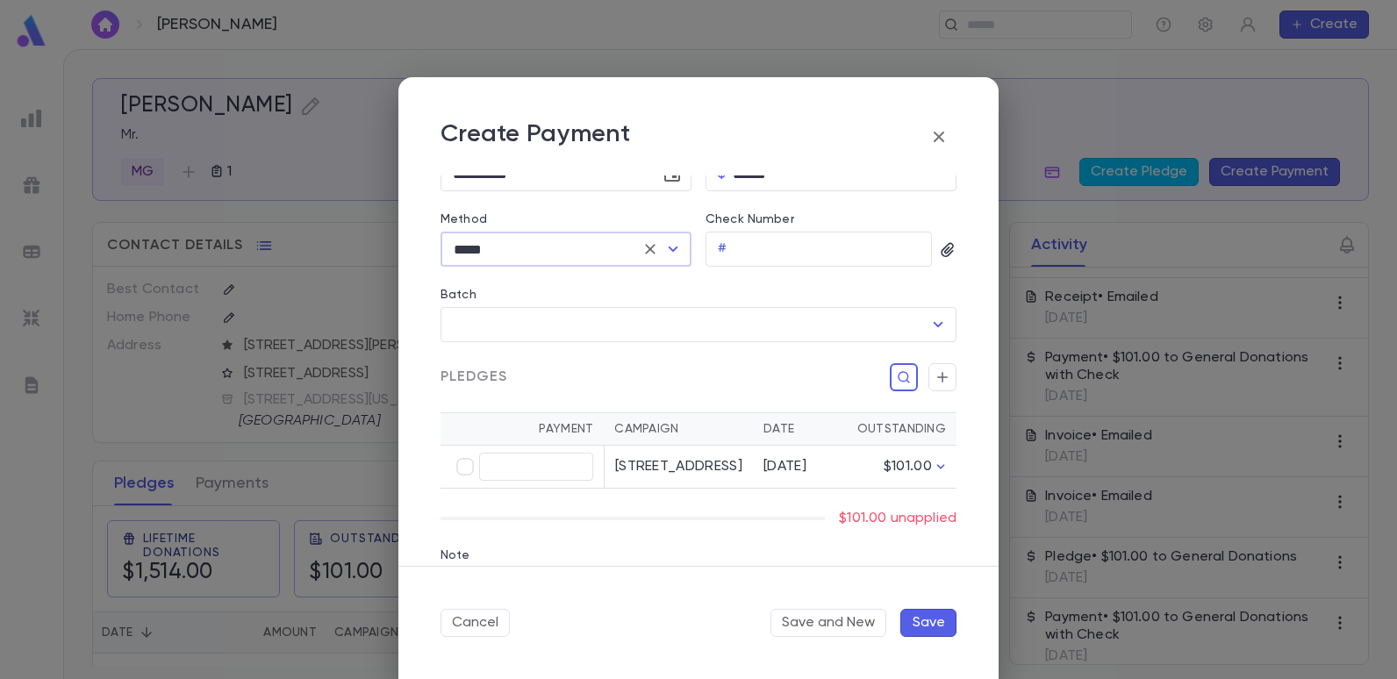
scroll to position [439, 0]
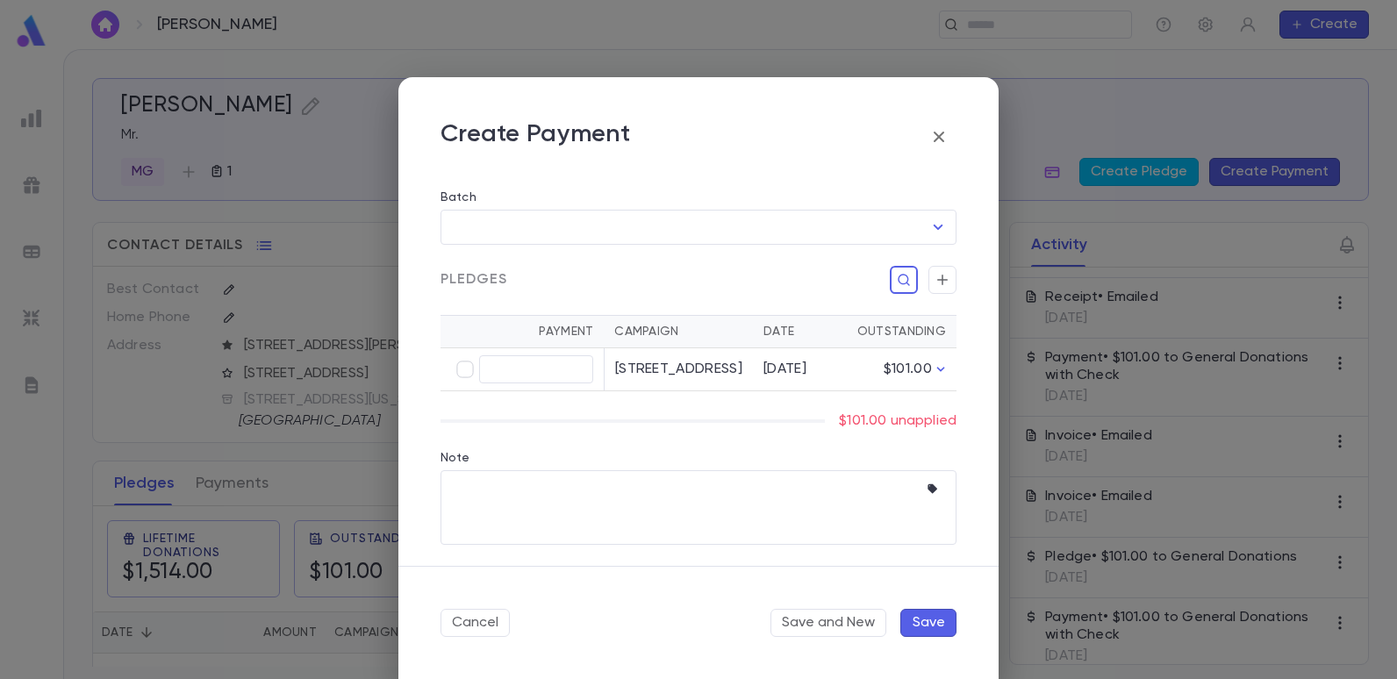
type input "******"
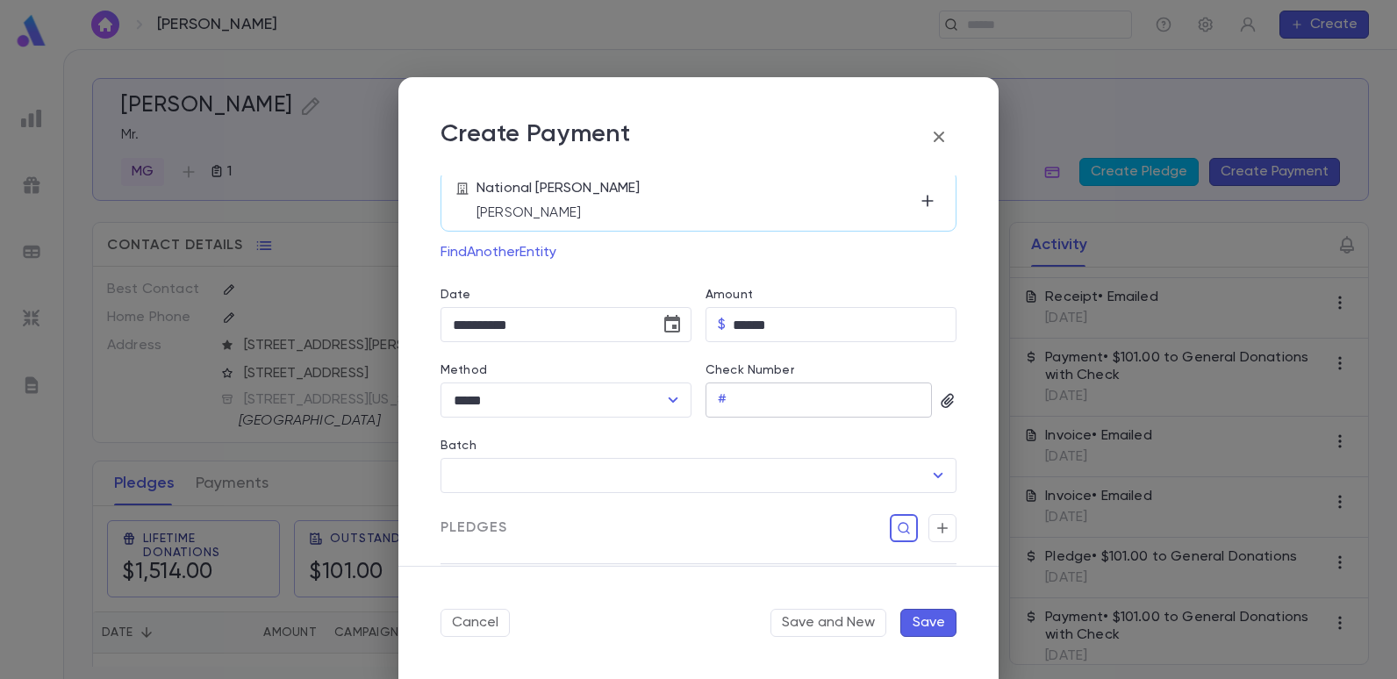
scroll to position [176, 0]
click at [757, 404] on input "Check Number" at bounding box center [833, 399] width 198 height 34
type input "***"
click at [944, 400] on icon "button" at bounding box center [948, 400] width 18 height 18
click at [944, 400] on div at bounding box center [698, 339] width 1397 height 679
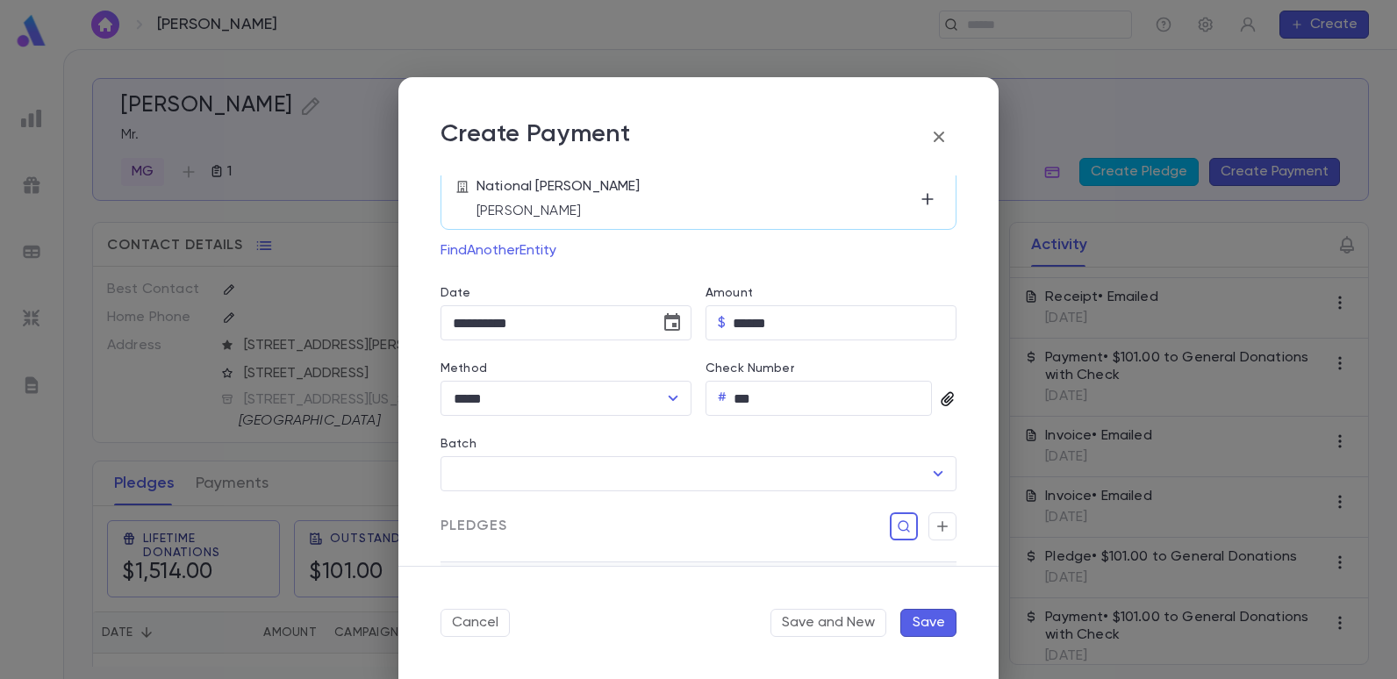
click at [942, 399] on icon "button" at bounding box center [948, 400] width 18 height 18
click at [942, 399] on div at bounding box center [698, 339] width 1397 height 679
click at [939, 394] on icon "button" at bounding box center [948, 400] width 18 height 18
click at [957, 429] on div "Upload Front Image" at bounding box center [1016, 429] width 131 height 18
click at [0, 0] on input "Upload Front Image" at bounding box center [0, 0] width 0 height 0
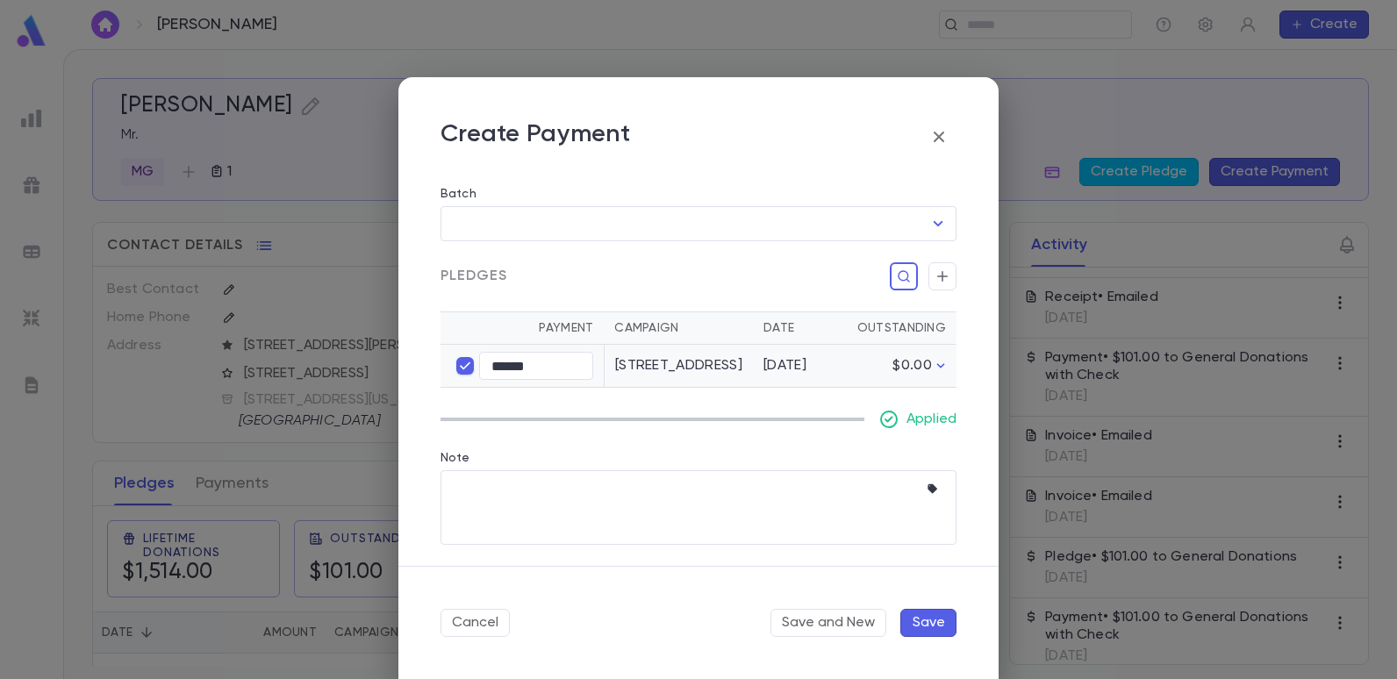
scroll to position [487, 0]
click at [913, 614] on button "Save" at bounding box center [929, 623] width 56 height 28
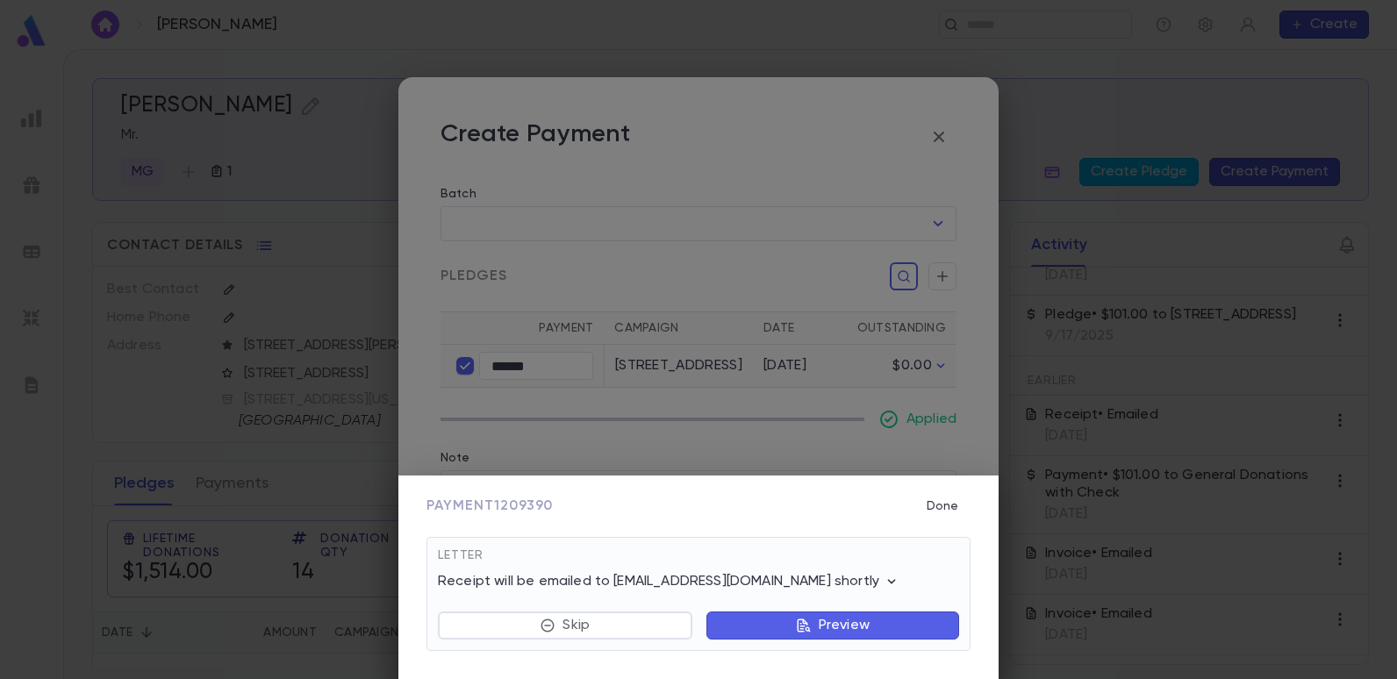
scroll to position [381, 0]
click at [965, 496] on button "Done" at bounding box center [943, 506] width 56 height 33
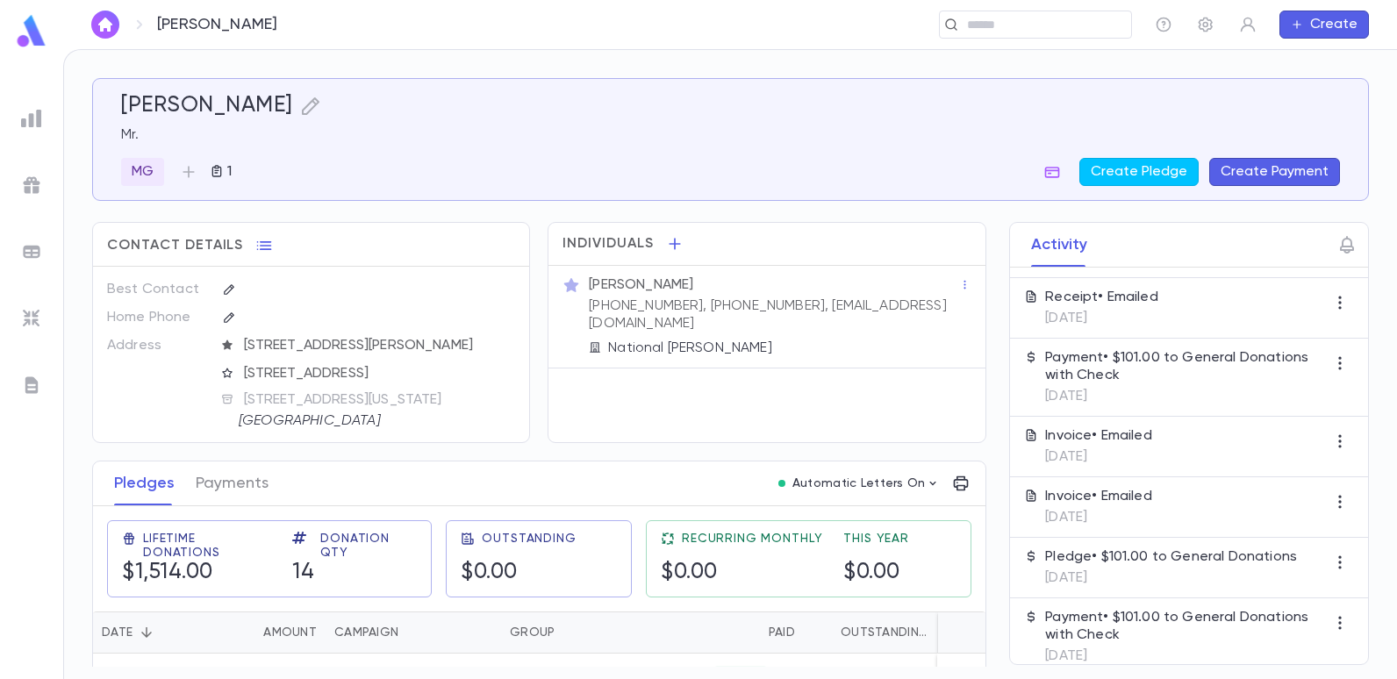
click at [1109, 306] on p "Receipt • Emailed" at bounding box center [1101, 298] width 113 height 18
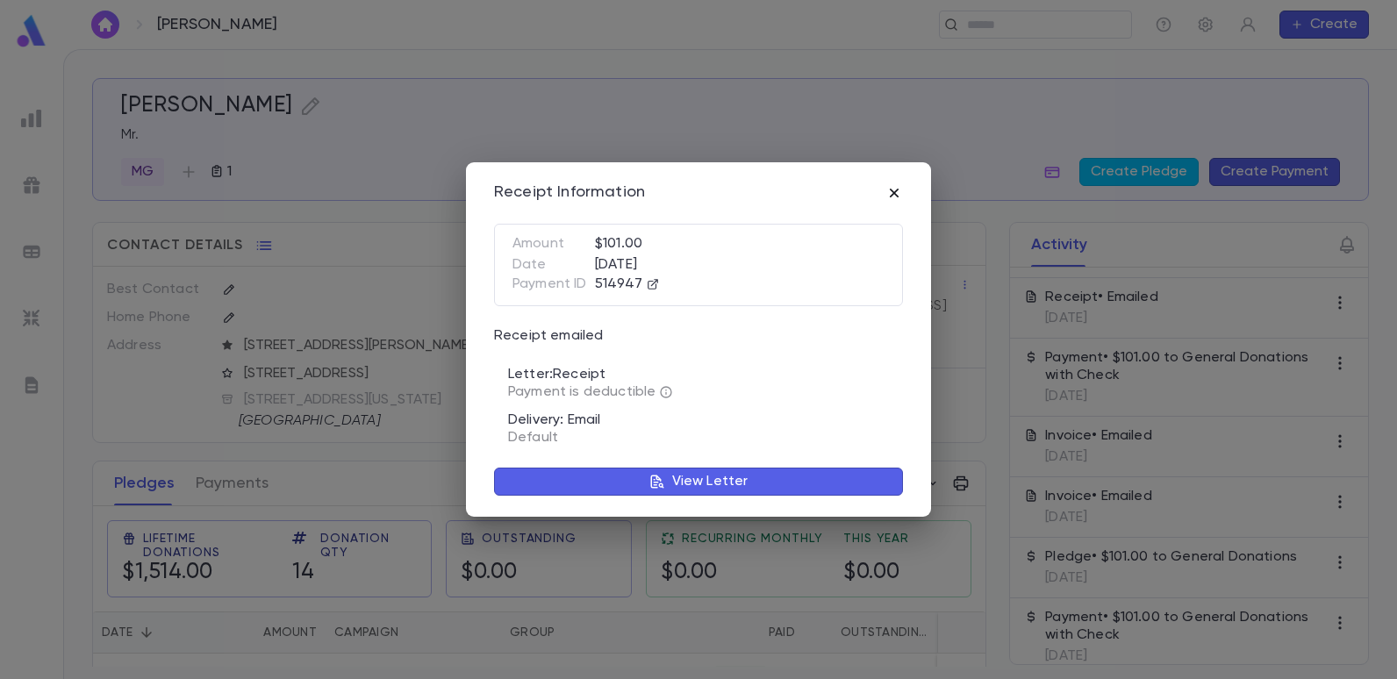
click at [891, 191] on icon "button" at bounding box center [895, 193] width 18 height 18
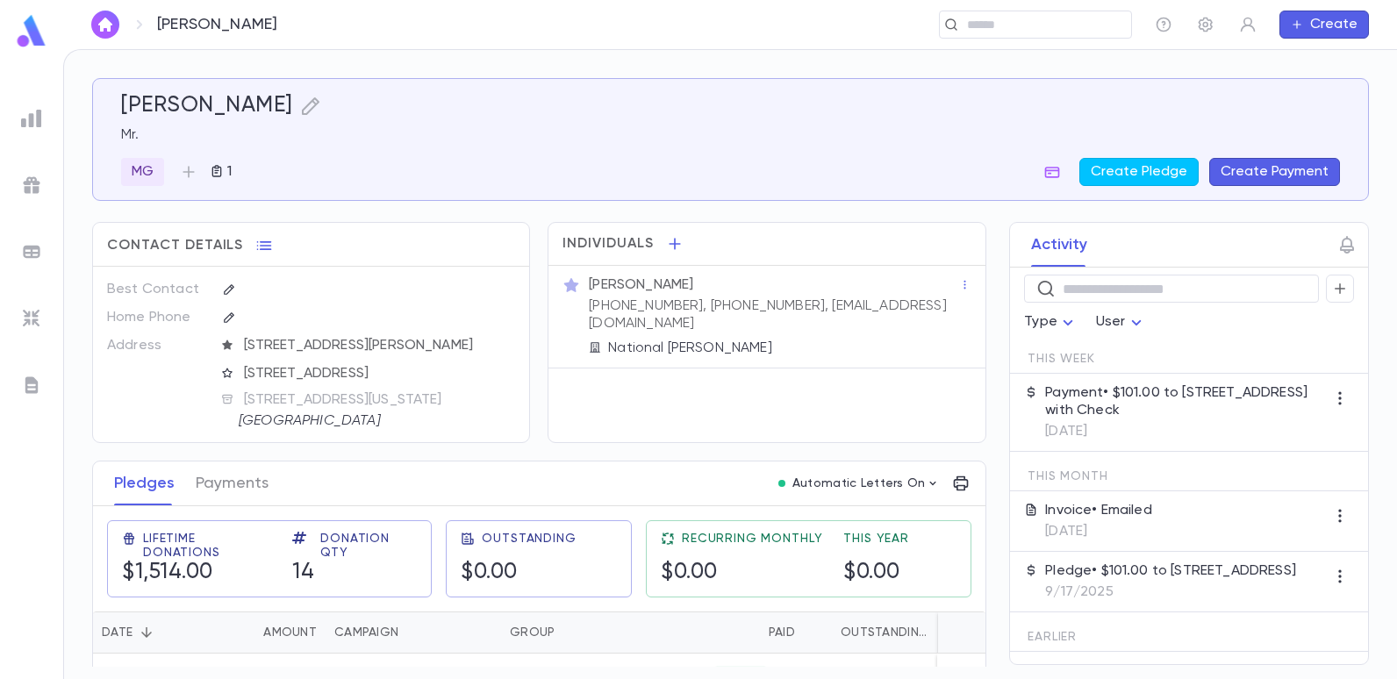
scroll to position [0, 0]
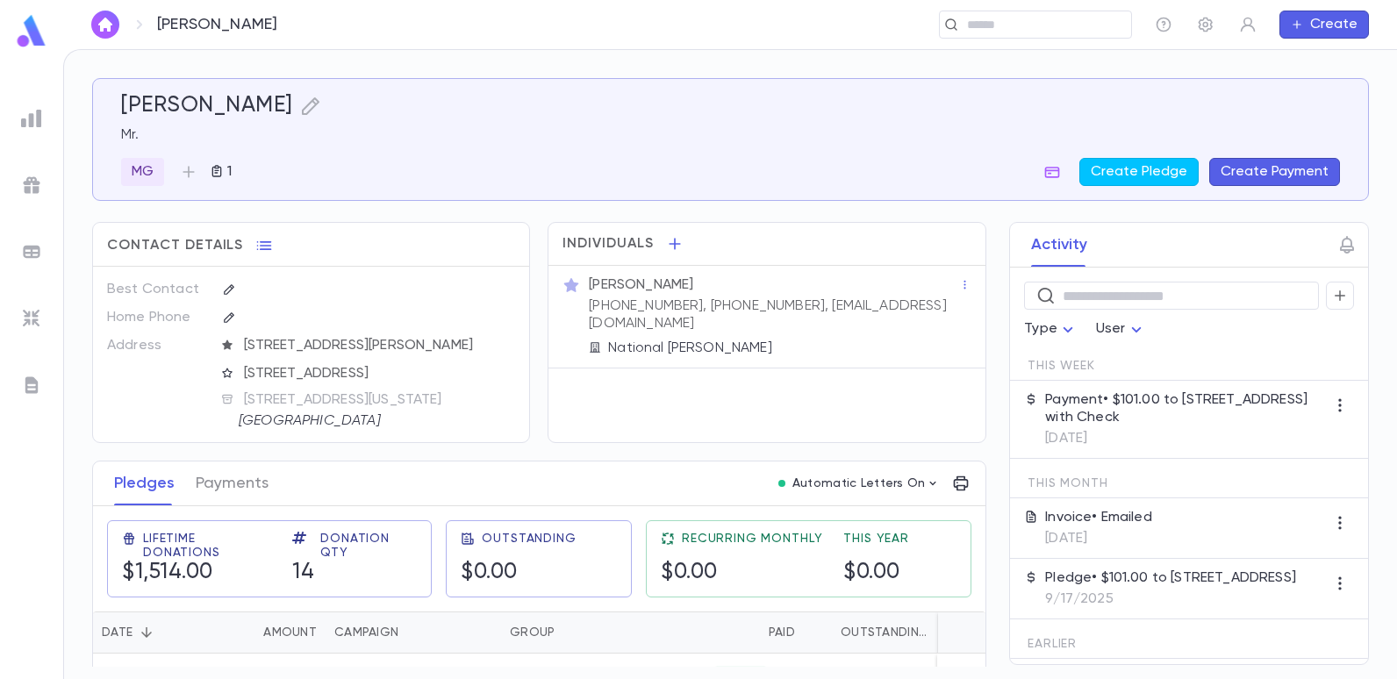
click at [1120, 401] on p "Payment • $101.00 to 2025-26 Summer Drive with Check" at bounding box center [1185, 408] width 281 height 35
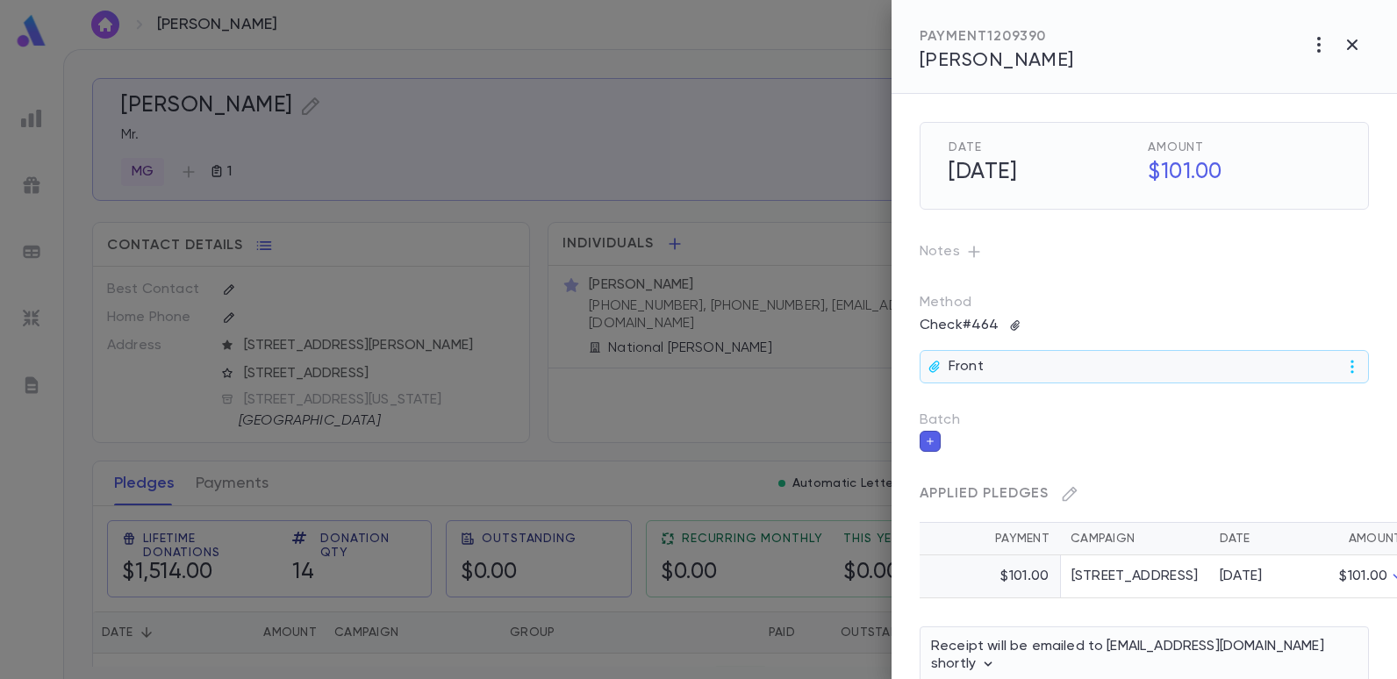
click at [973, 365] on div "Front" at bounding box center [1144, 366] width 449 height 33
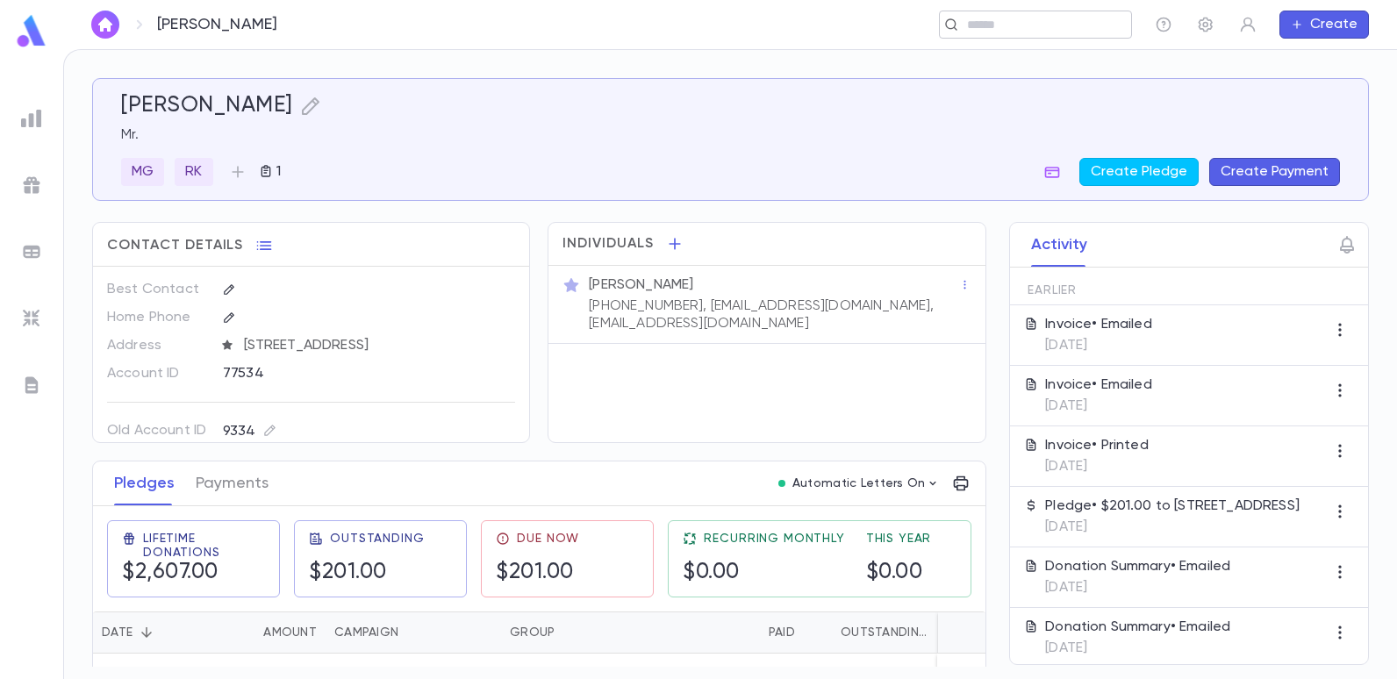
click at [1034, 25] on input "text" at bounding box center [1043, 25] width 162 height 17
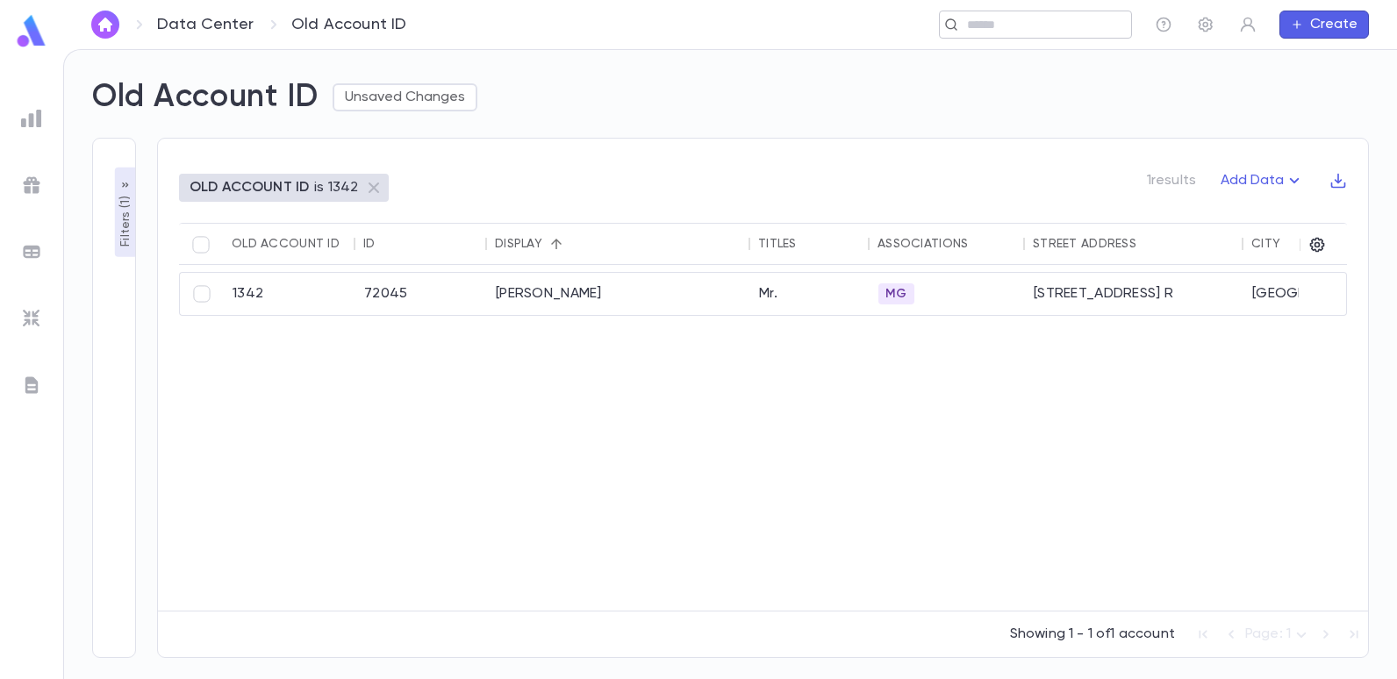
click at [1074, 28] on input "text" at bounding box center [1043, 25] width 162 height 17
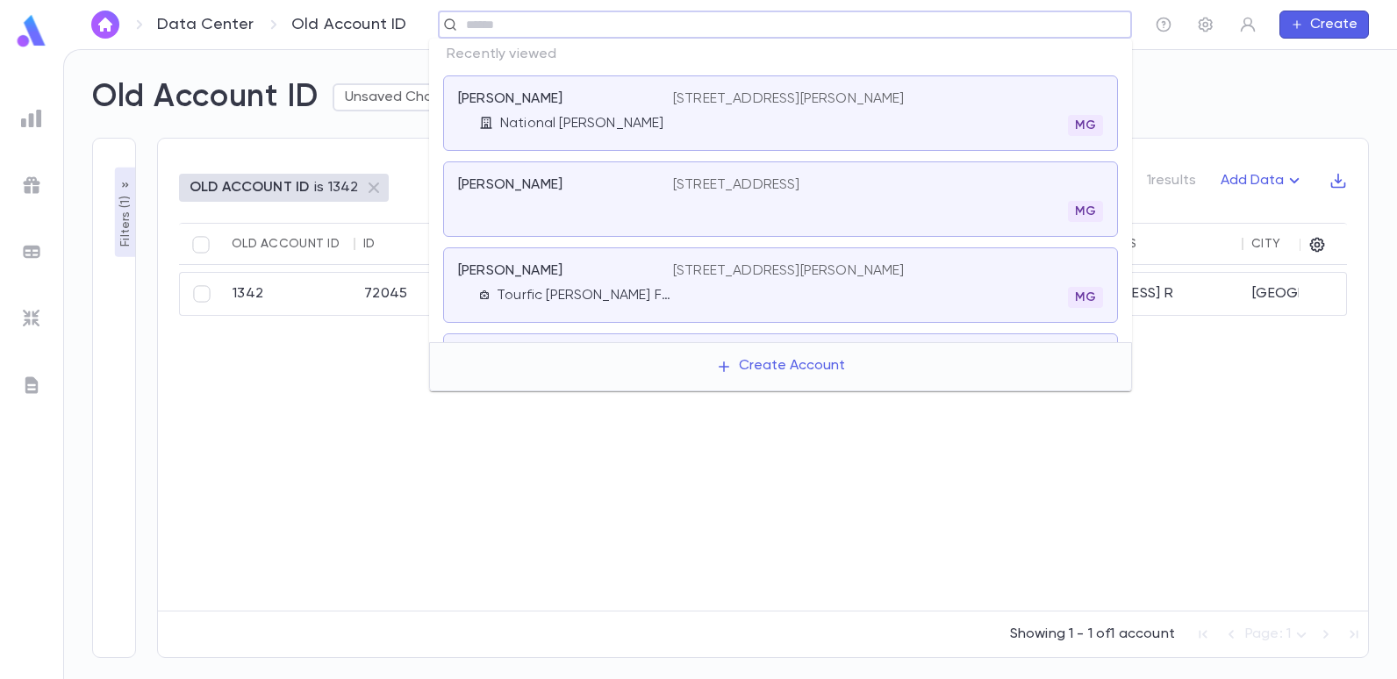
click at [594, 111] on div "[PERSON_NAME] National [PERSON_NAME]" at bounding box center [565, 113] width 215 height 46
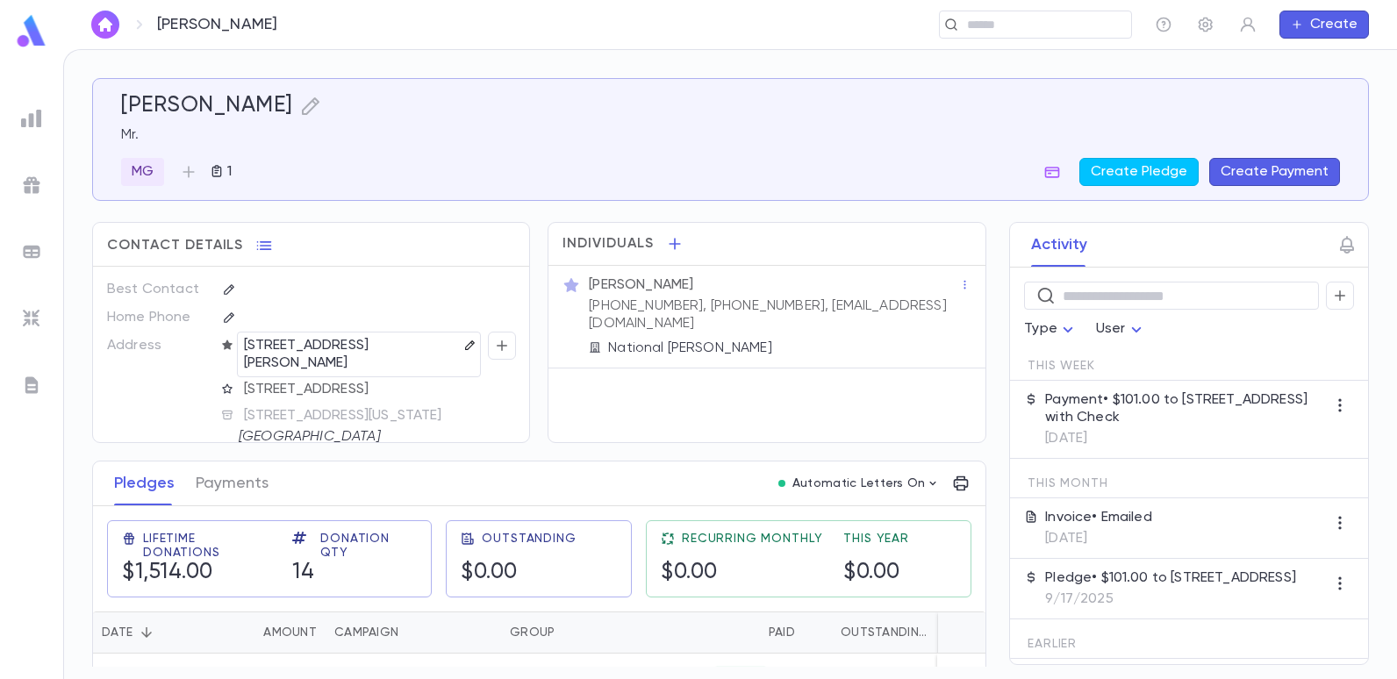
click at [464, 345] on icon "button" at bounding box center [470, 346] width 12 height 12
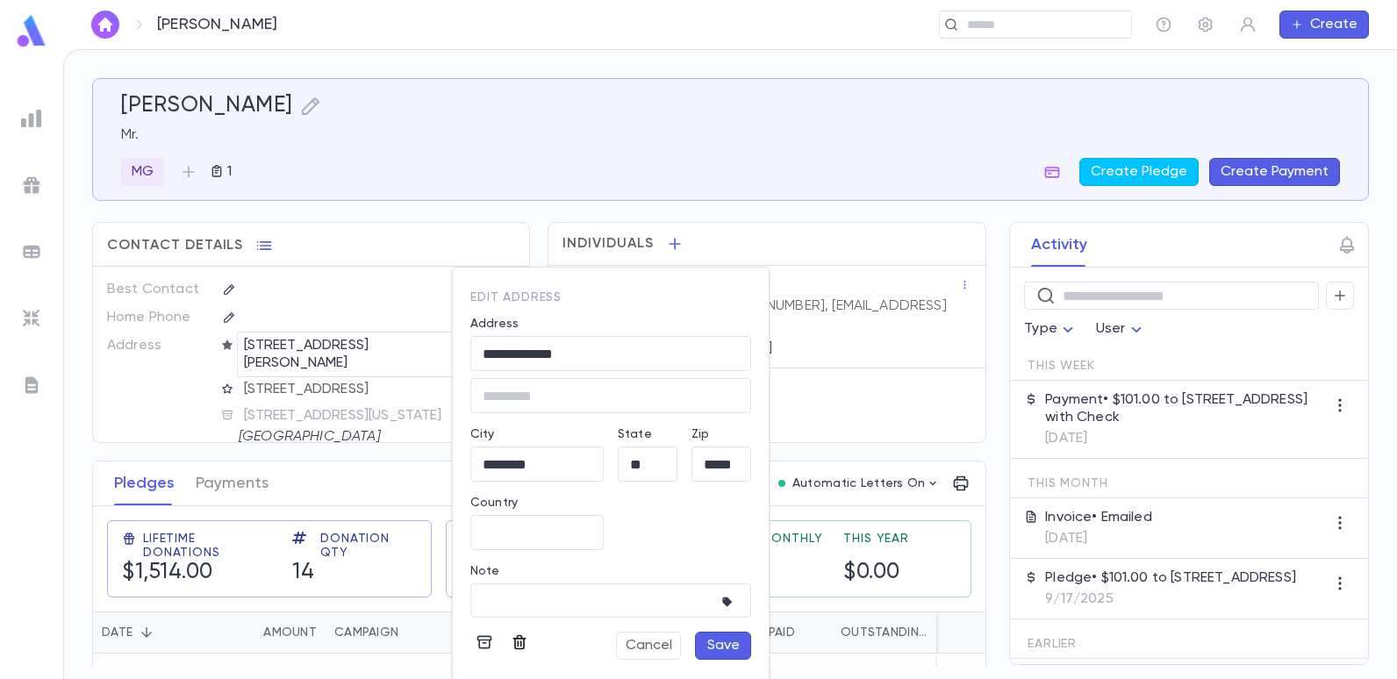
click at [515, 636] on icon "button" at bounding box center [520, 643] width 18 height 18
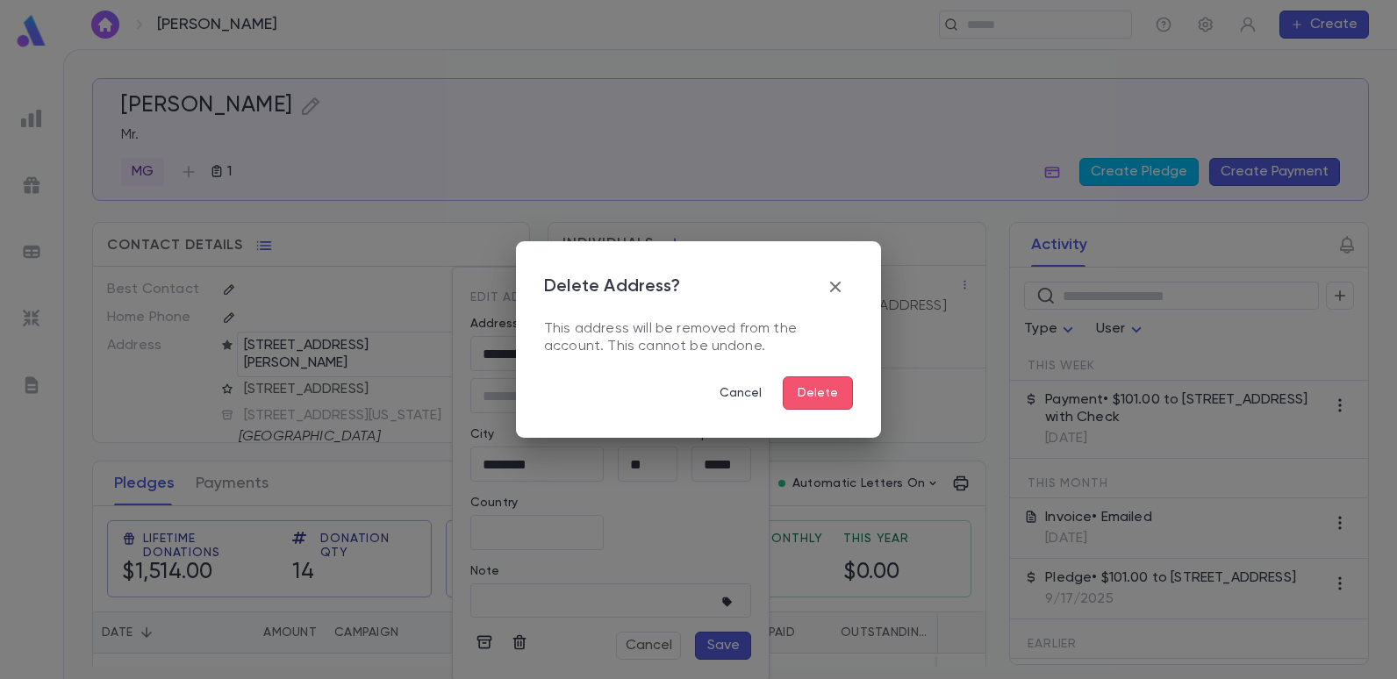
click at [825, 383] on button "Delete" at bounding box center [818, 393] width 70 height 33
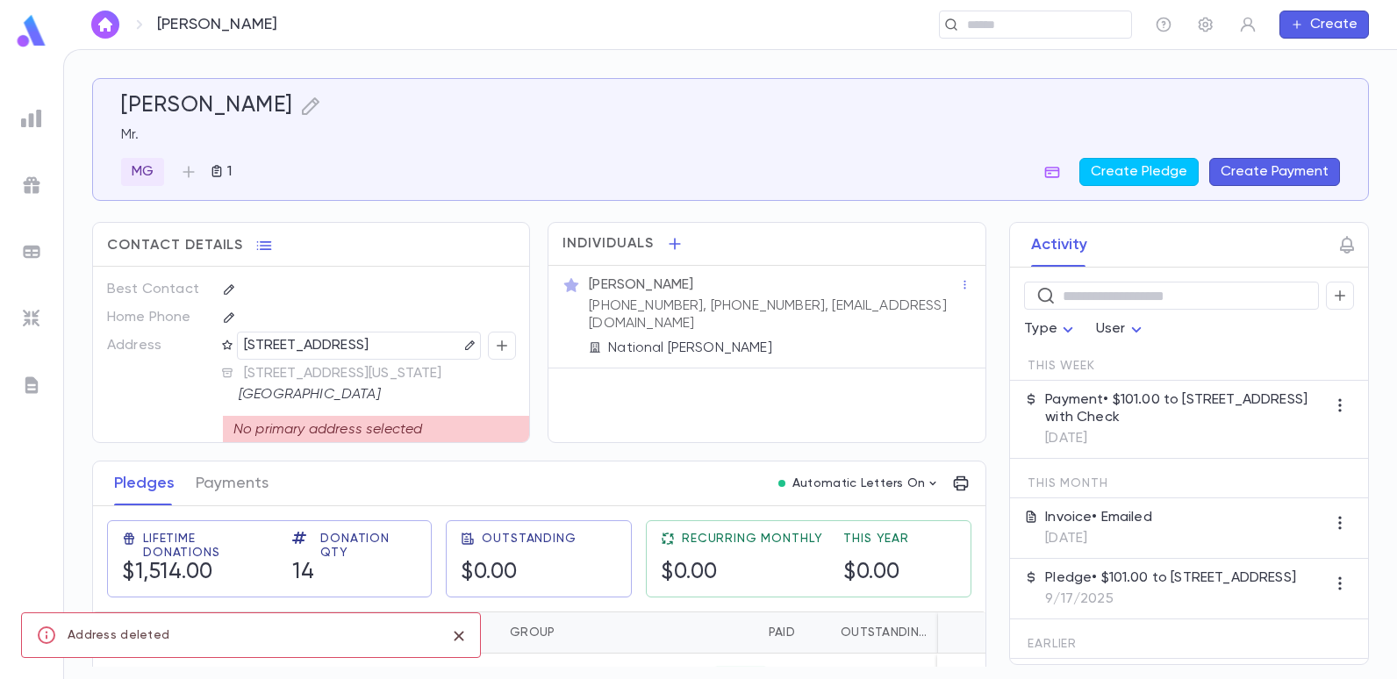
scroll to position [88, 0]
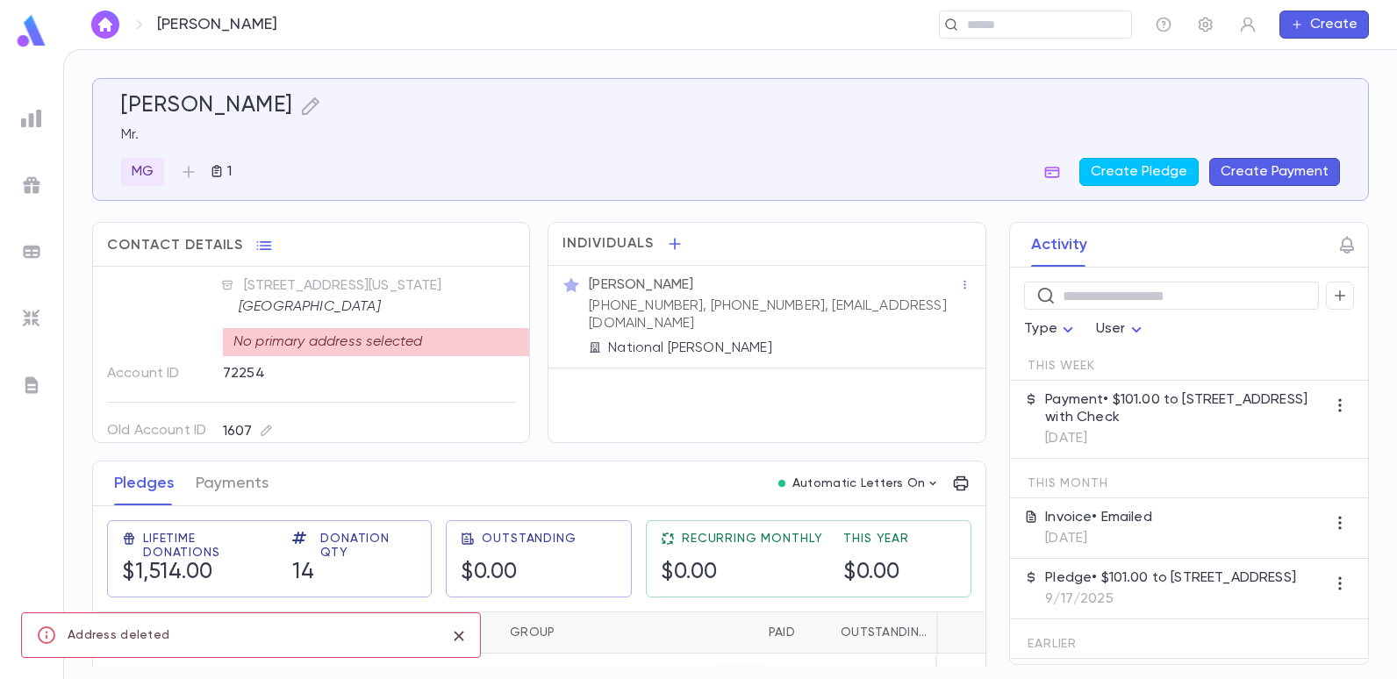
click at [354, 346] on div "No primary address selected" at bounding box center [376, 342] width 307 height 28
click at [366, 298] on p "[GEOGRAPHIC_DATA]" at bounding box center [370, 307] width 262 height 18
click at [250, 243] on button "button" at bounding box center [264, 246] width 28 height 28
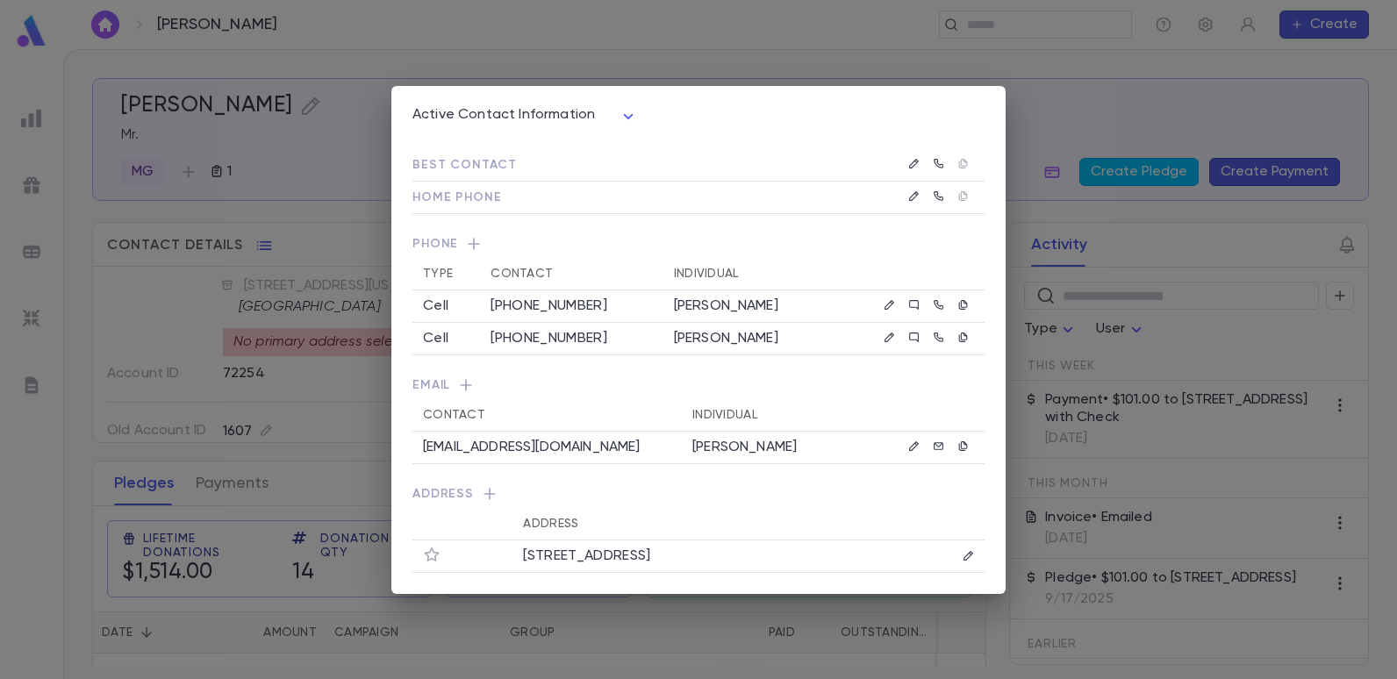
click at [288, 190] on div "Active Contact Information **** Best Contact Home Phone Phone Type Contact Indi…" at bounding box center [698, 339] width 1397 height 679
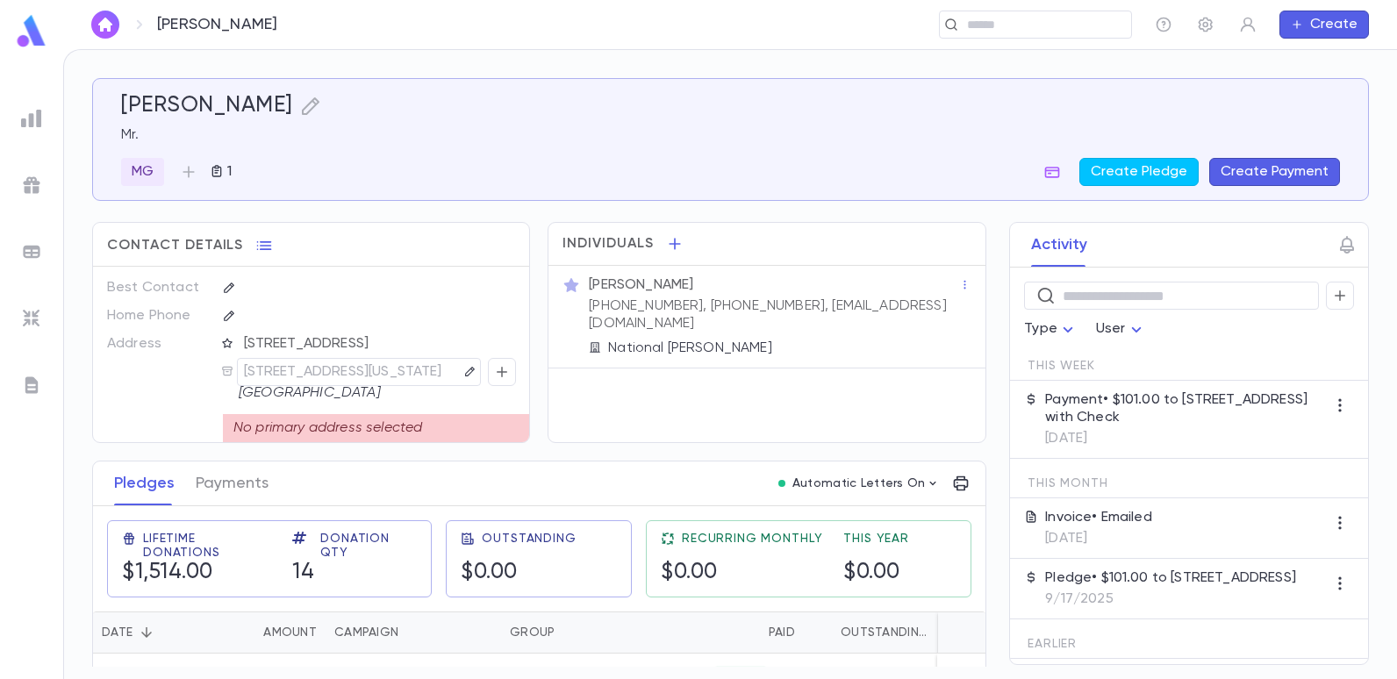
scroll to position [0, 0]
click at [257, 246] on icon "button" at bounding box center [264, 245] width 15 height 9
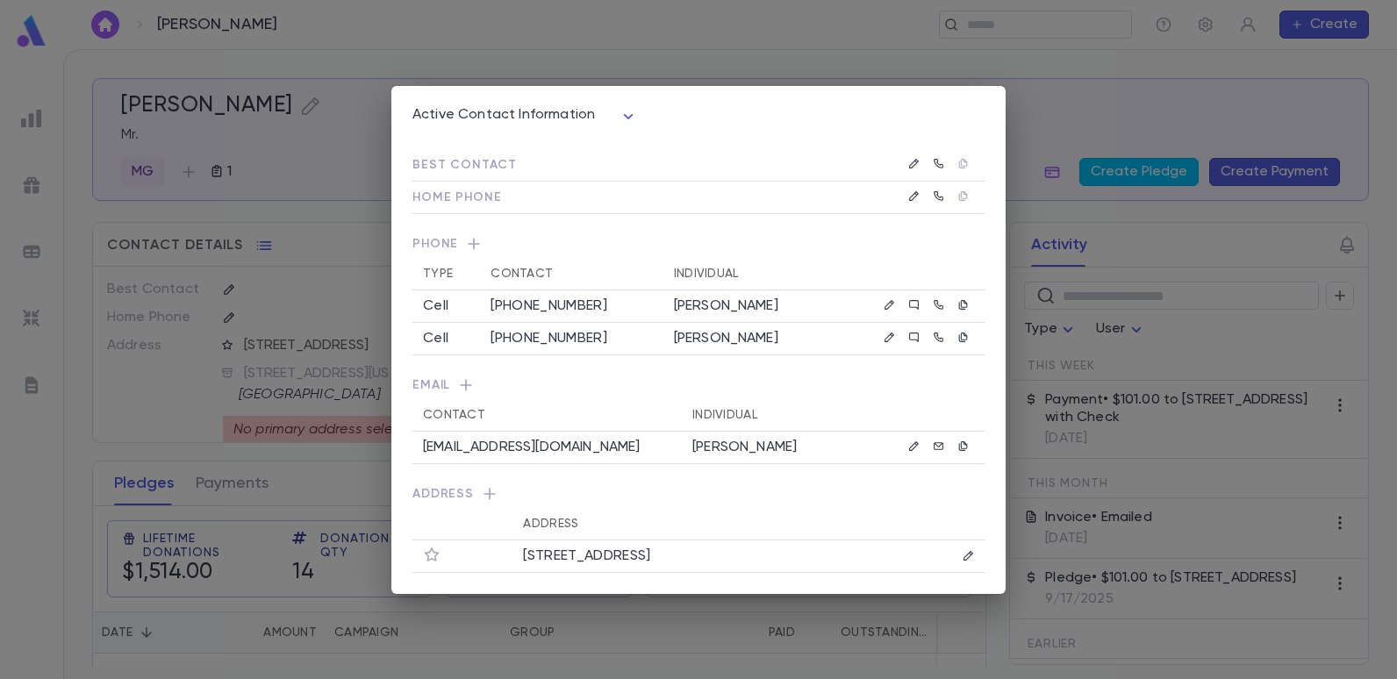
click at [515, 169] on td "Best Contact" at bounding box center [483, 165] width 140 height 32
click at [1083, 74] on div "Active Contact Information **** Best Contact Home Phone Phone Type Contact Indi…" at bounding box center [698, 339] width 1397 height 679
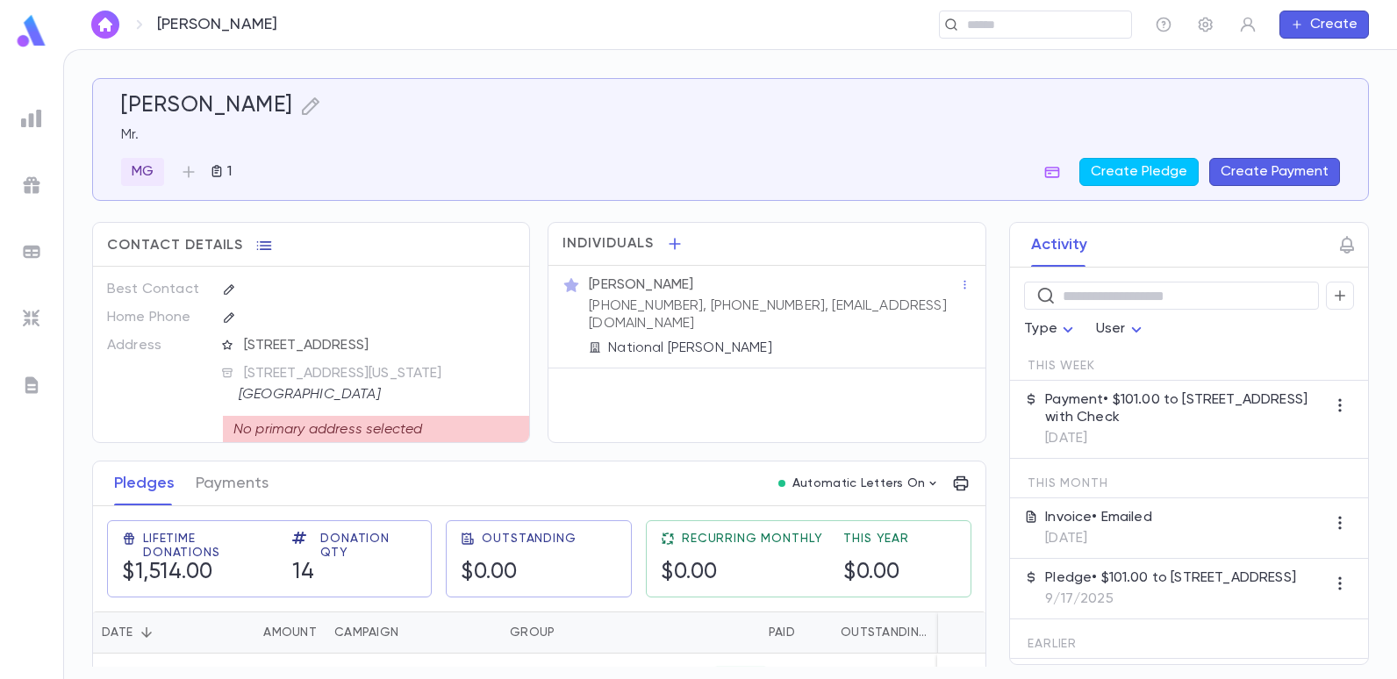
click at [266, 243] on icon "button" at bounding box center [264, 246] width 18 height 18
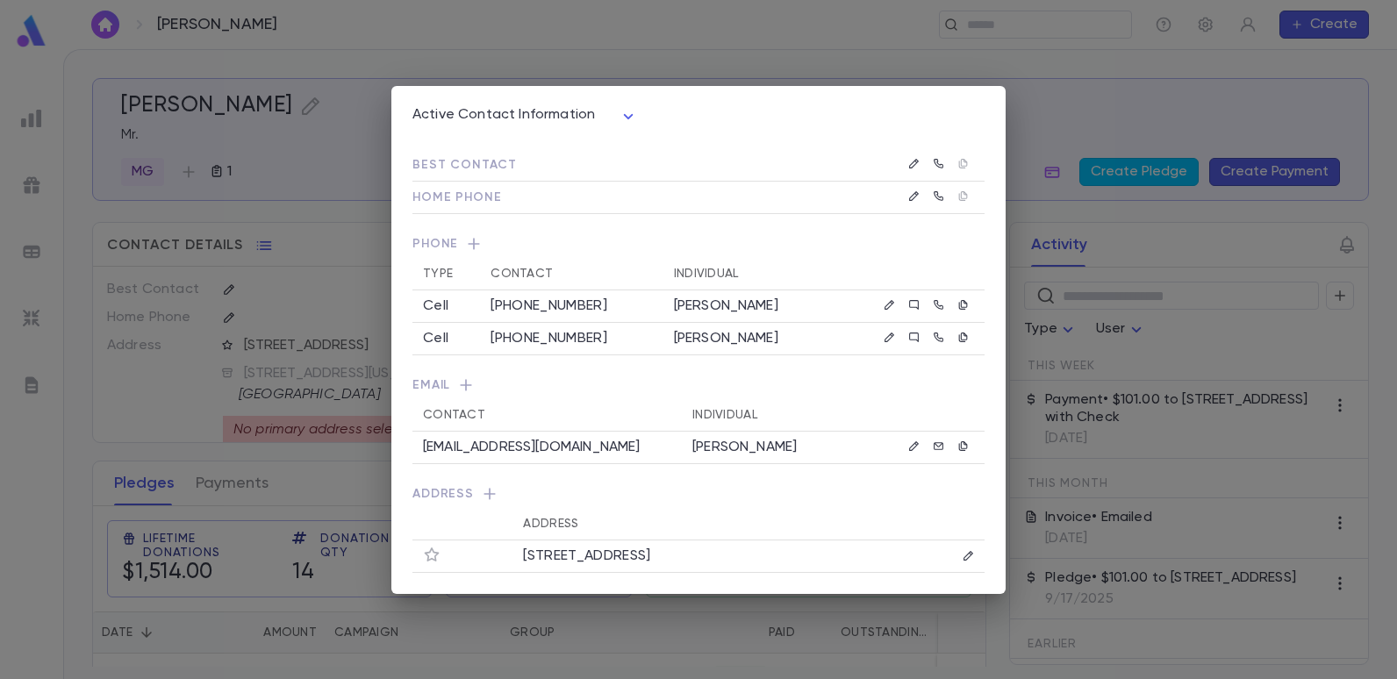
click at [488, 491] on icon "button" at bounding box center [490, 494] width 18 height 18
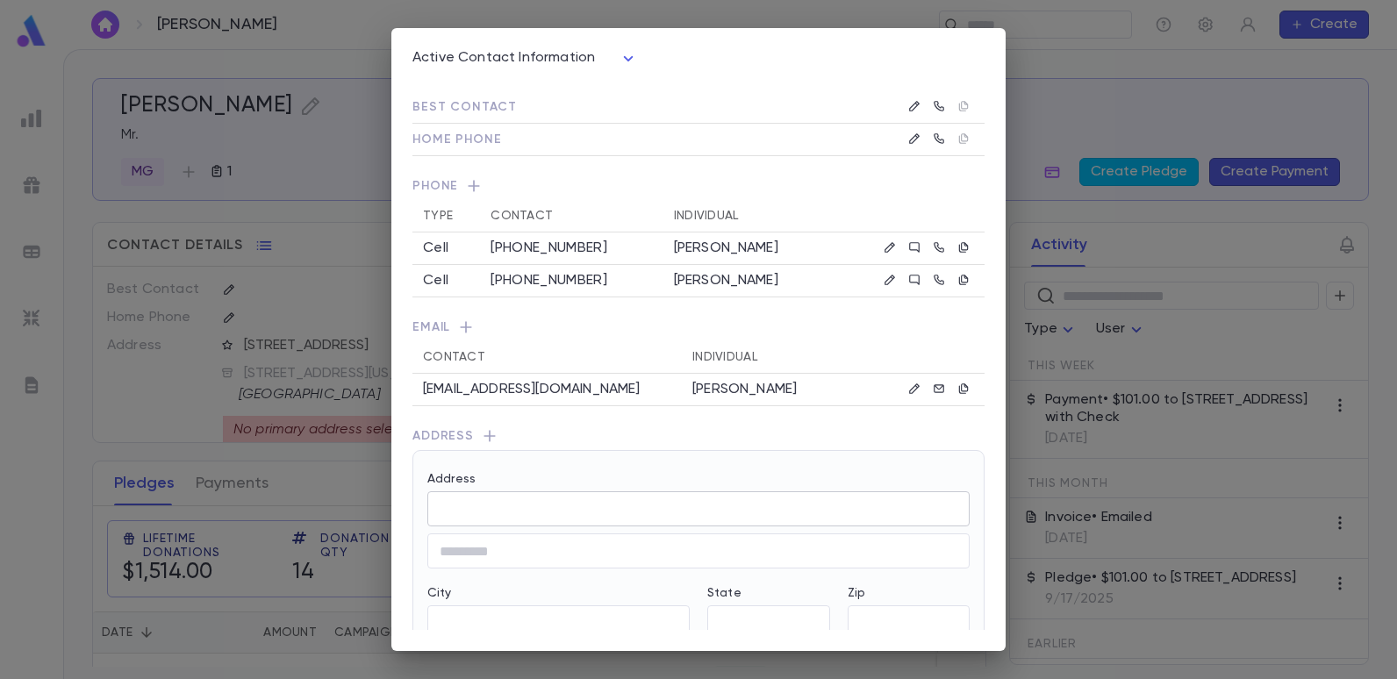
click at [491, 512] on input "Address" at bounding box center [698, 509] width 542 height 20
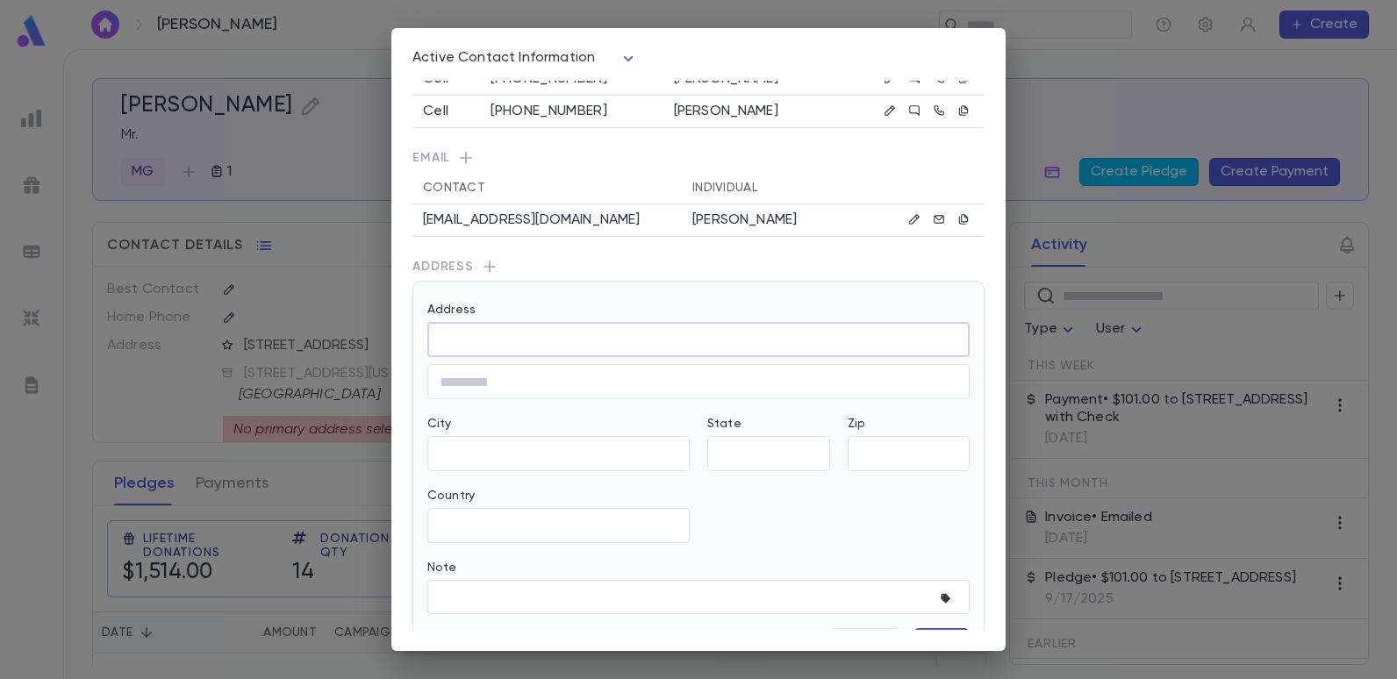
scroll to position [176, 0]
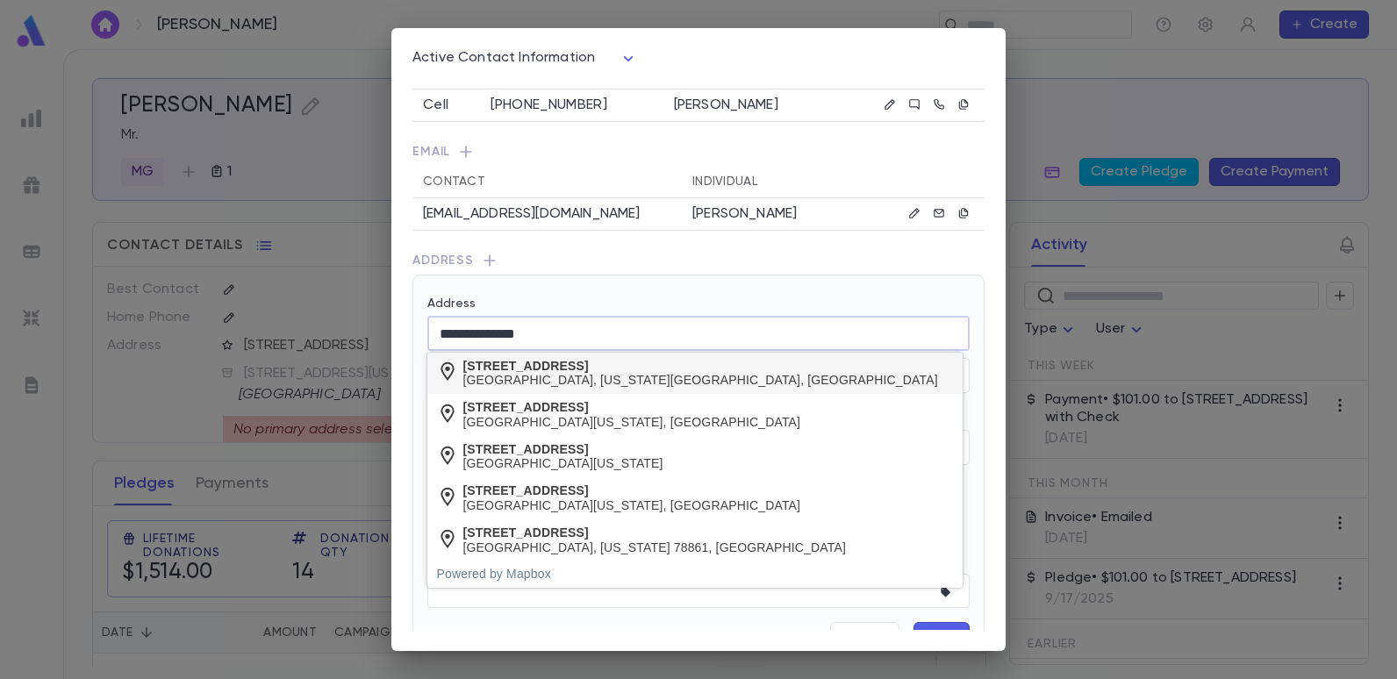
click at [486, 389] on div "[STREET_ADDRESS][US_STATE]" at bounding box center [694, 374] width 535 height 42
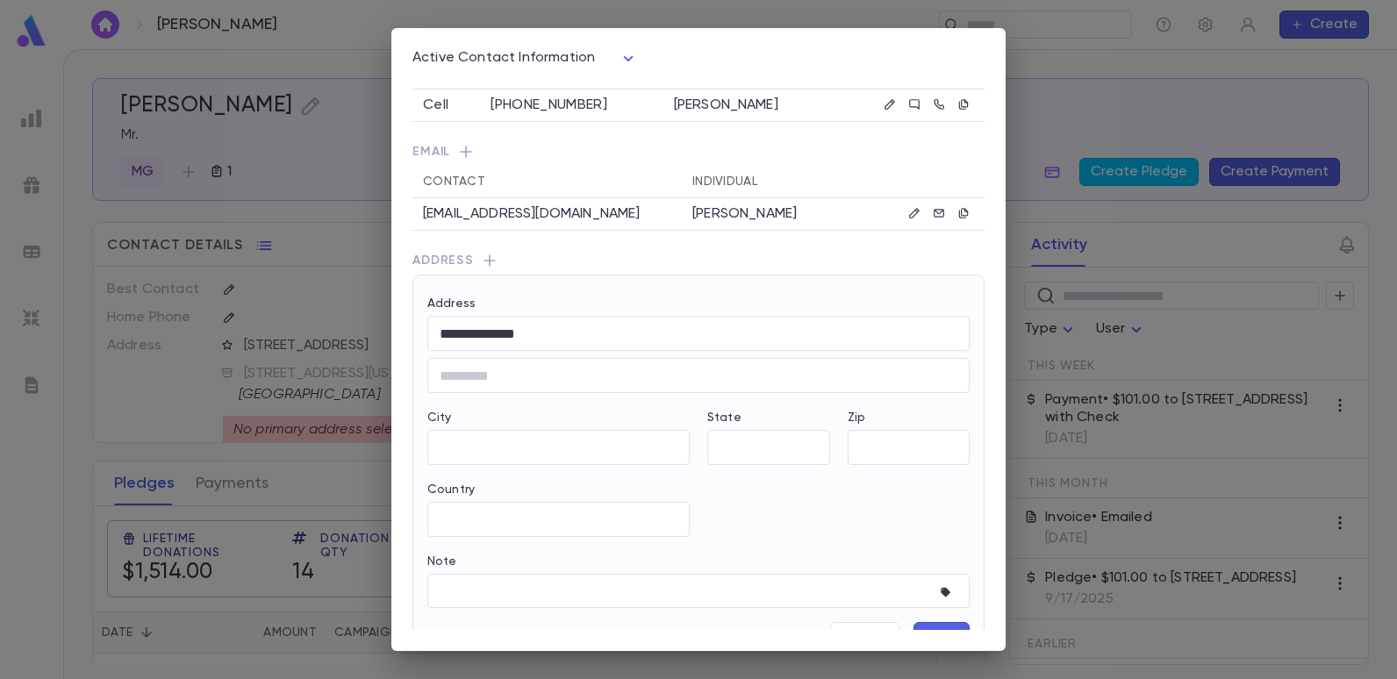
type input "**********"
type input "**"
type input "********"
type input "**********"
type input "*****"
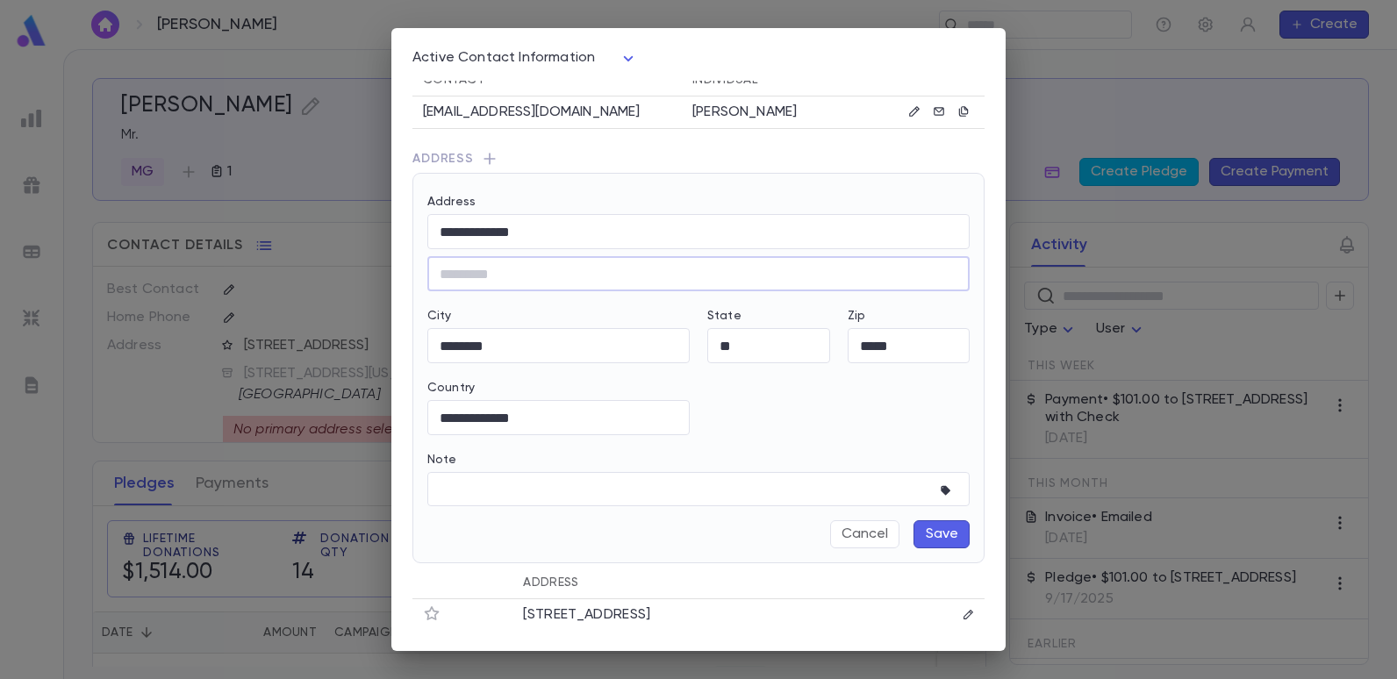
scroll to position [279, 0]
click at [915, 531] on button "Save" at bounding box center [942, 533] width 56 height 28
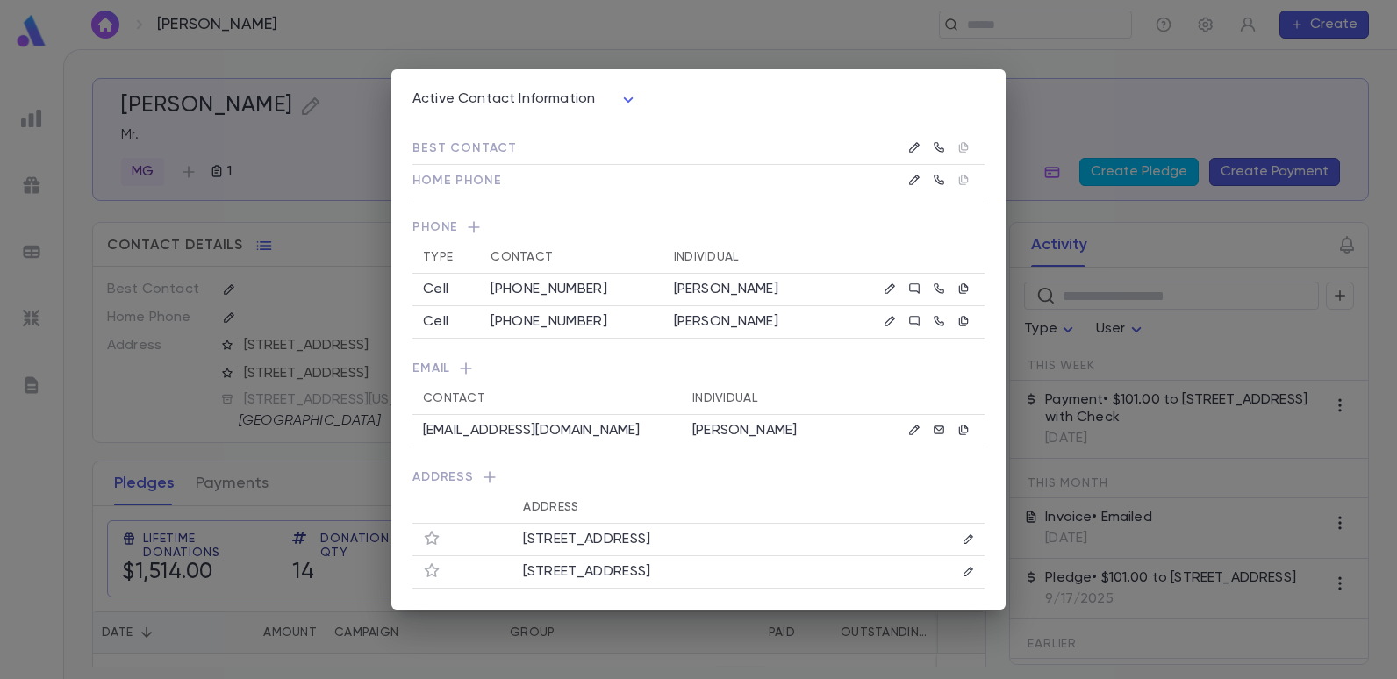
click at [1159, 87] on div "Active Contact Information **** Best Contact Home Phone Phone Type Contact Indi…" at bounding box center [698, 339] width 1397 height 679
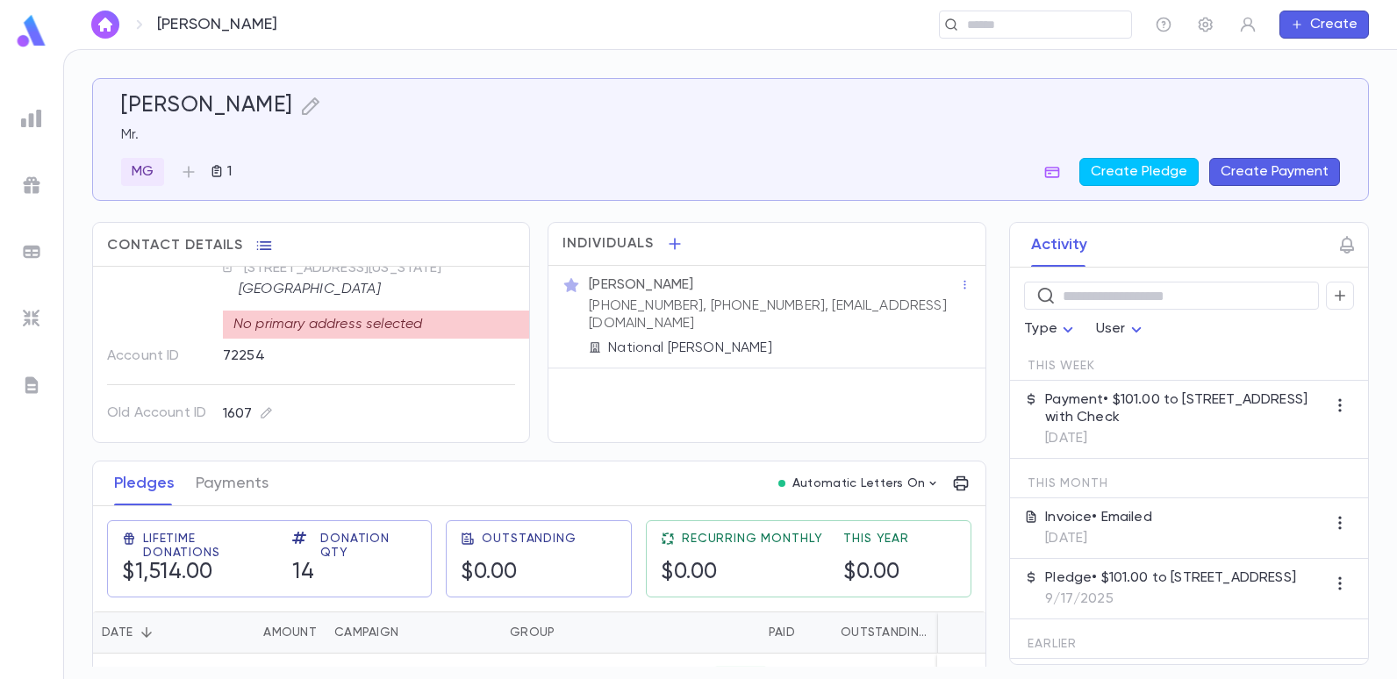
click at [262, 247] on icon "button" at bounding box center [264, 246] width 18 height 18
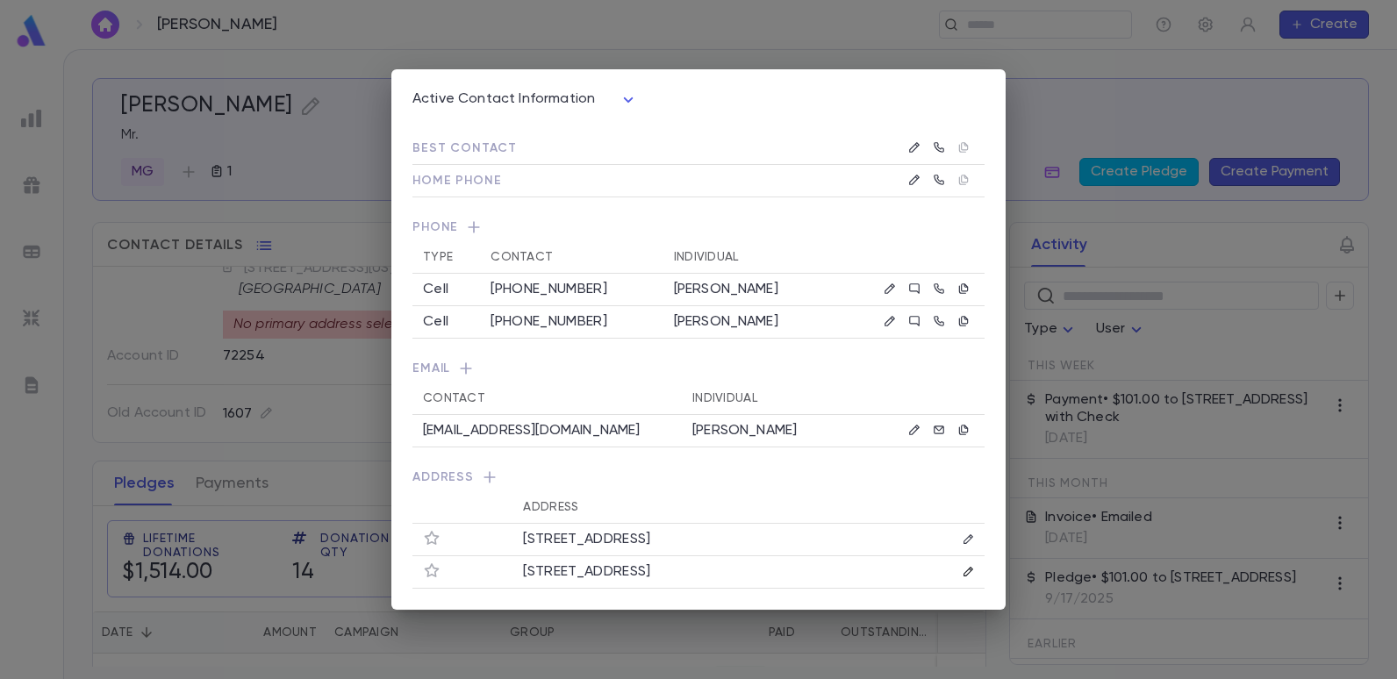
click at [965, 571] on icon "button" at bounding box center [969, 572] width 12 height 12
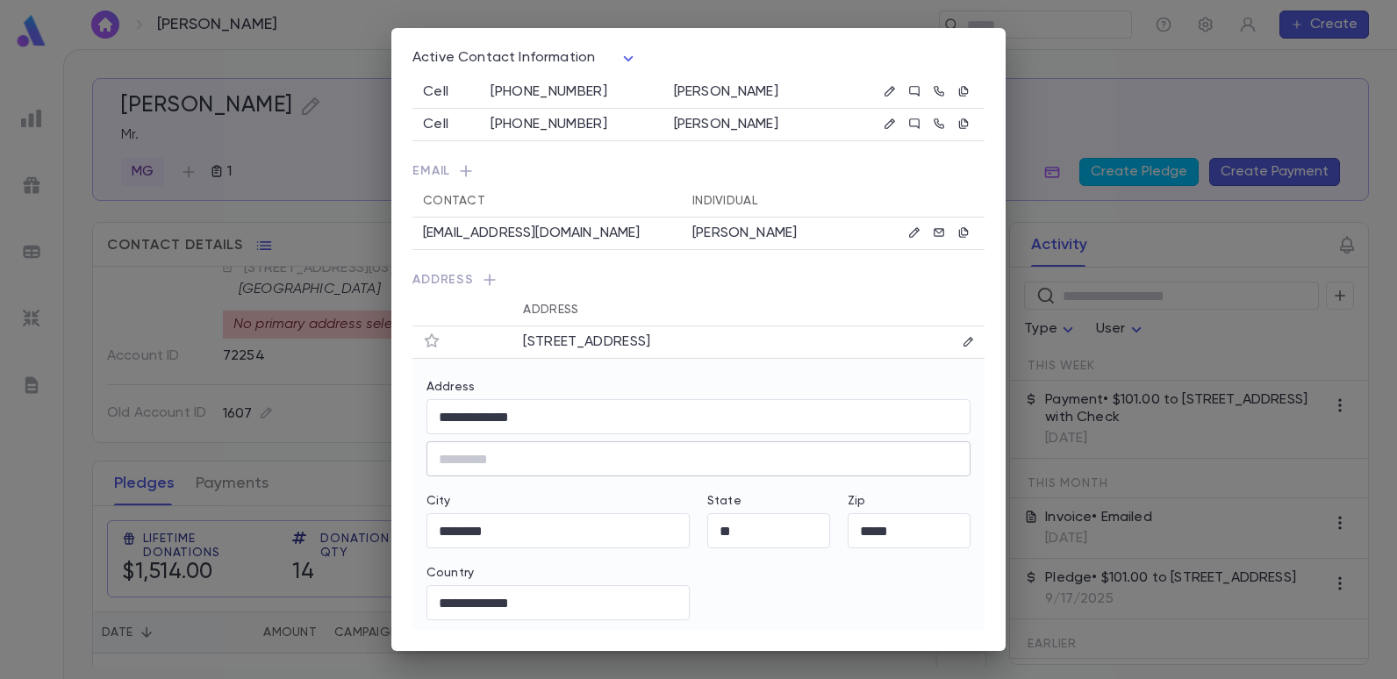
scroll to position [275, 0]
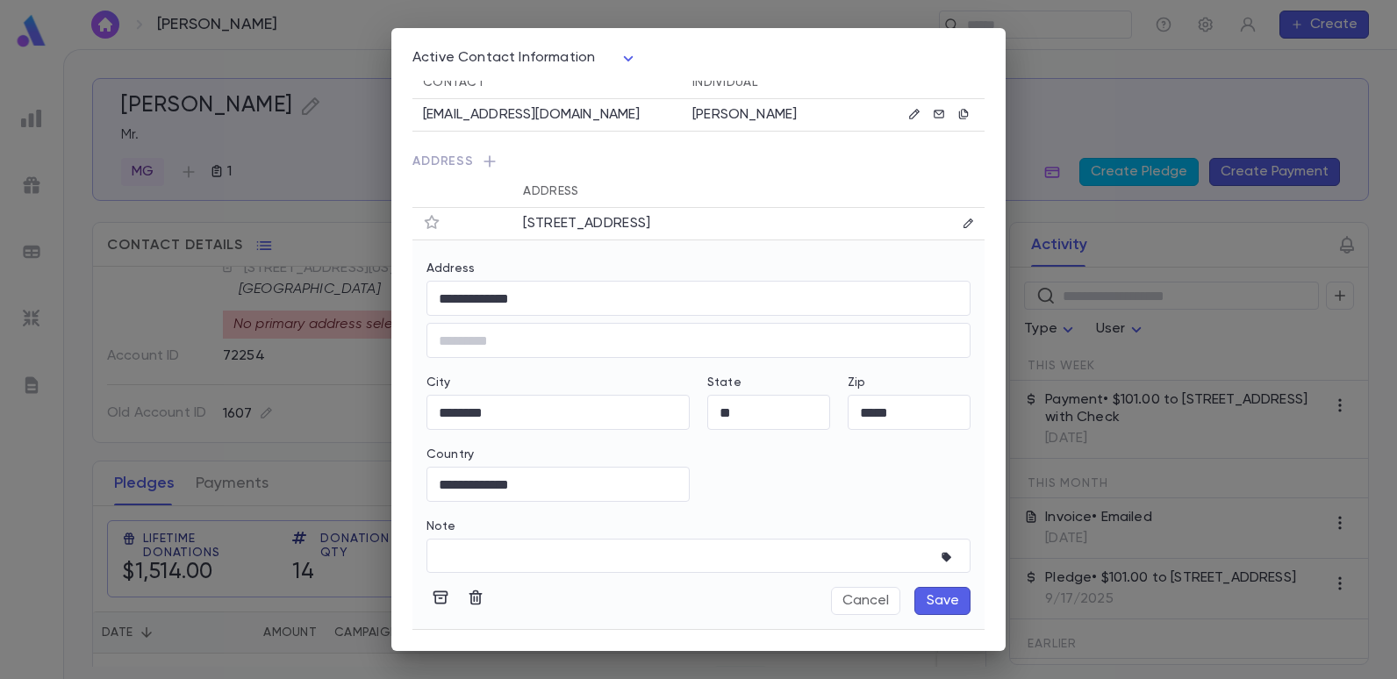
click at [923, 598] on button "Save" at bounding box center [943, 601] width 56 height 28
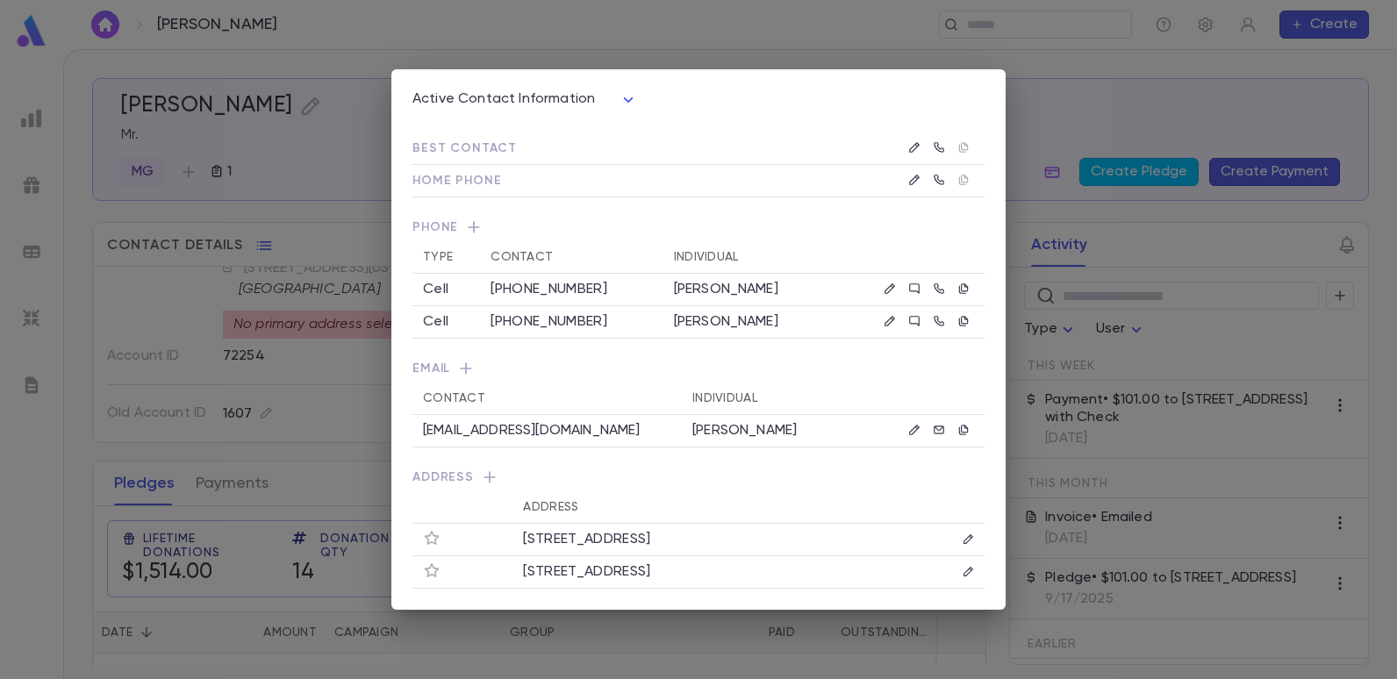
click at [1125, 117] on div "Active Contact Information **** Best Contact Home Phone Phone Type Contact Indi…" at bounding box center [698, 339] width 1397 height 679
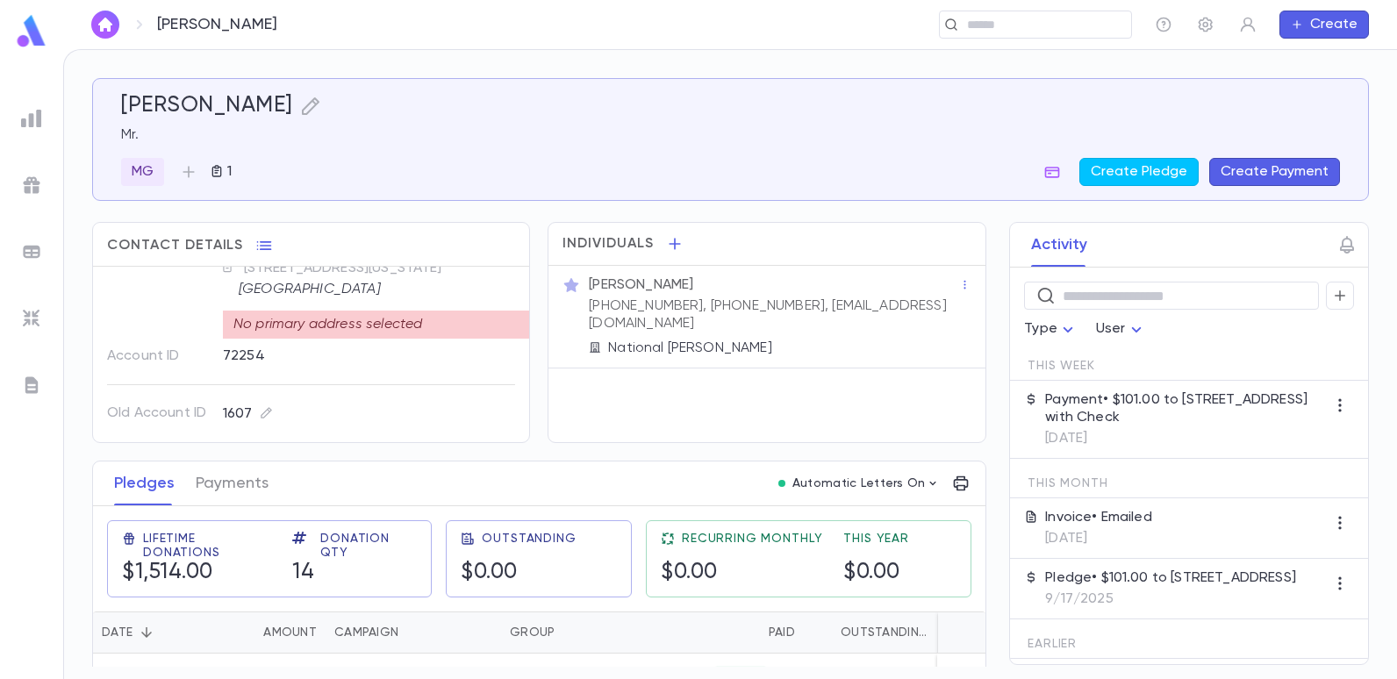
click at [398, 317] on div "No primary address selected" at bounding box center [376, 325] width 307 height 28
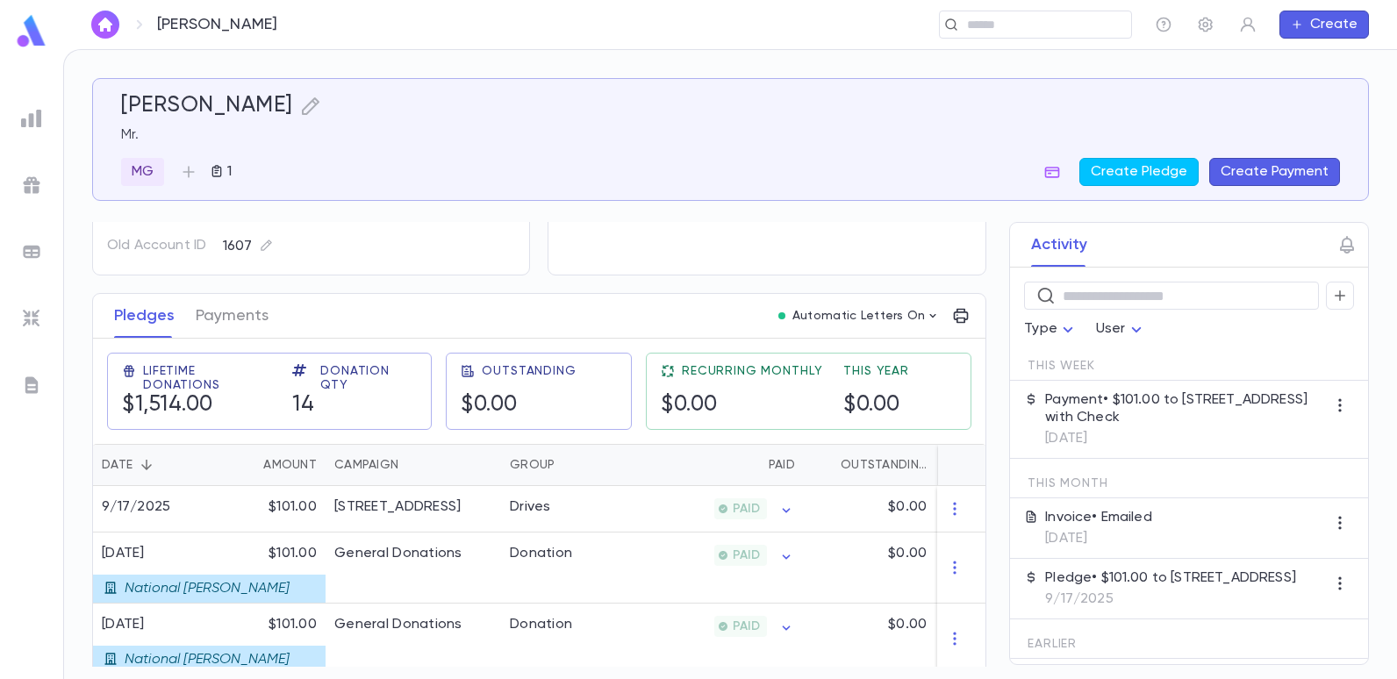
scroll to position [176, 0]
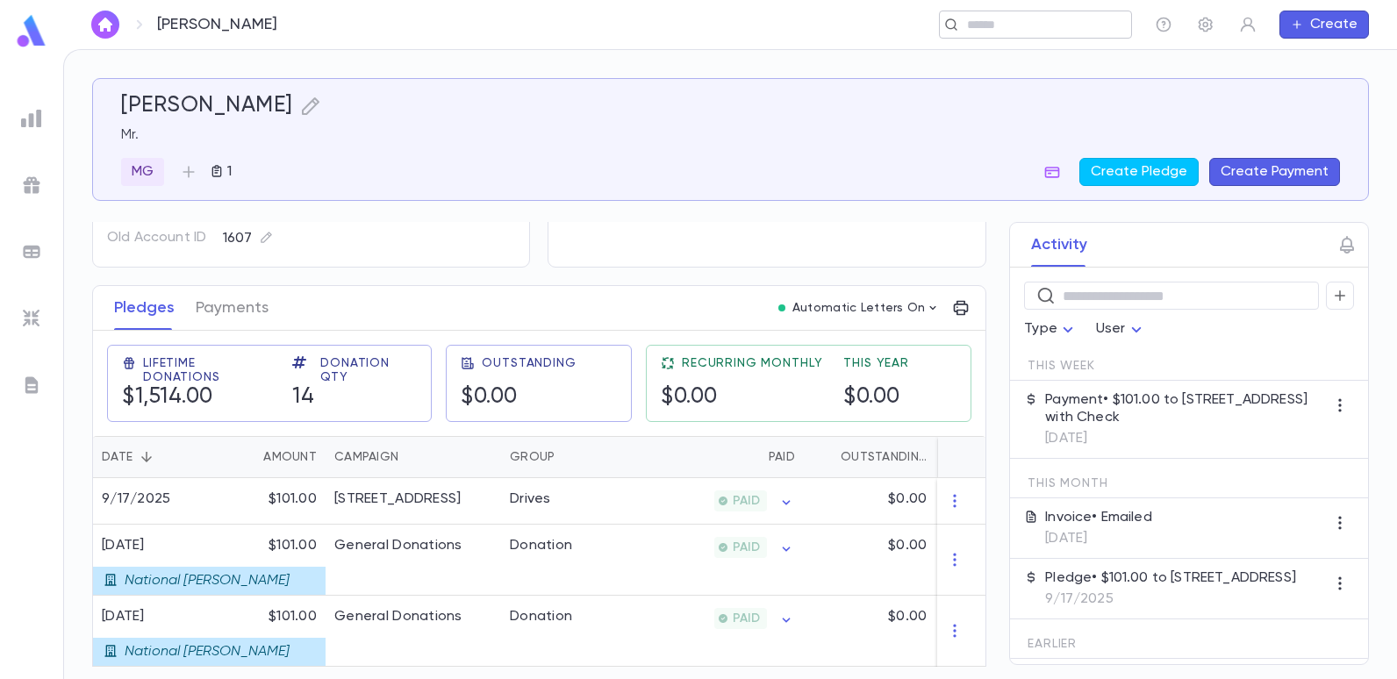
click at [1050, 38] on div "​" at bounding box center [1035, 25] width 193 height 28
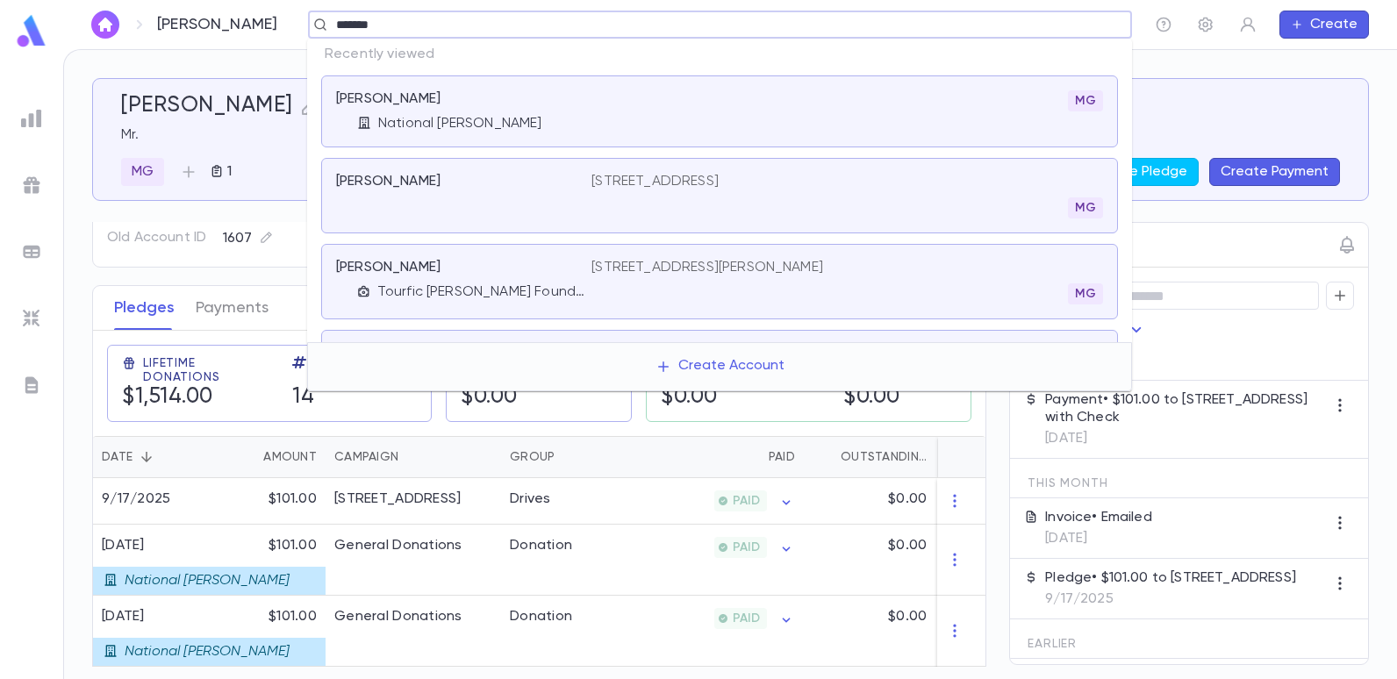
type input "*******"
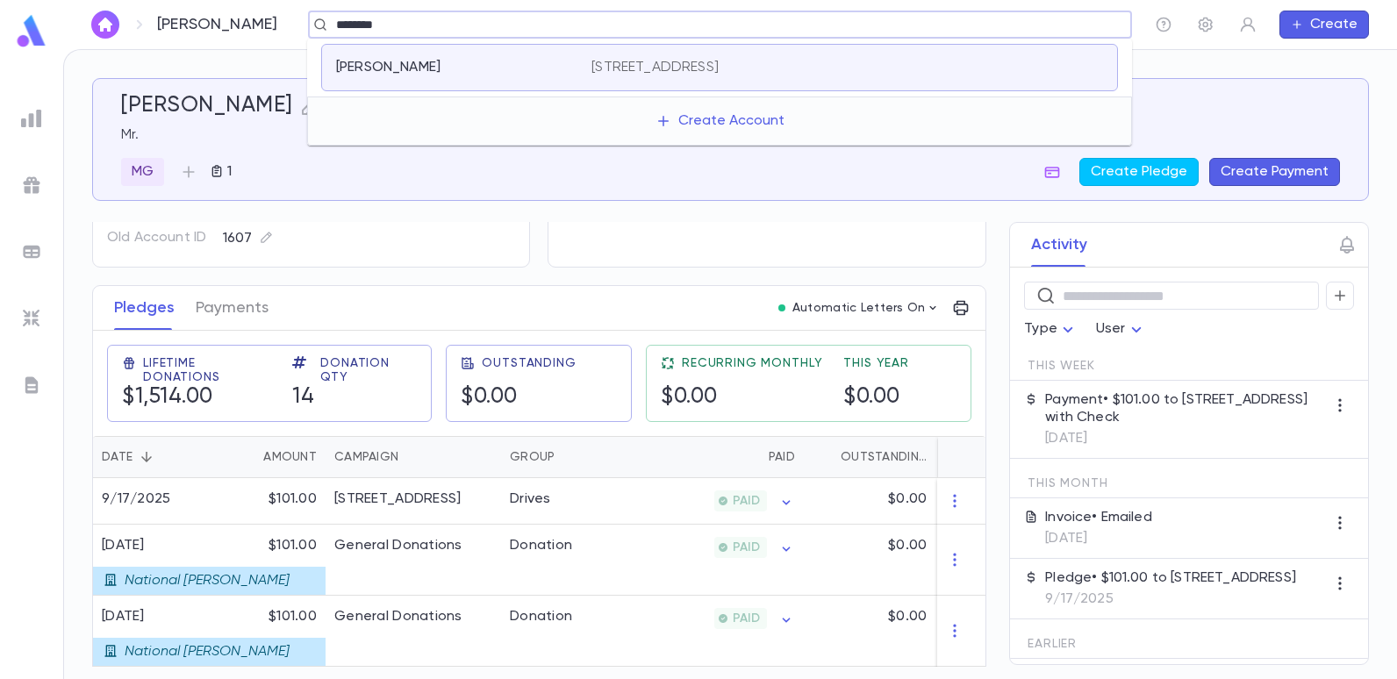
click at [692, 61] on p "[STREET_ADDRESS]" at bounding box center [655, 68] width 127 height 18
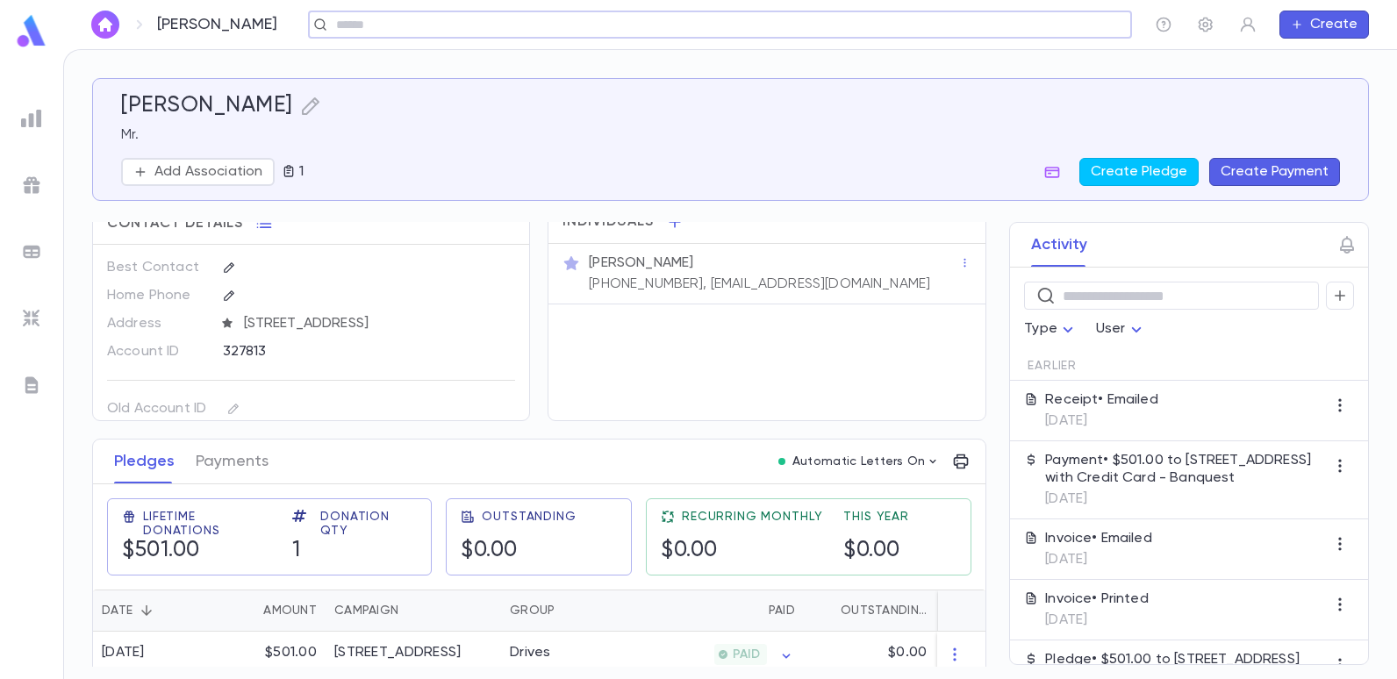
scroll to position [41, 0]
